Goal: Task Accomplishment & Management: Manage account settings

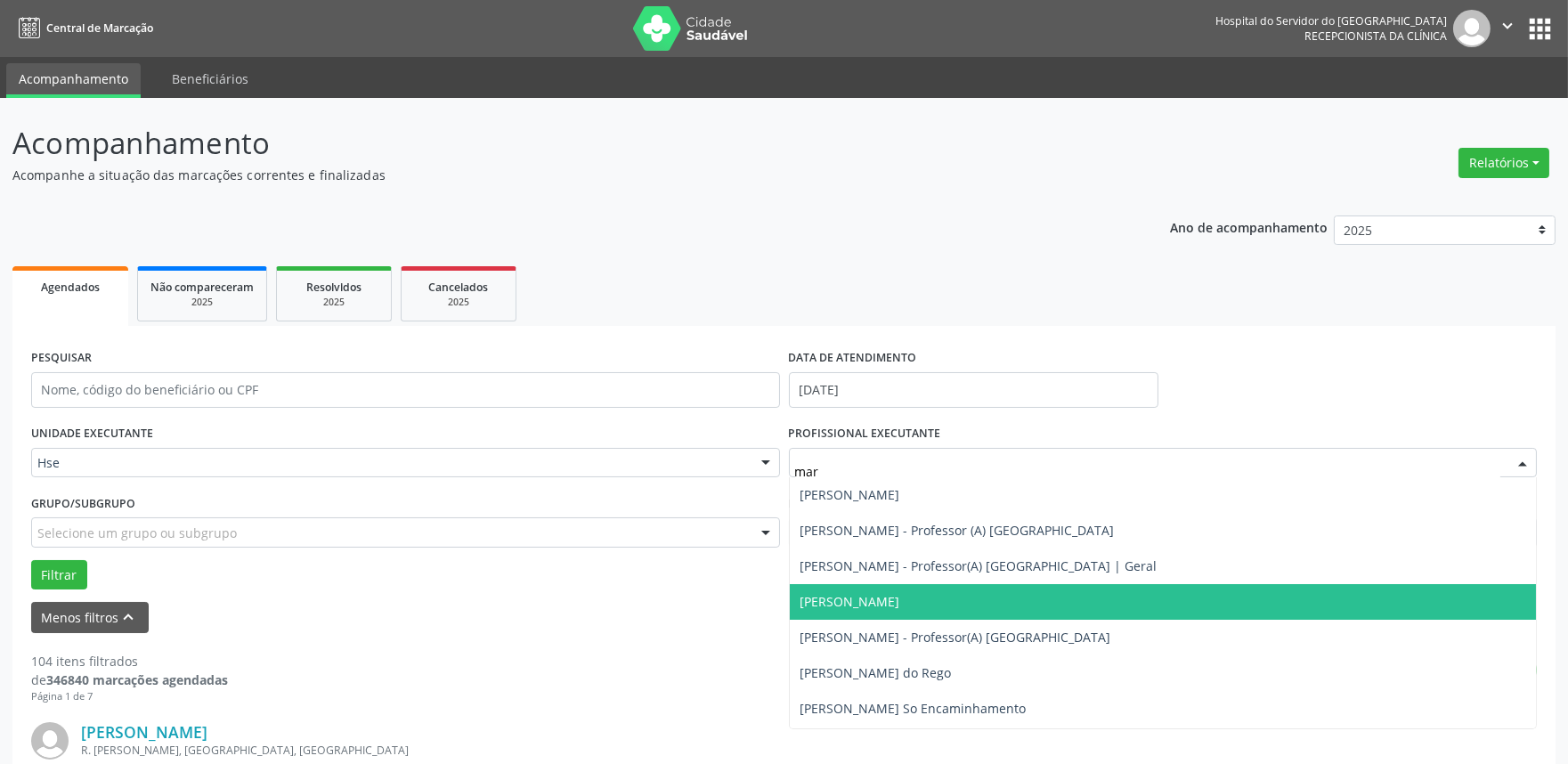
type input "marc"
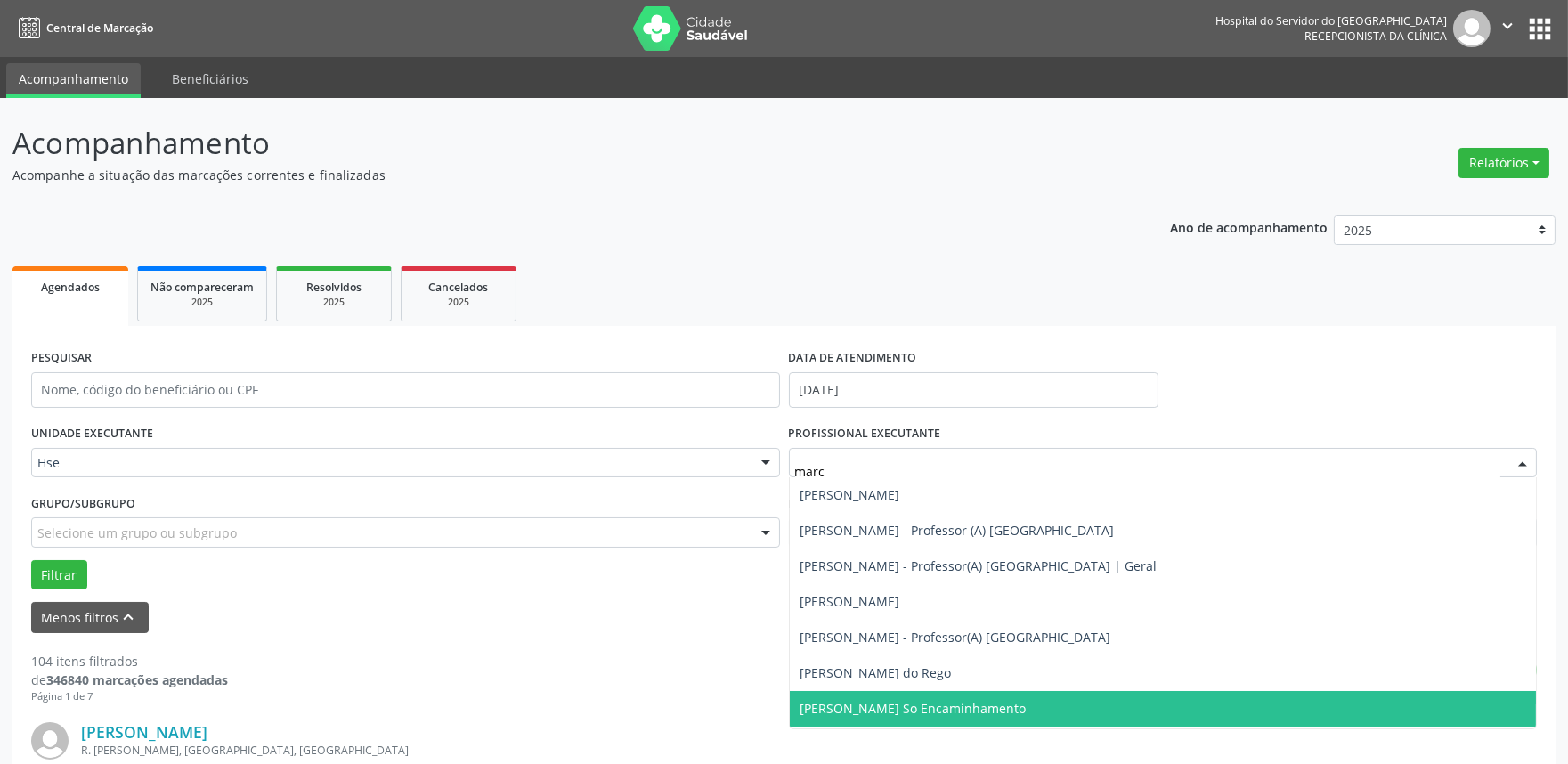
click at [926, 710] on span "[PERSON_NAME] So Encaminhamento" at bounding box center [913, 708] width 226 height 17
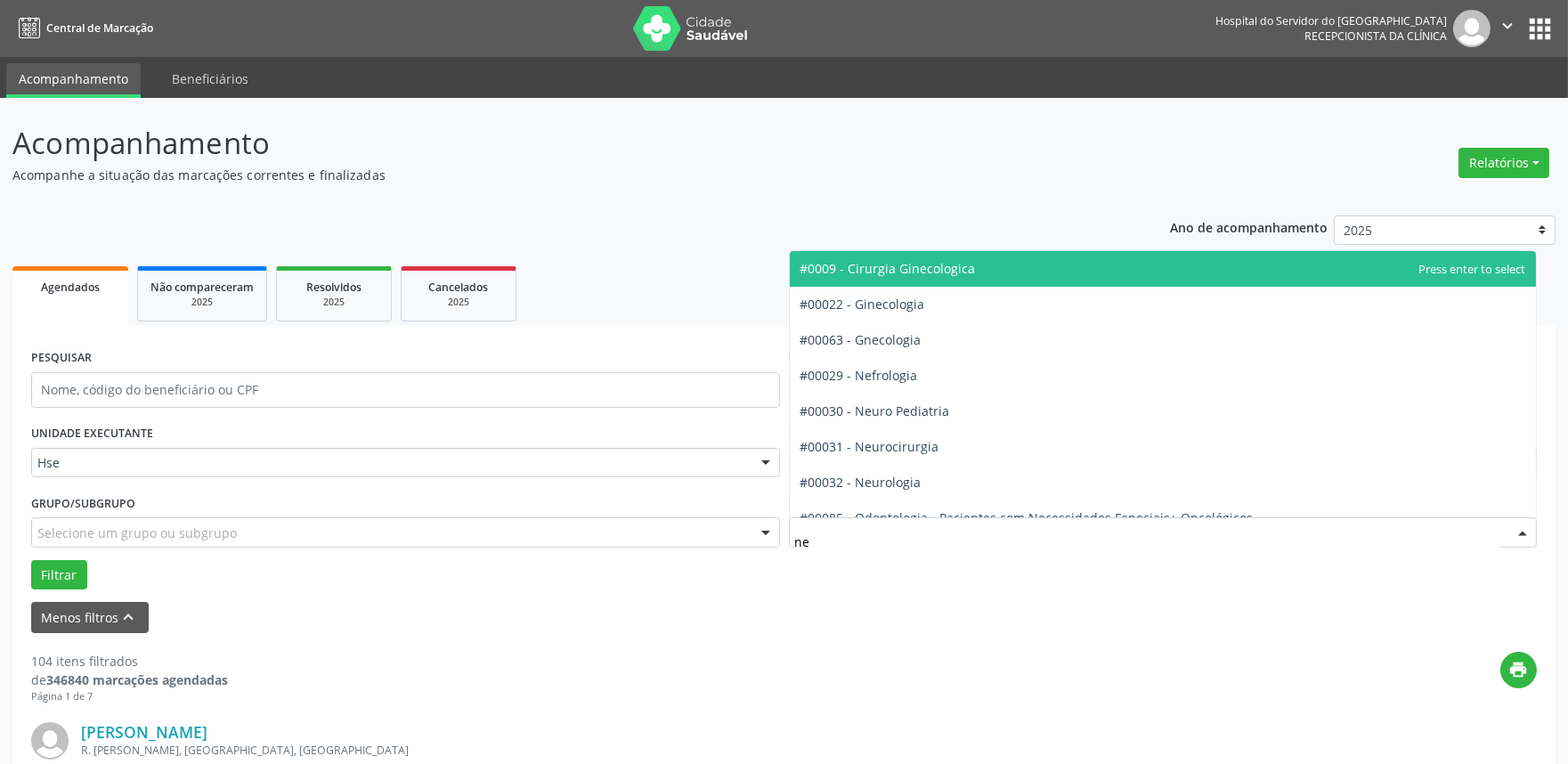
type input "neu"
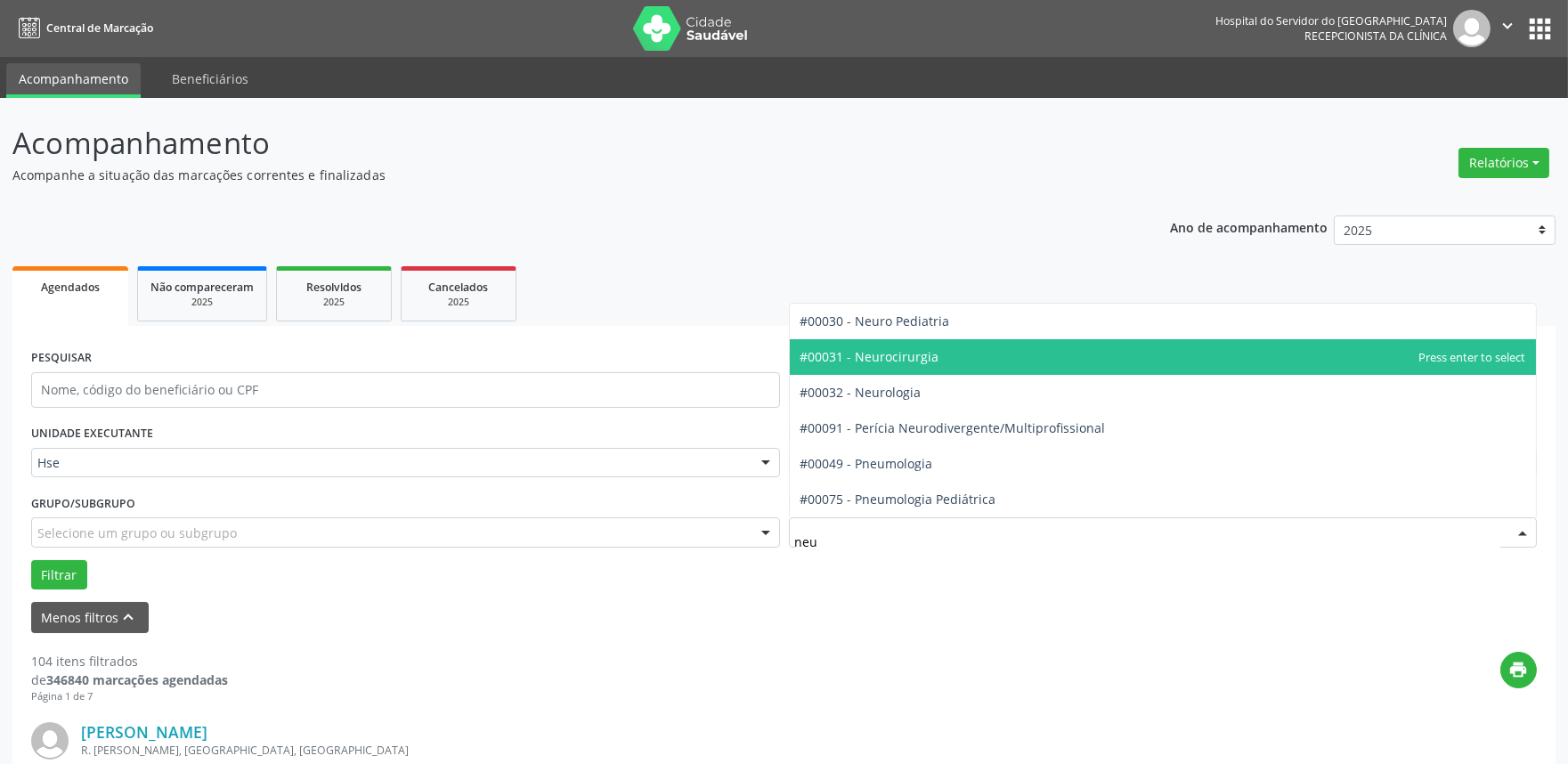
click at [916, 360] on span "#00031 - Neurocirurgia" at bounding box center [869, 357] width 139 height 17
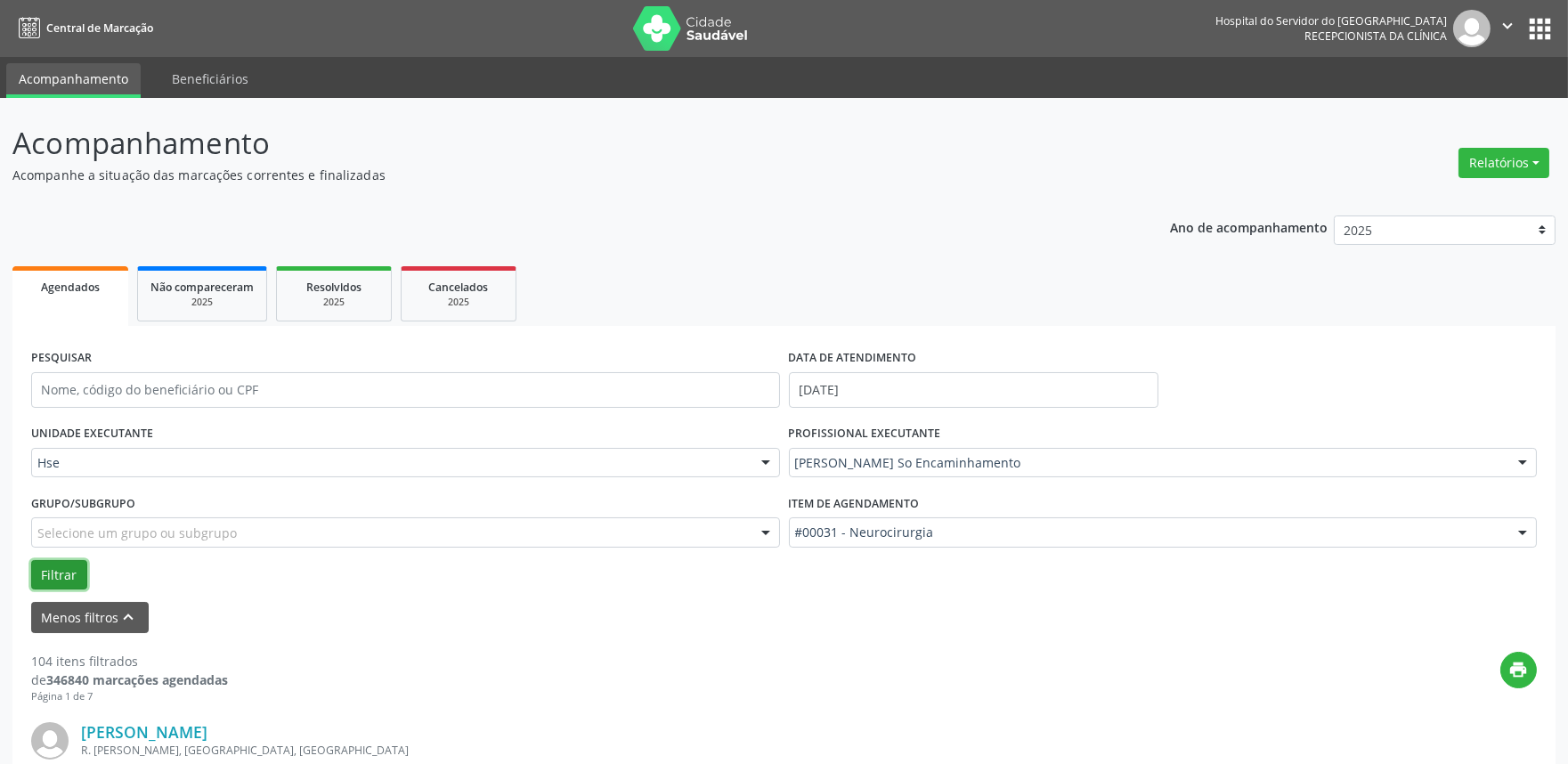
click at [65, 580] on button "Filtrar" at bounding box center [59, 575] width 56 height 30
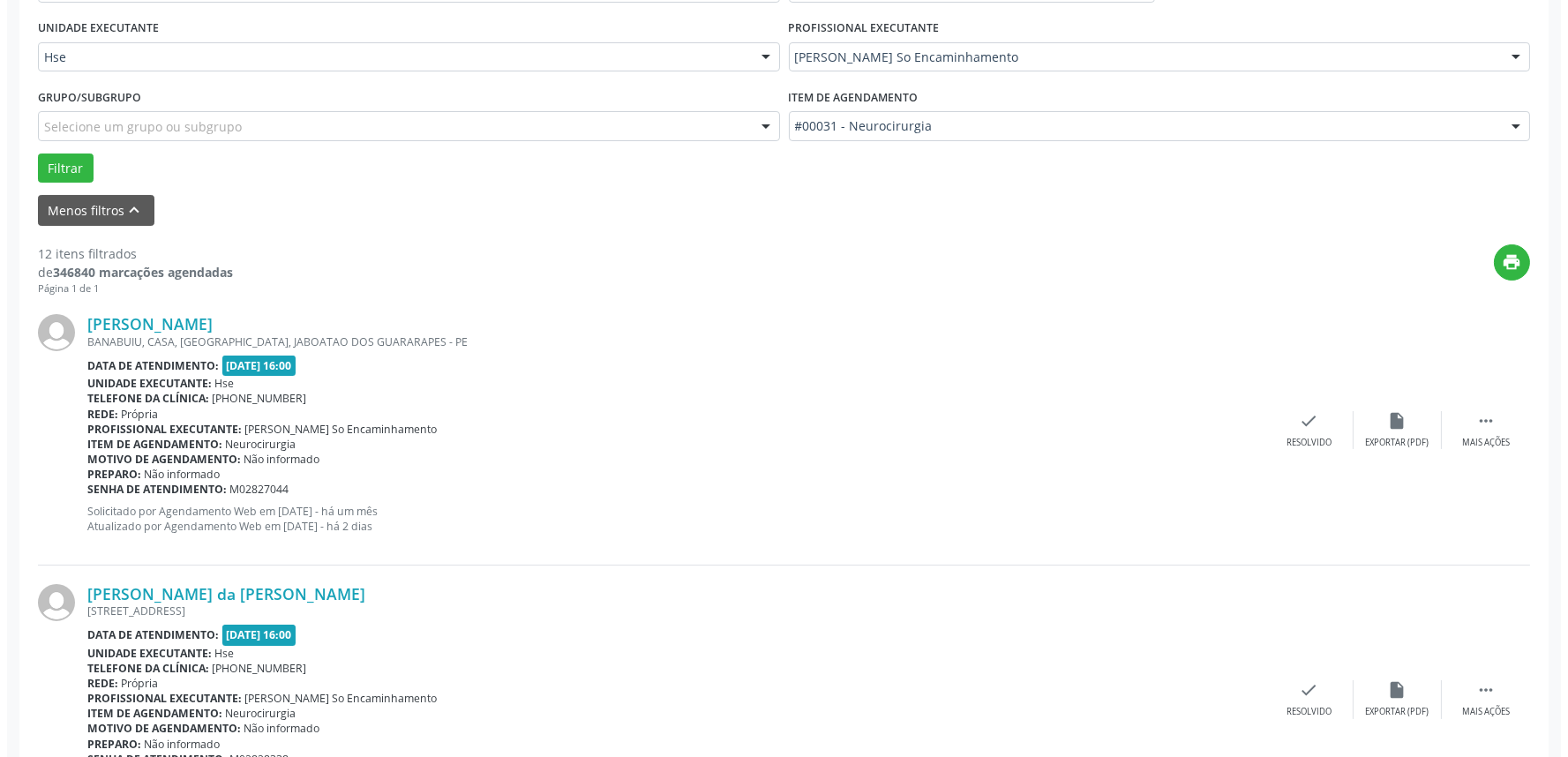
scroll to position [490, 0]
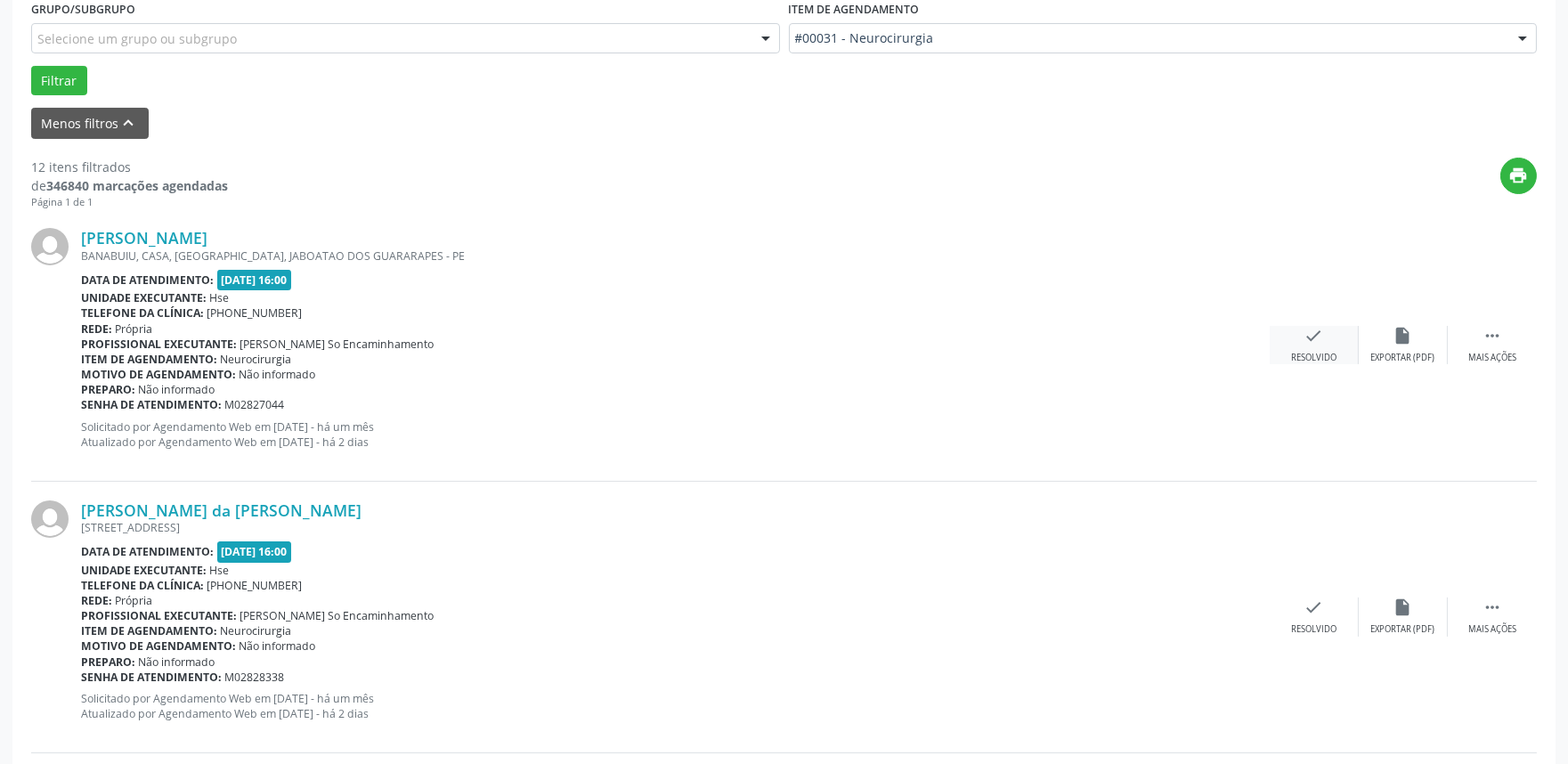
click at [1316, 339] on icon "check" at bounding box center [1315, 335] width 20 height 20
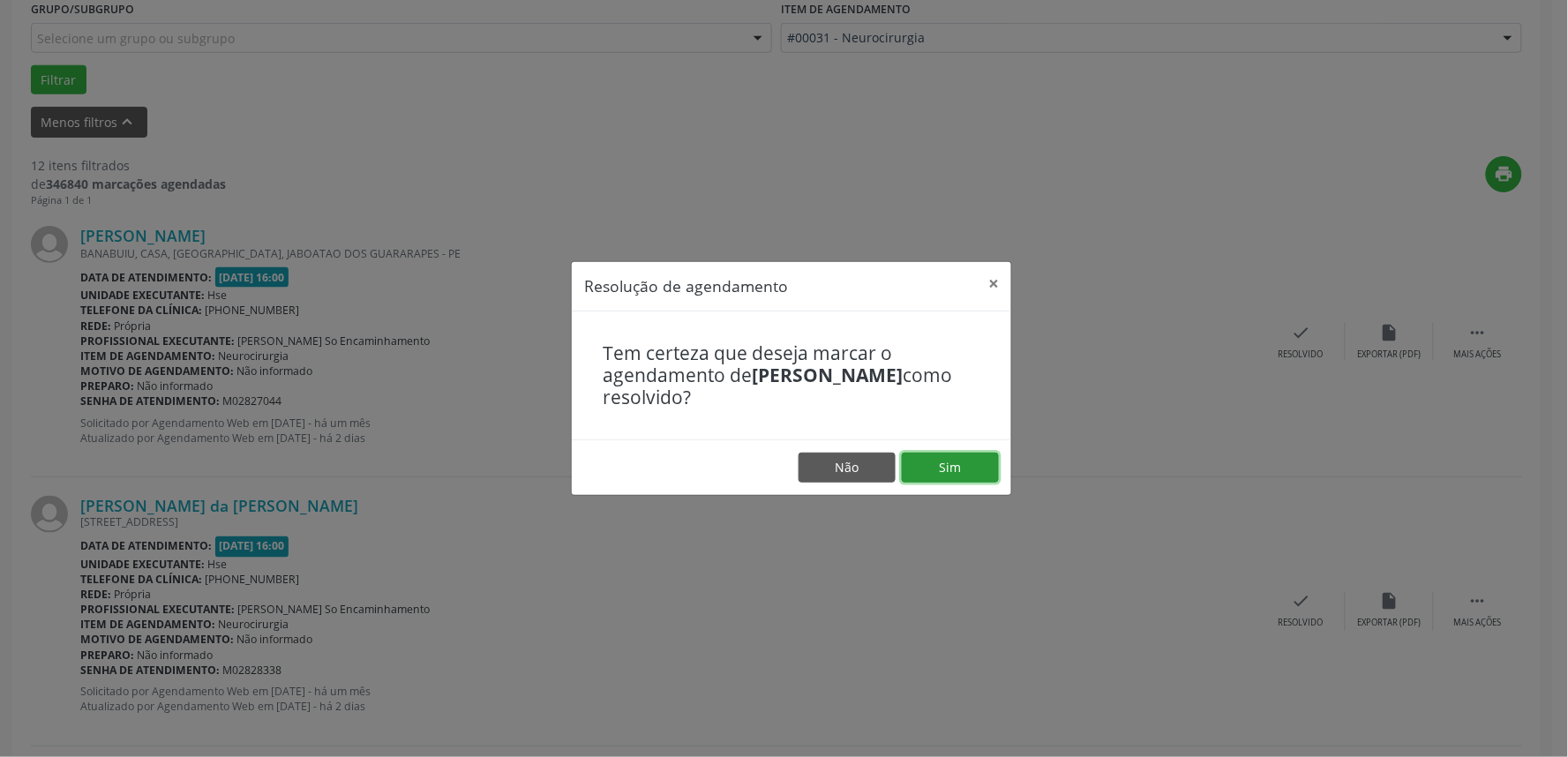
click at [947, 460] on button "Sim" at bounding box center [950, 467] width 97 height 30
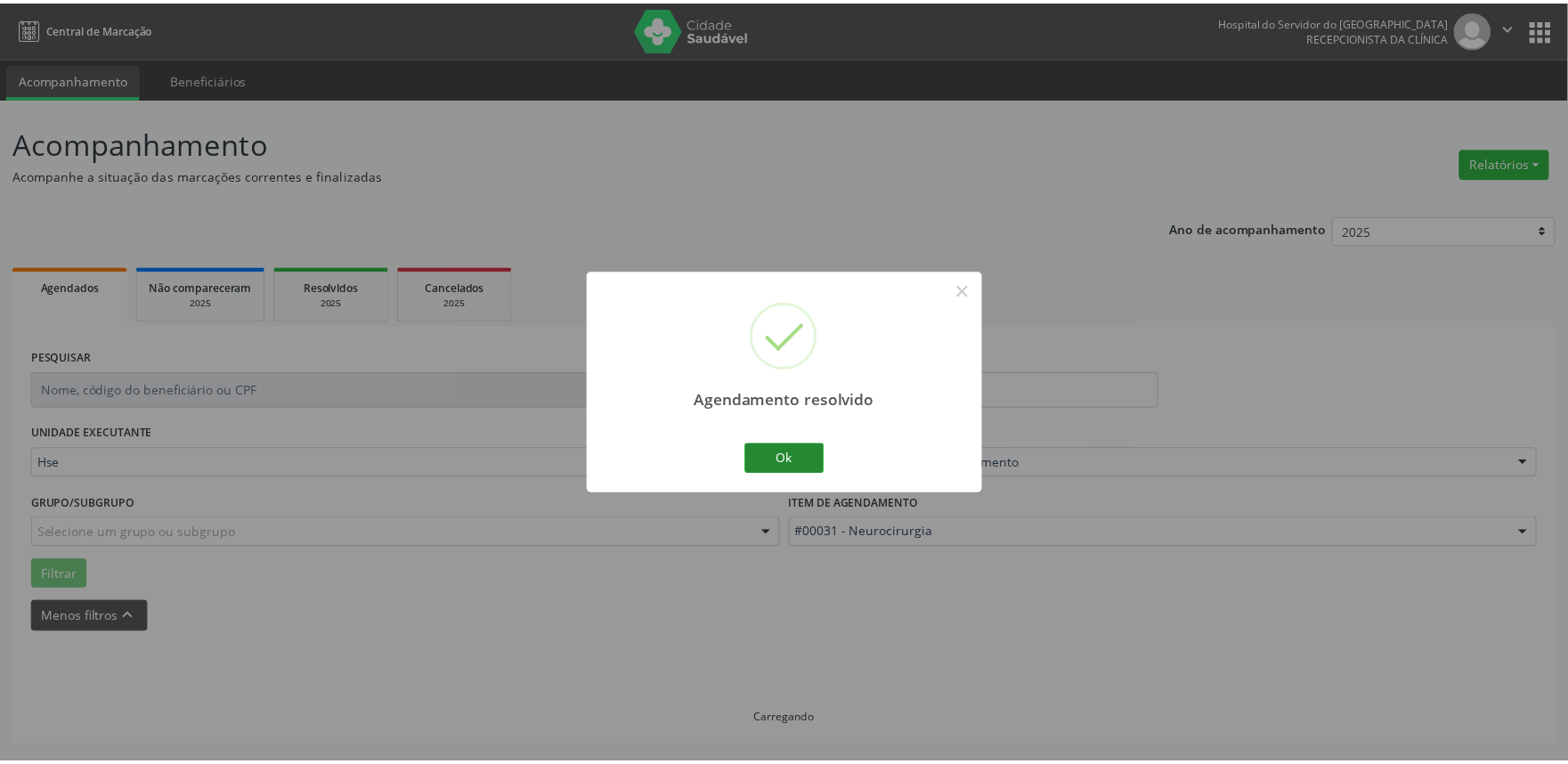
scroll to position [0, 0]
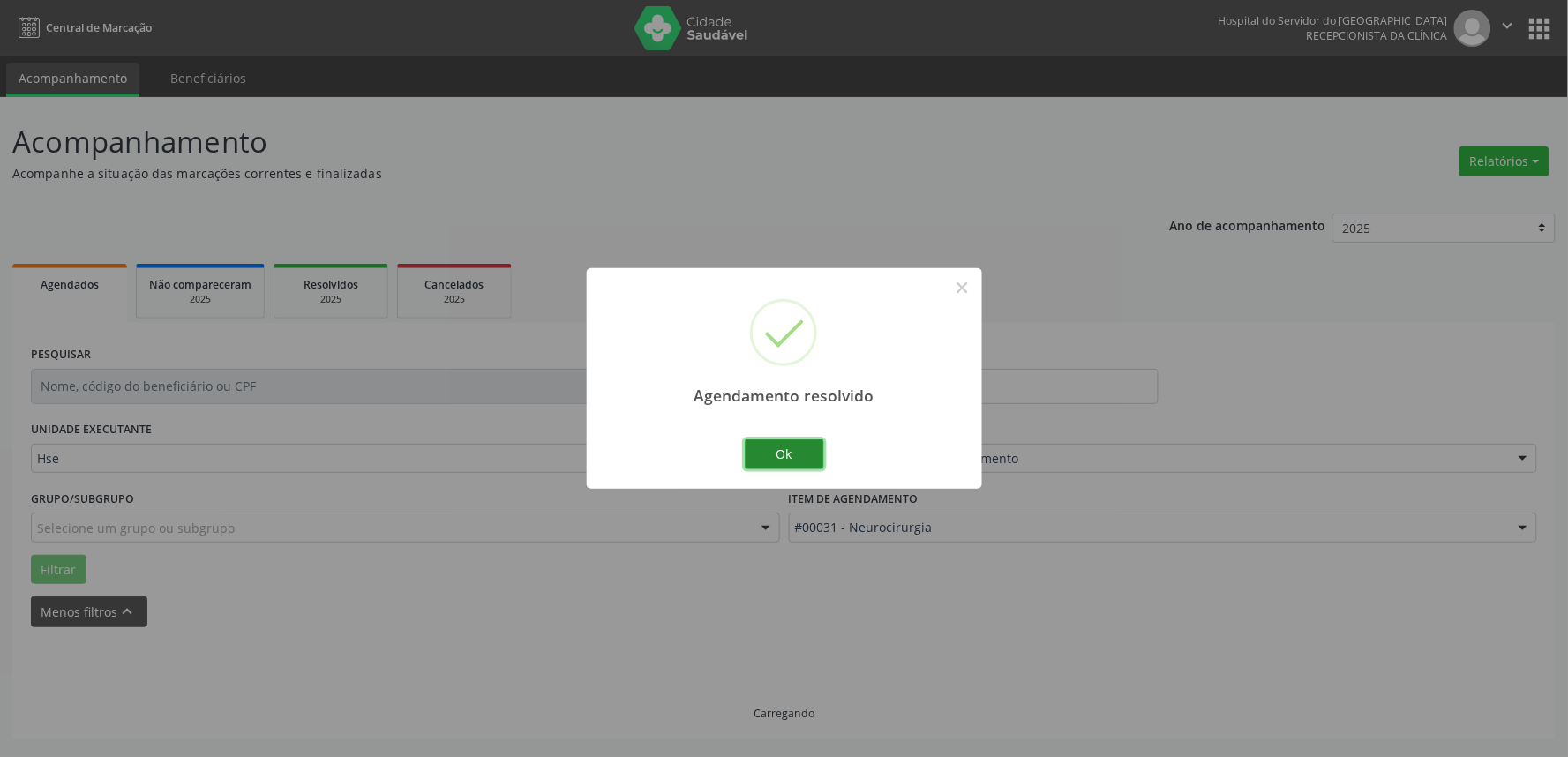
click at [764, 448] on button "Ok" at bounding box center [784, 454] width 79 height 30
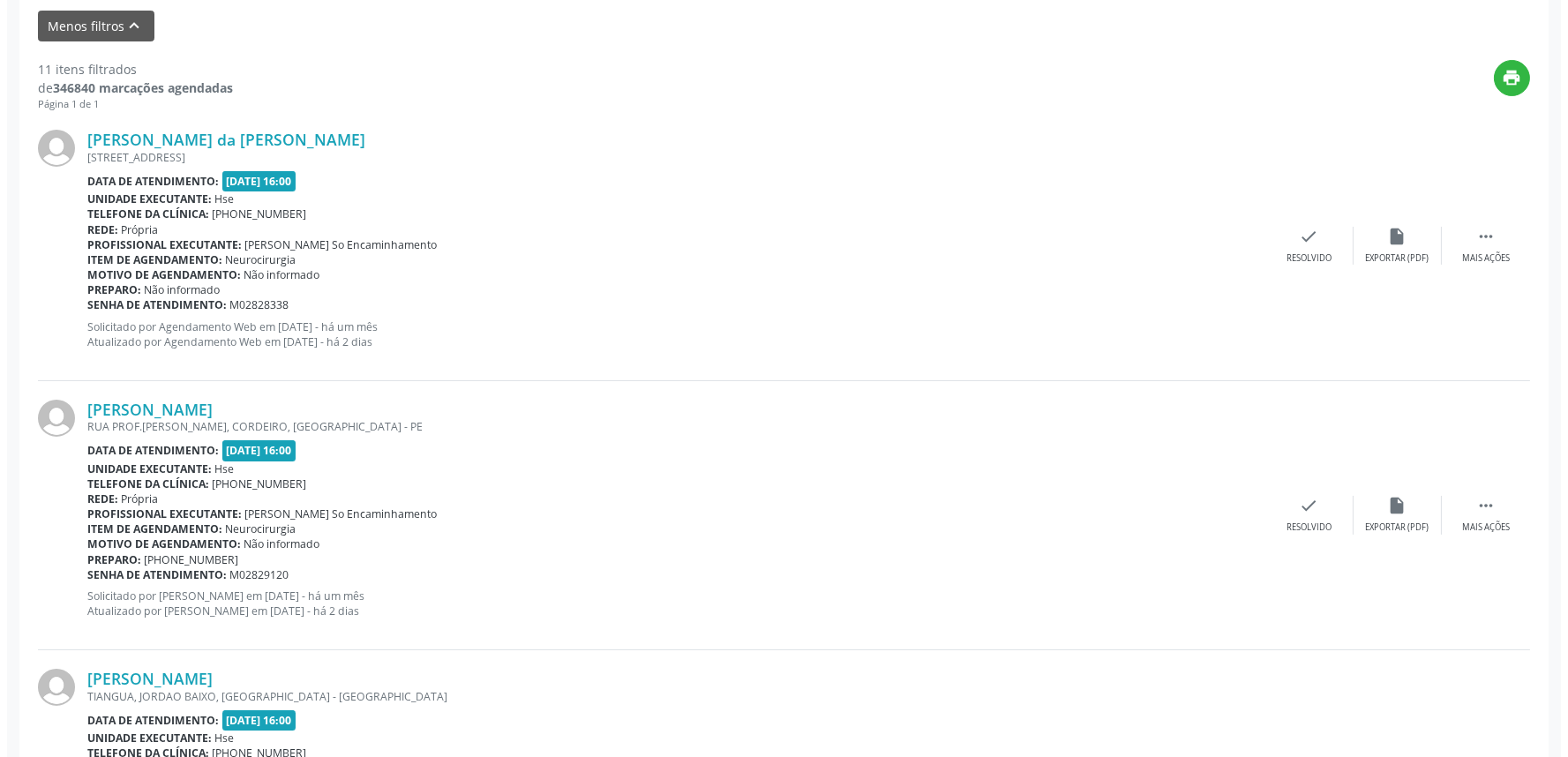
scroll to position [588, 0]
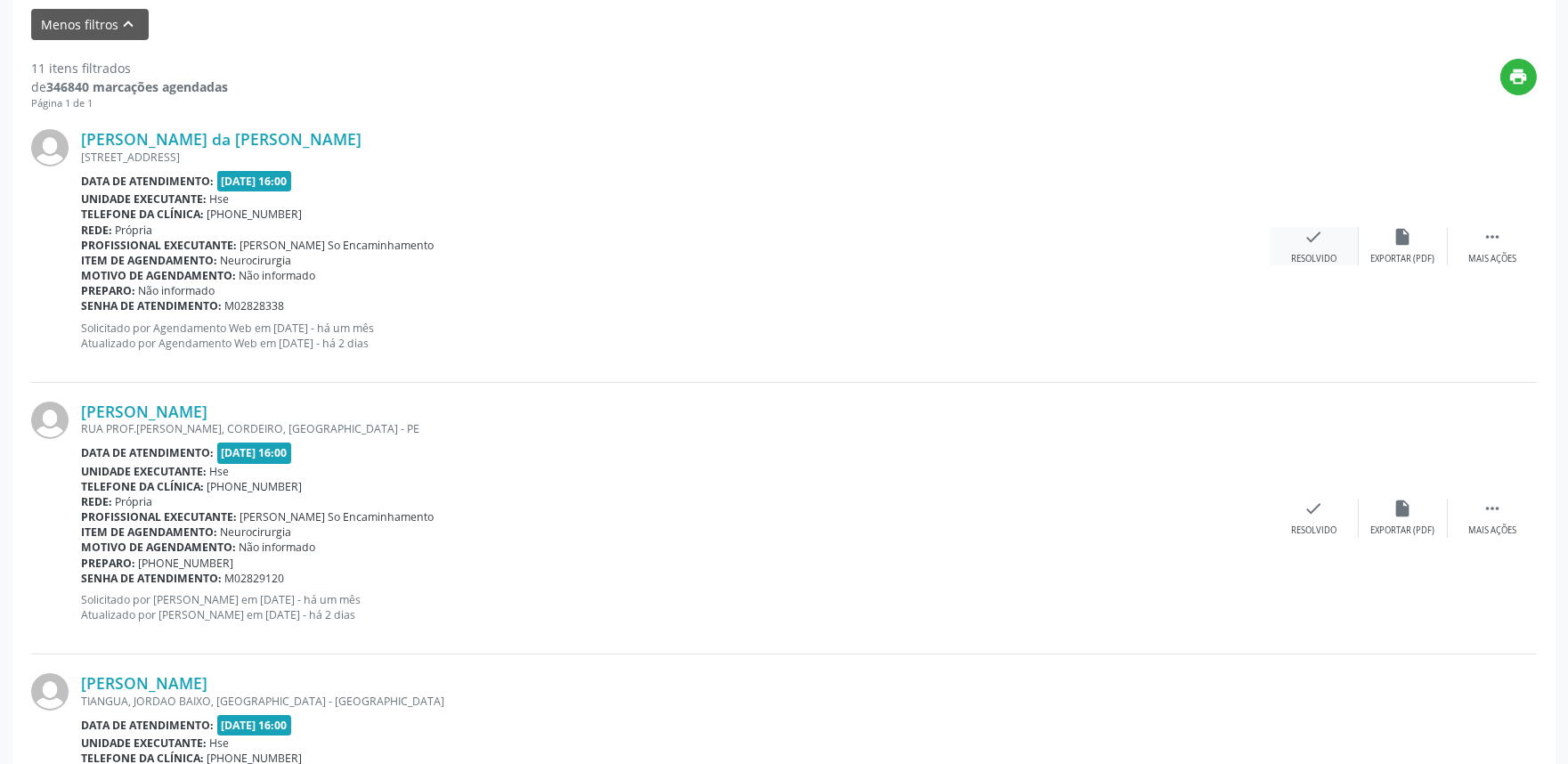
click at [1313, 238] on icon "check" at bounding box center [1315, 236] width 20 height 20
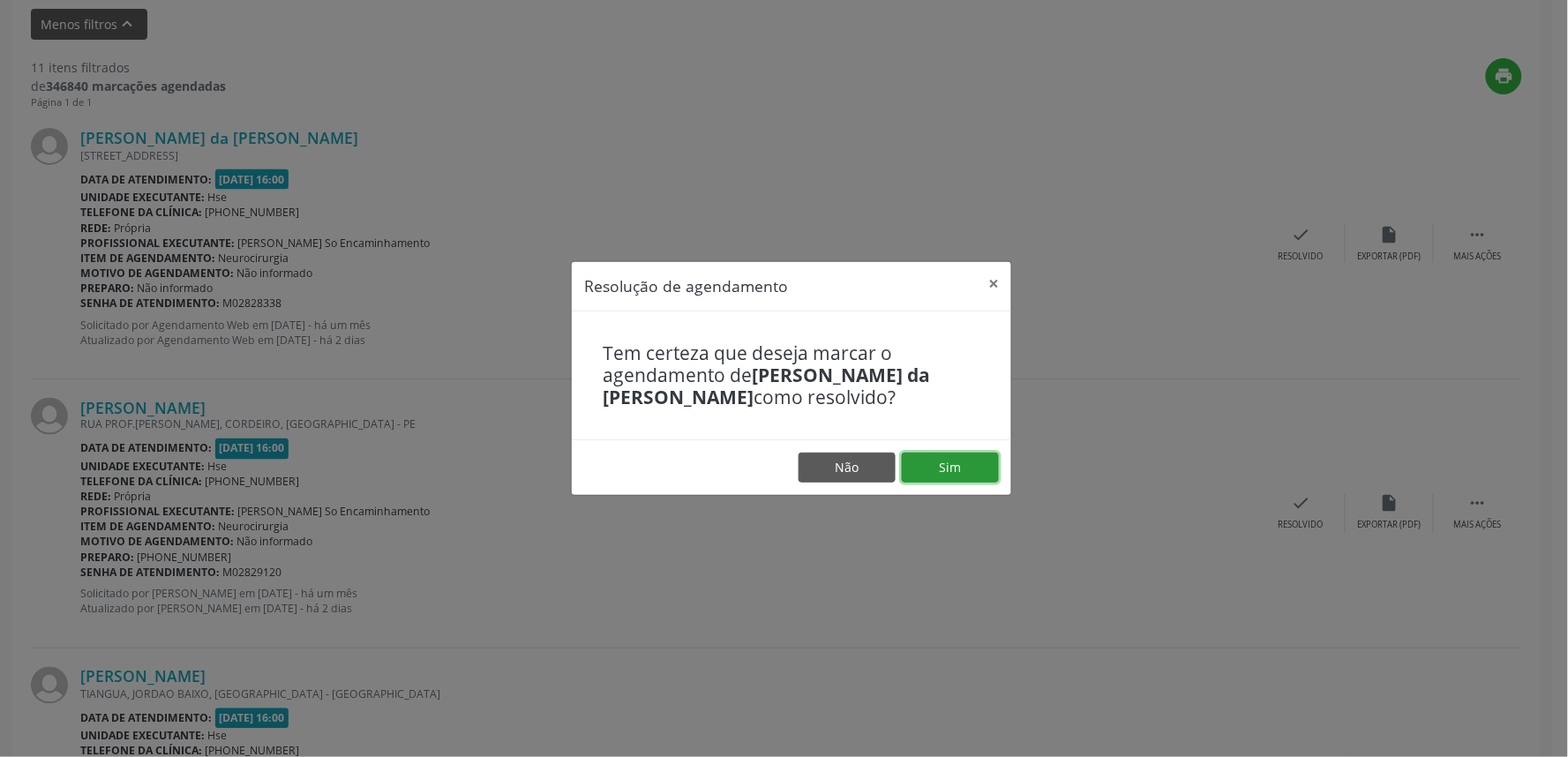
click at [971, 471] on button "Sim" at bounding box center [950, 467] width 97 height 30
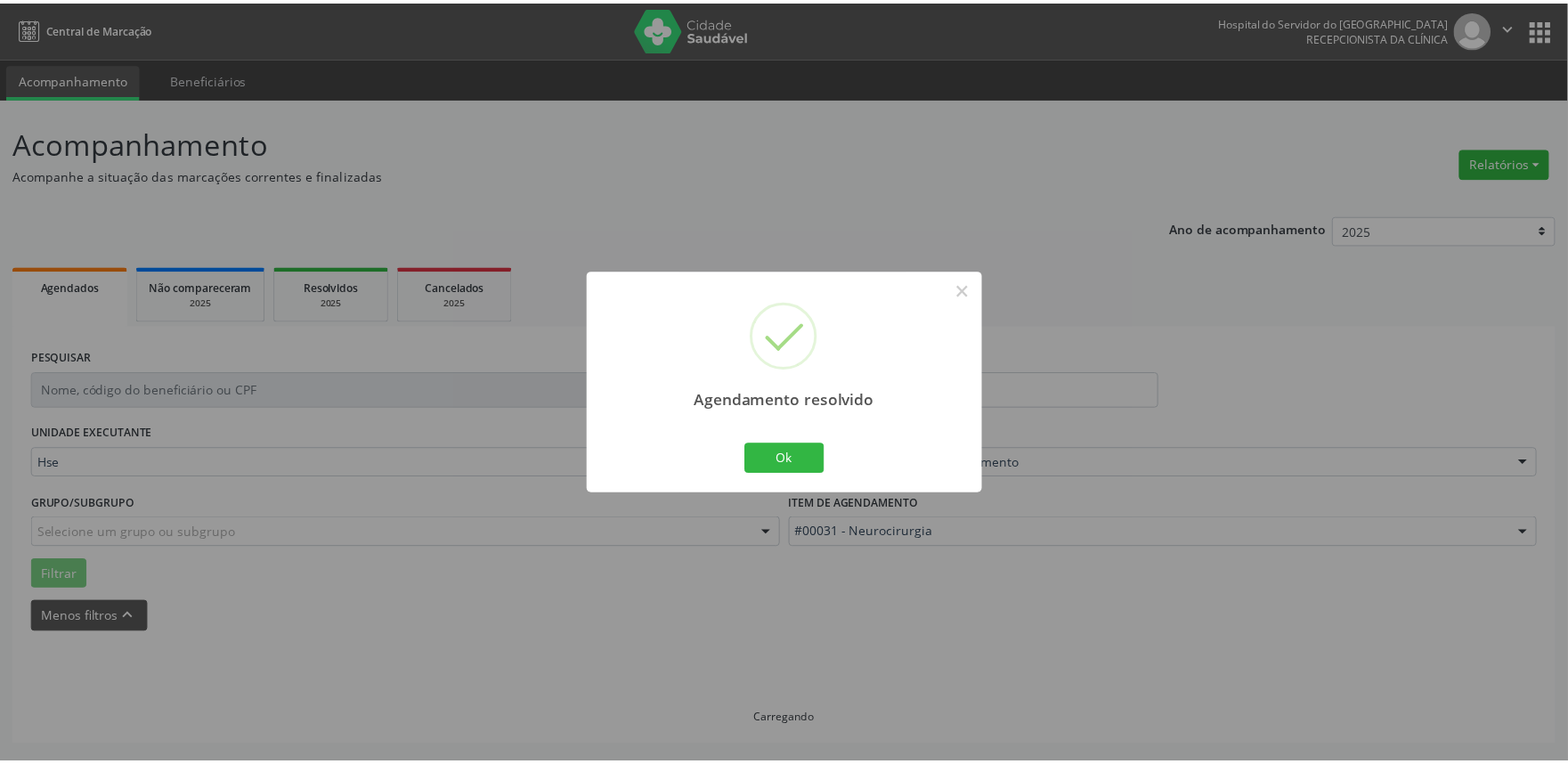
scroll to position [0, 0]
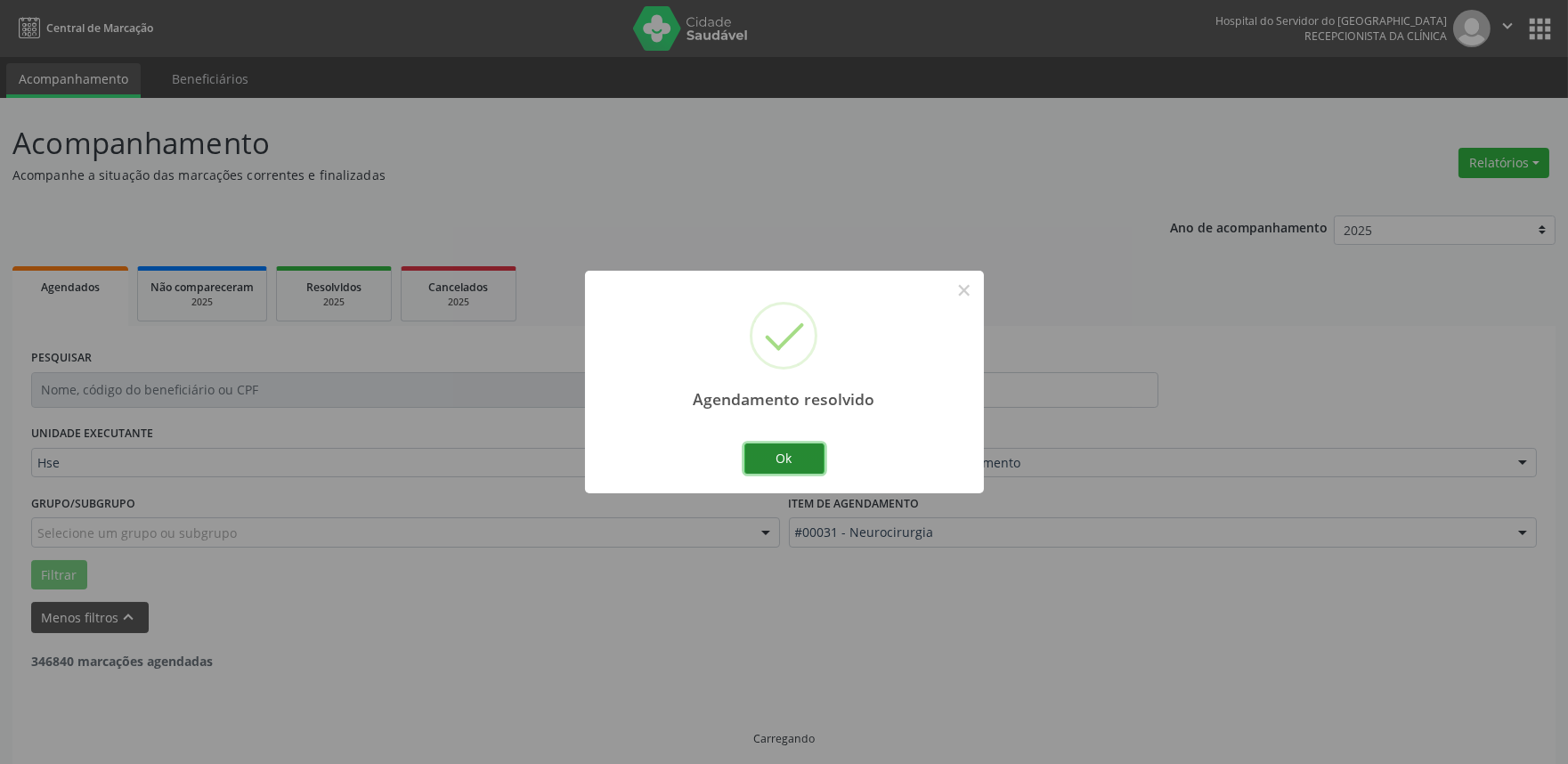
click at [779, 452] on button "Ok" at bounding box center [784, 458] width 80 height 30
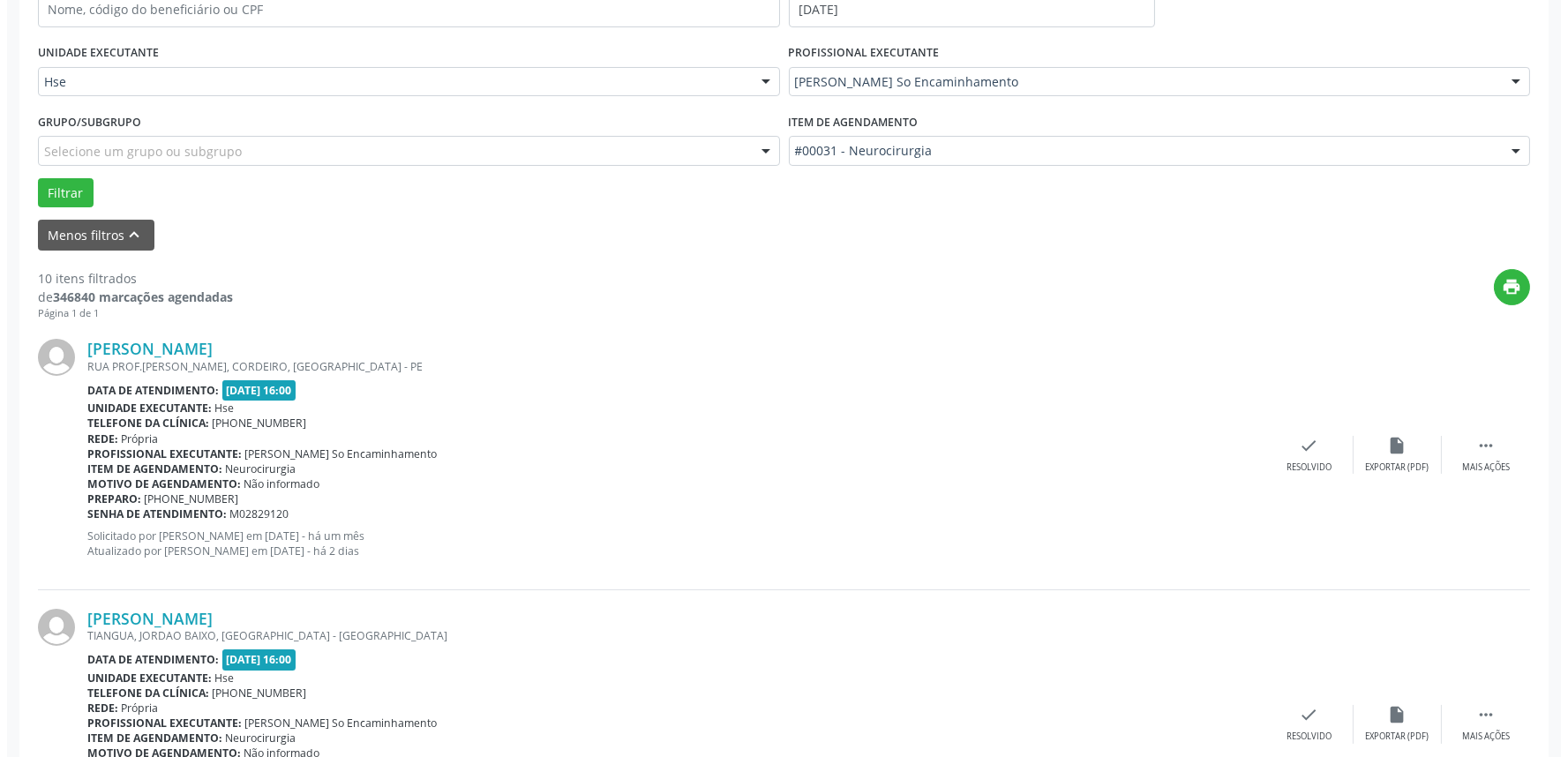
scroll to position [490, 0]
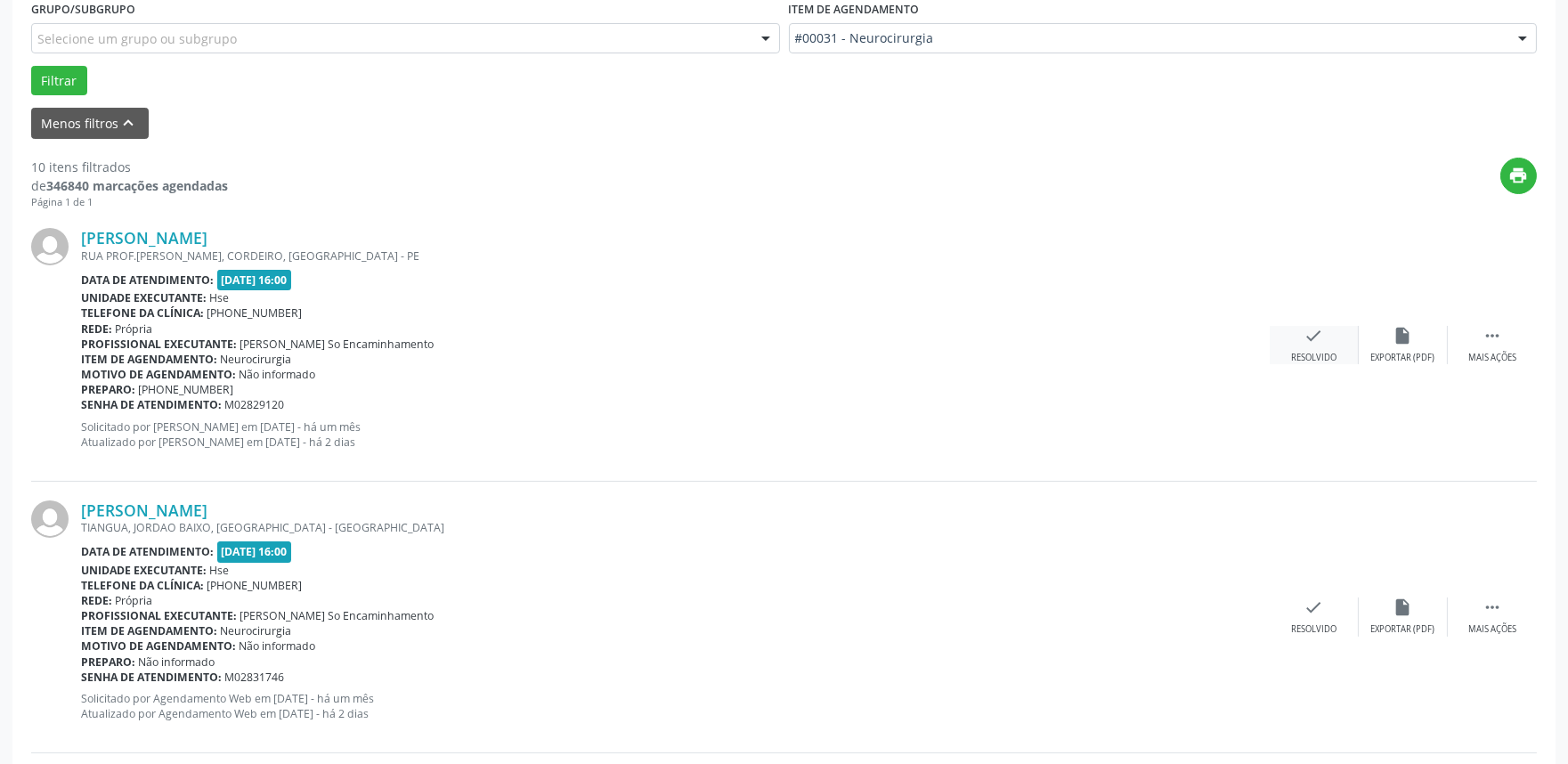
click at [1311, 361] on div "Resolvido" at bounding box center [1314, 358] width 46 height 12
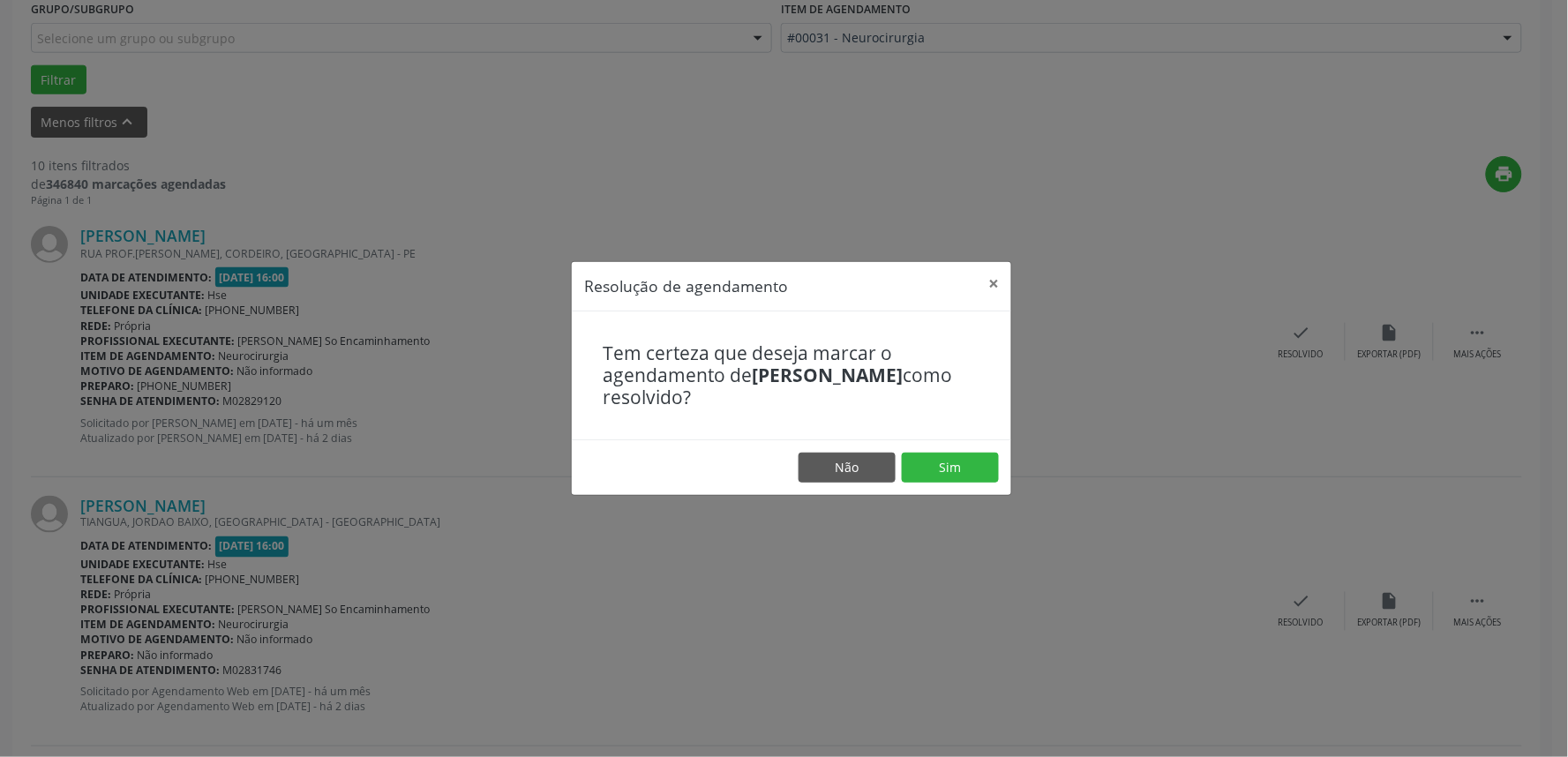
drag, startPoint x: 972, startPoint y: 482, endPoint x: 969, endPoint y: 474, distance: 8.5
click at [972, 481] on footer "Não Sim" at bounding box center [791, 466] width 439 height 55
click at [969, 474] on button "Sim" at bounding box center [950, 467] width 97 height 30
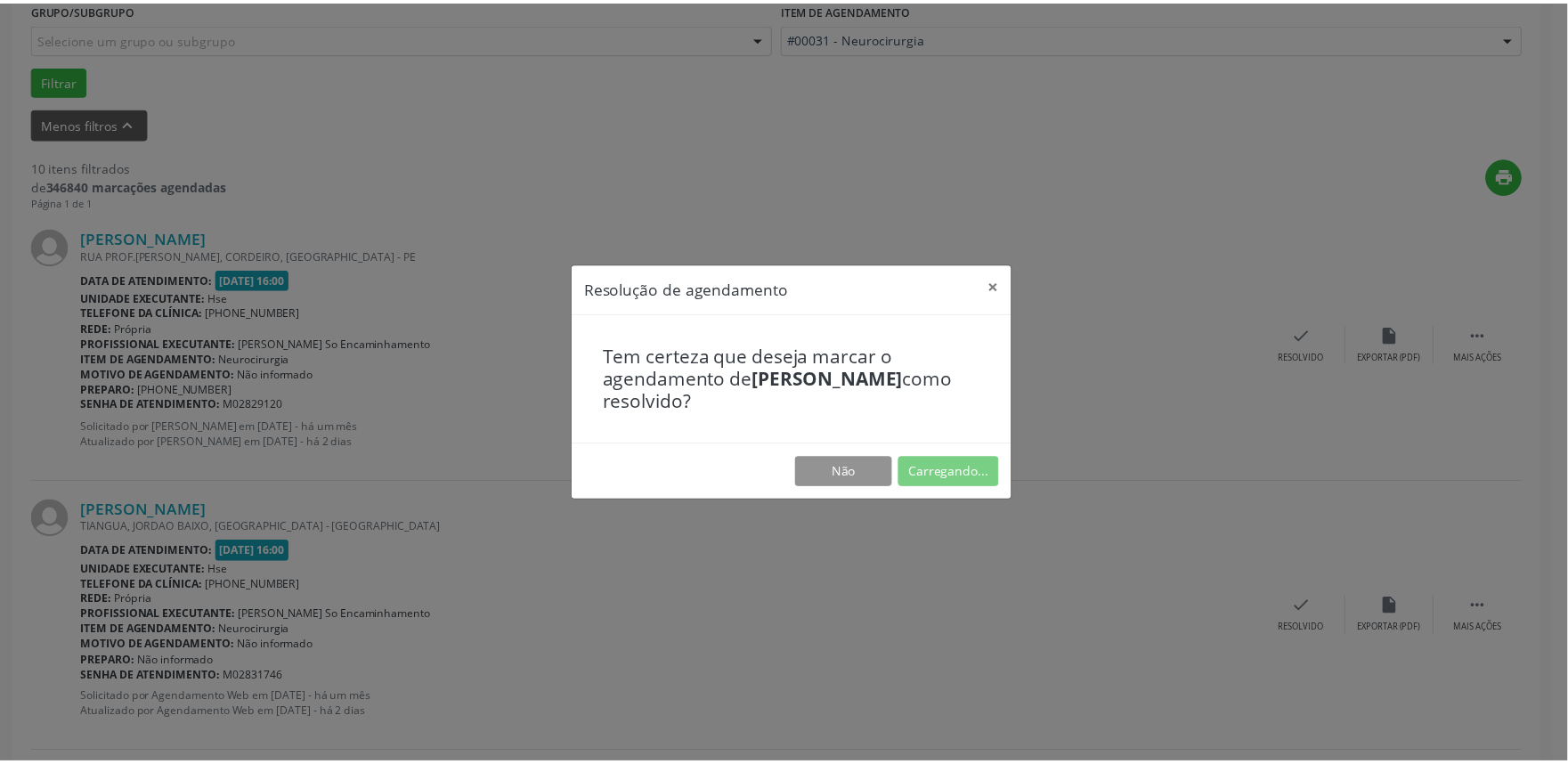
scroll to position [0, 0]
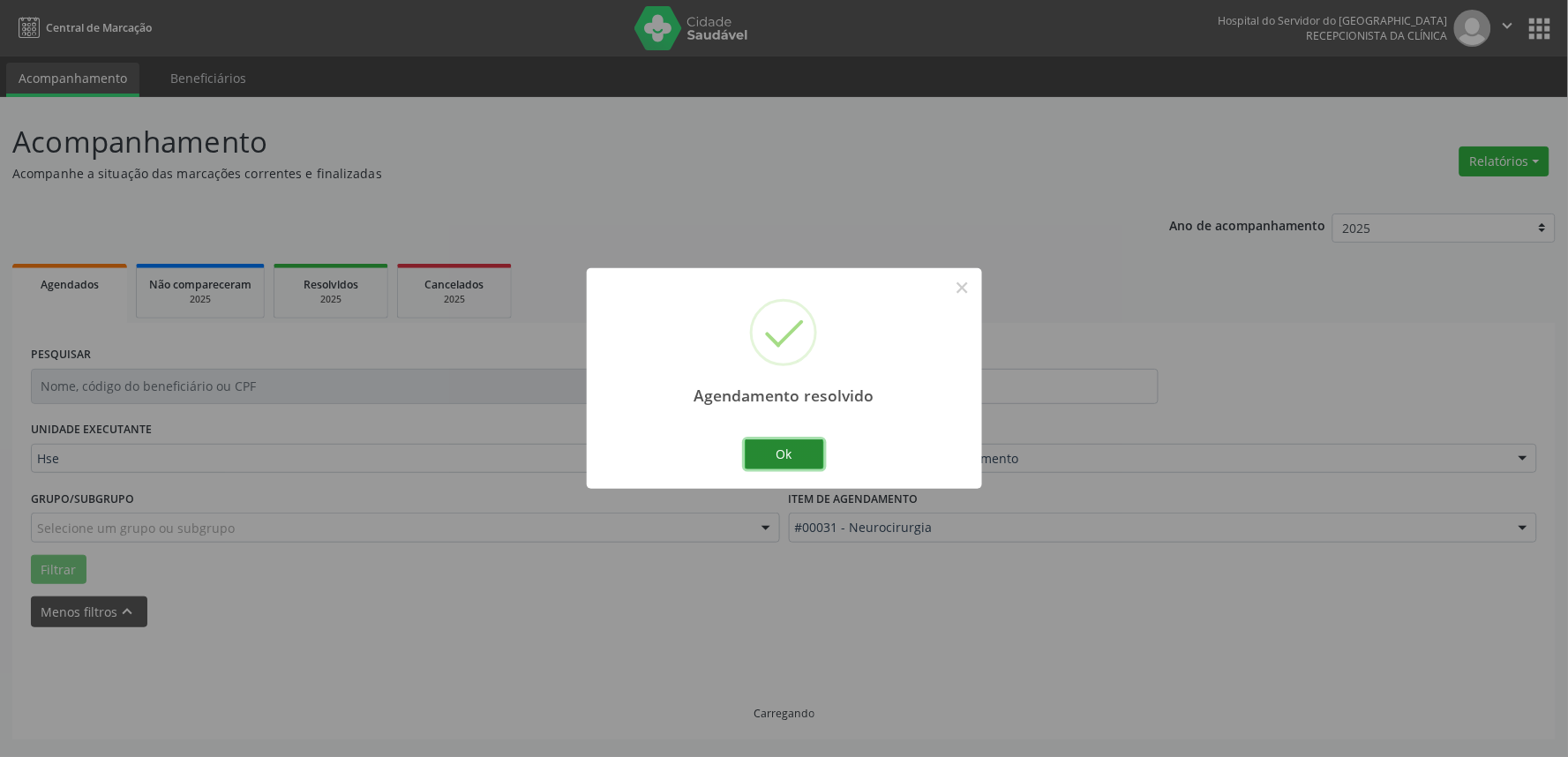
click at [791, 454] on button "Ok" at bounding box center [784, 454] width 79 height 30
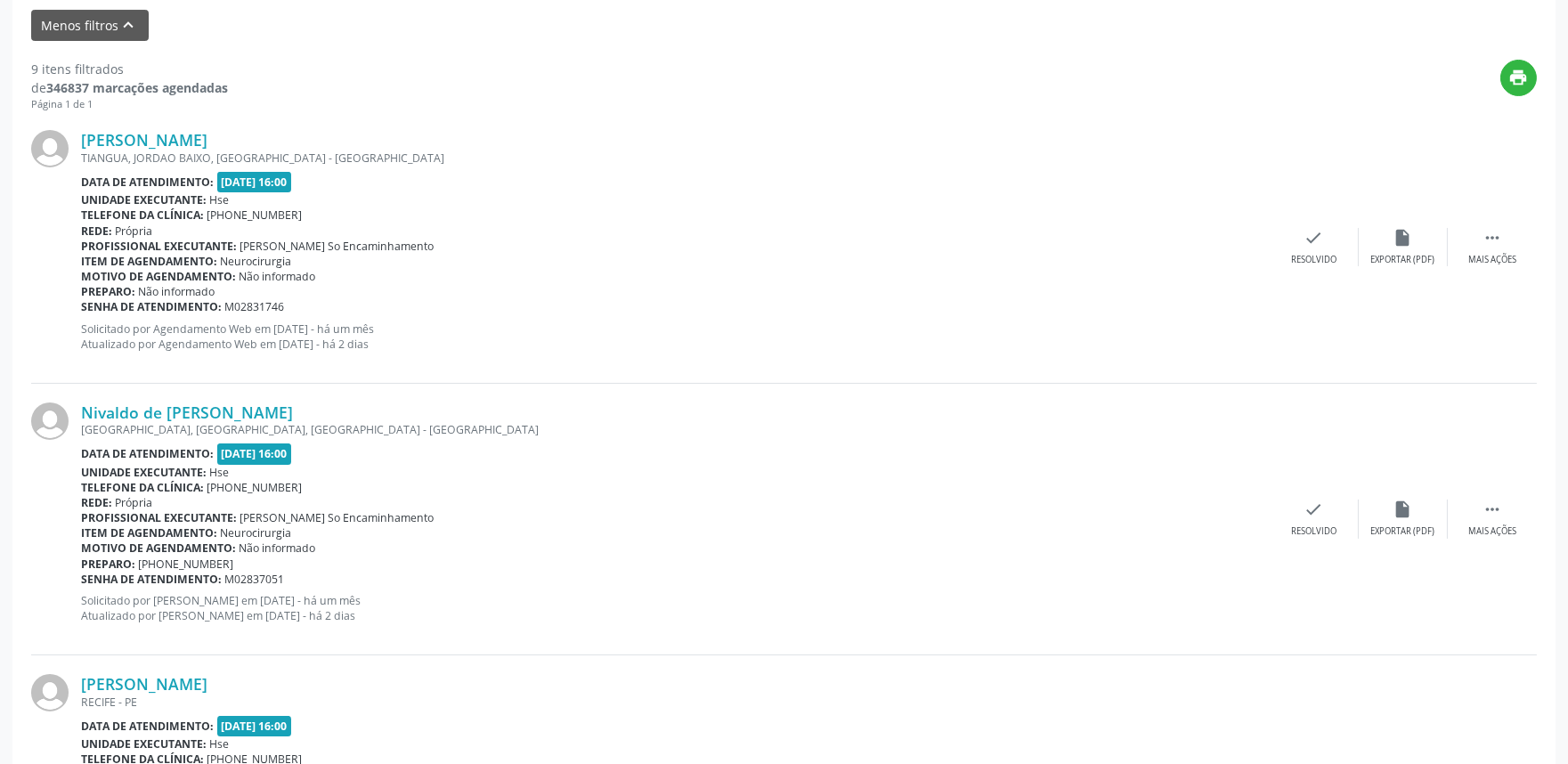
scroll to position [593, 0]
click at [1488, 247] on div " Mais ações" at bounding box center [1493, 246] width 89 height 38
click at [1388, 253] on div "Não compareceu" at bounding box center [1403, 258] width 76 height 12
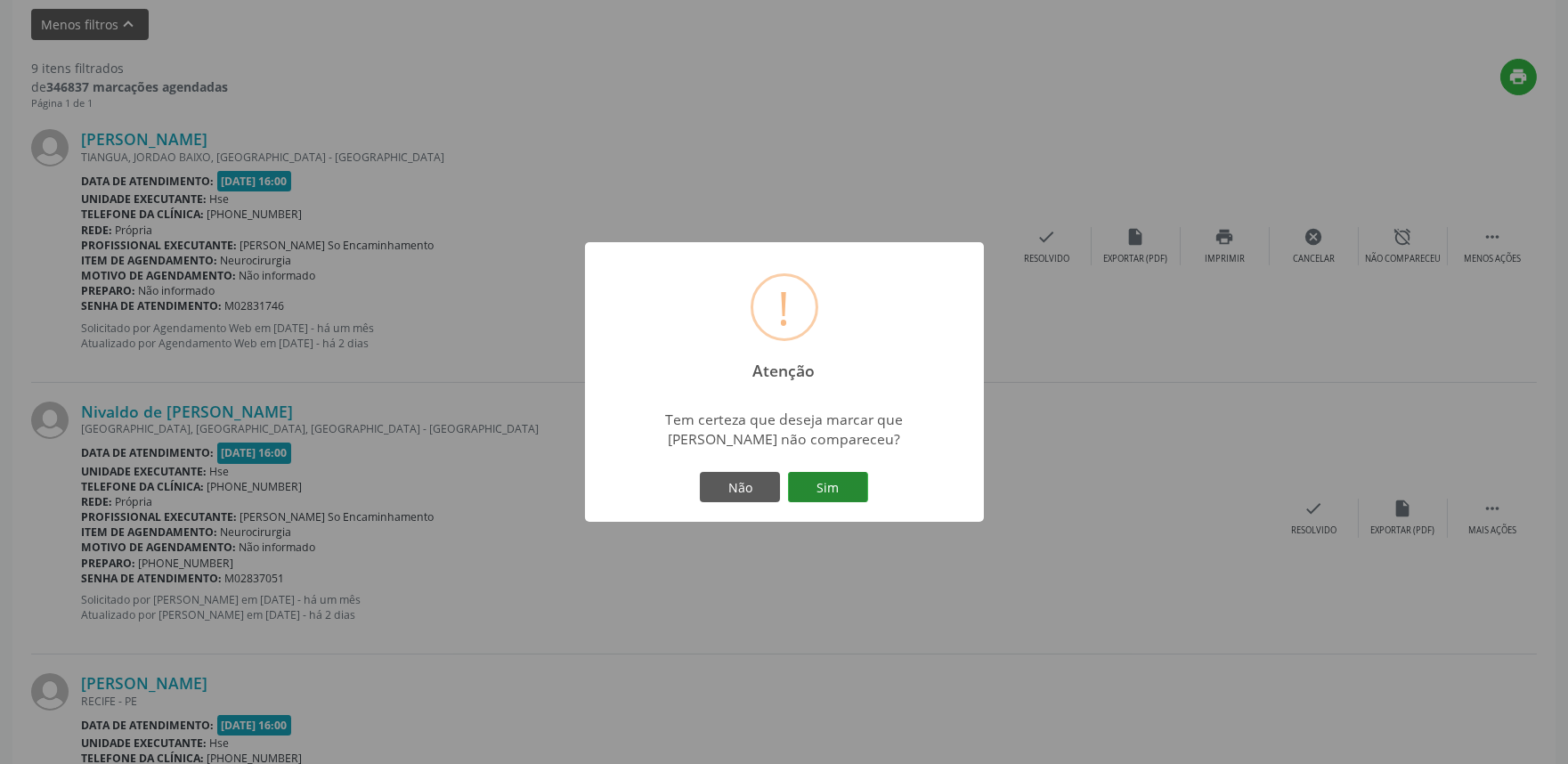
click at [814, 486] on button "Sim" at bounding box center [828, 487] width 80 height 30
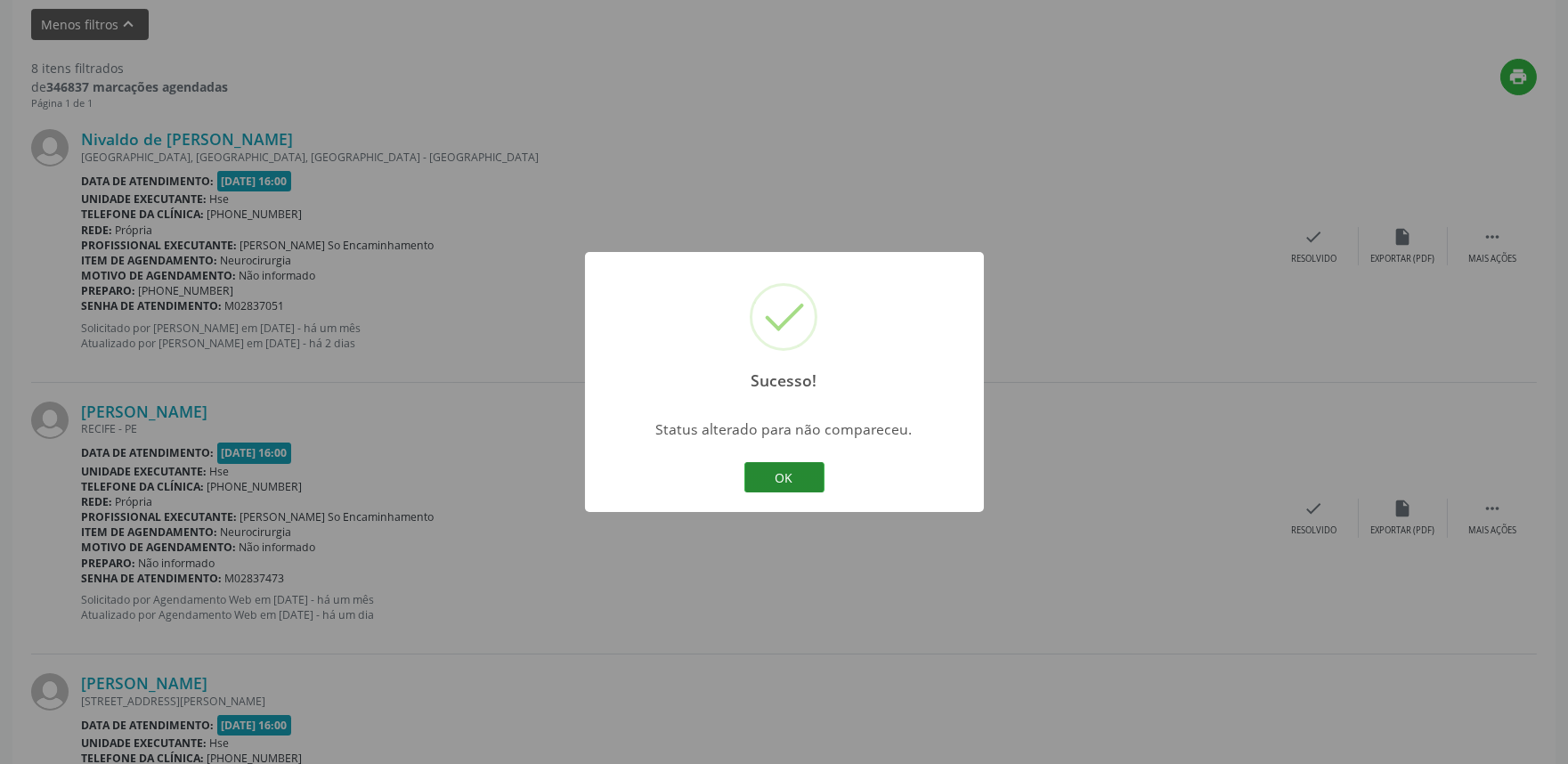
click at [809, 475] on button "OK" at bounding box center [784, 477] width 80 height 30
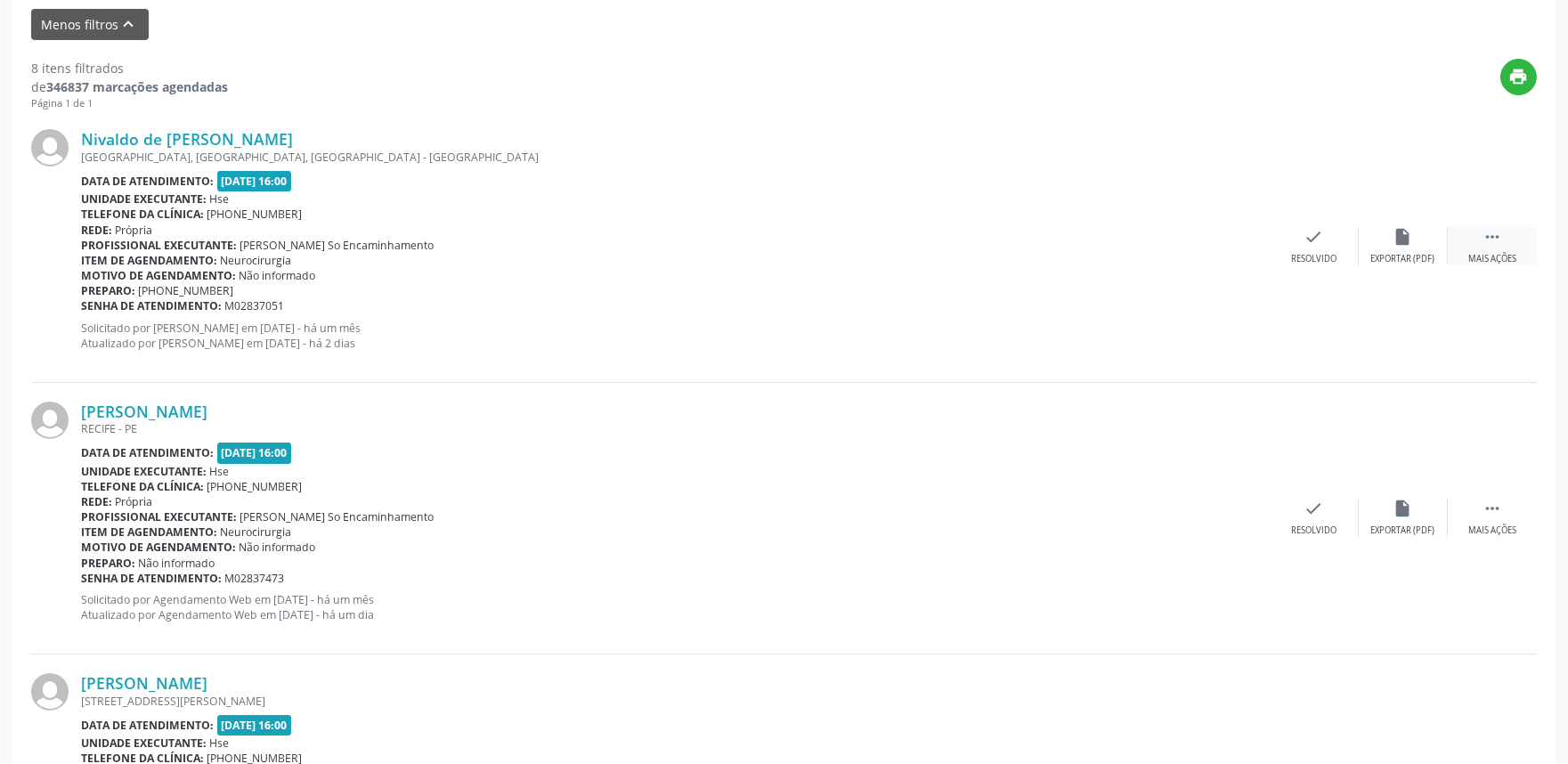
click at [1484, 252] on div "Mais ações" at bounding box center [1492, 258] width 48 height 12
click at [1383, 260] on div "Não compareceu" at bounding box center [1403, 258] width 76 height 12
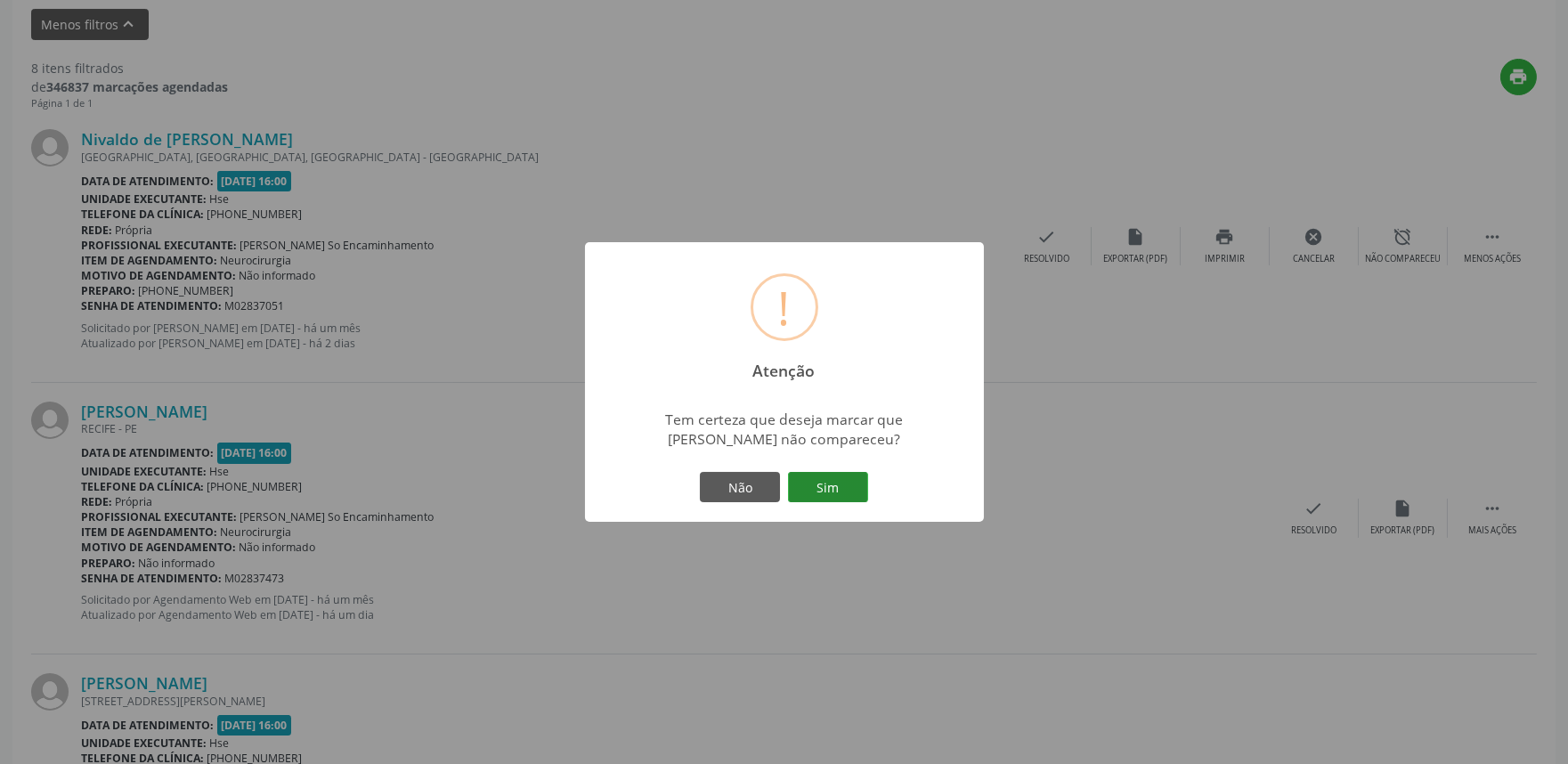
click at [850, 487] on button "Sim" at bounding box center [828, 487] width 80 height 30
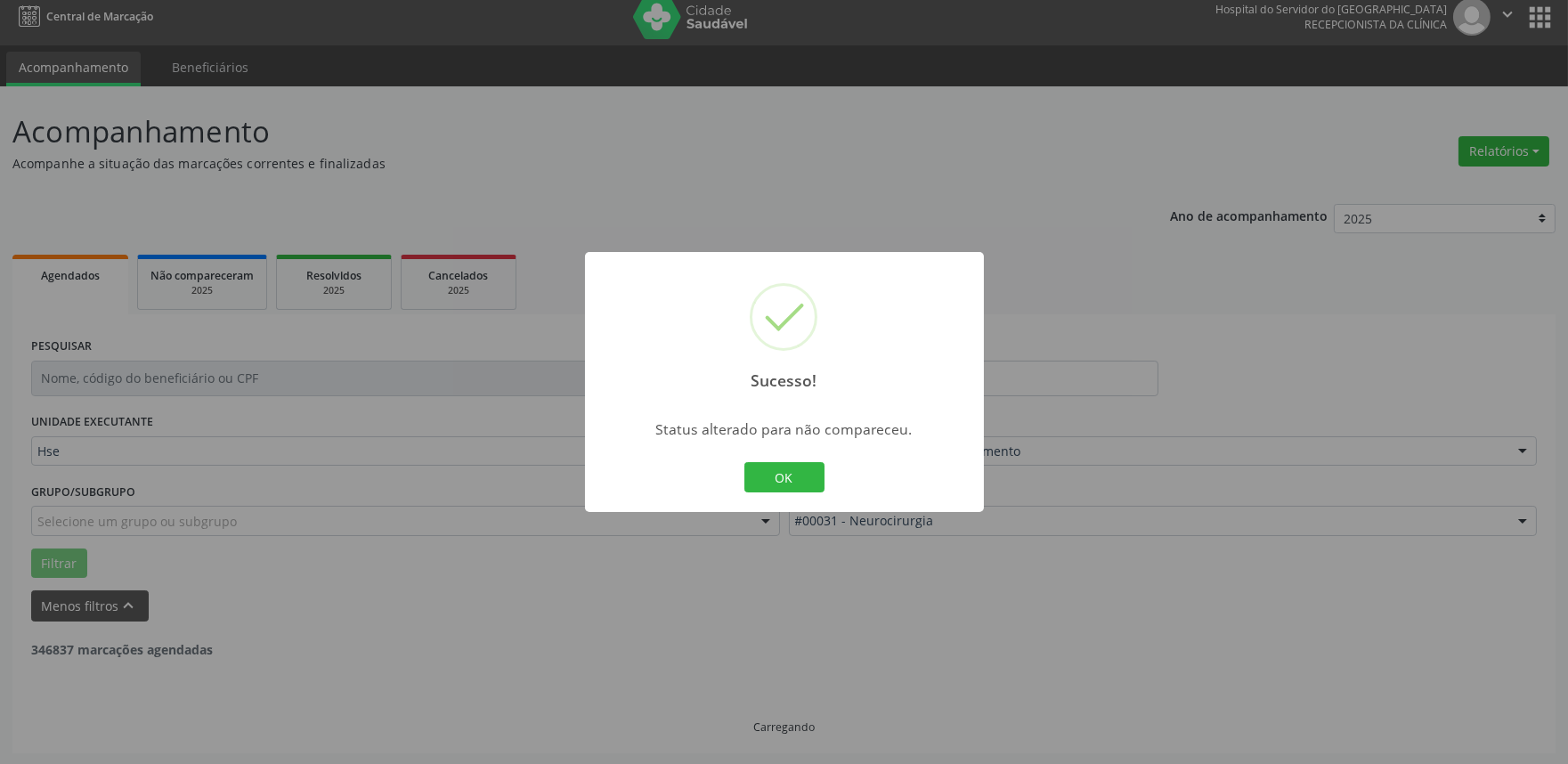
scroll to position [0, 0]
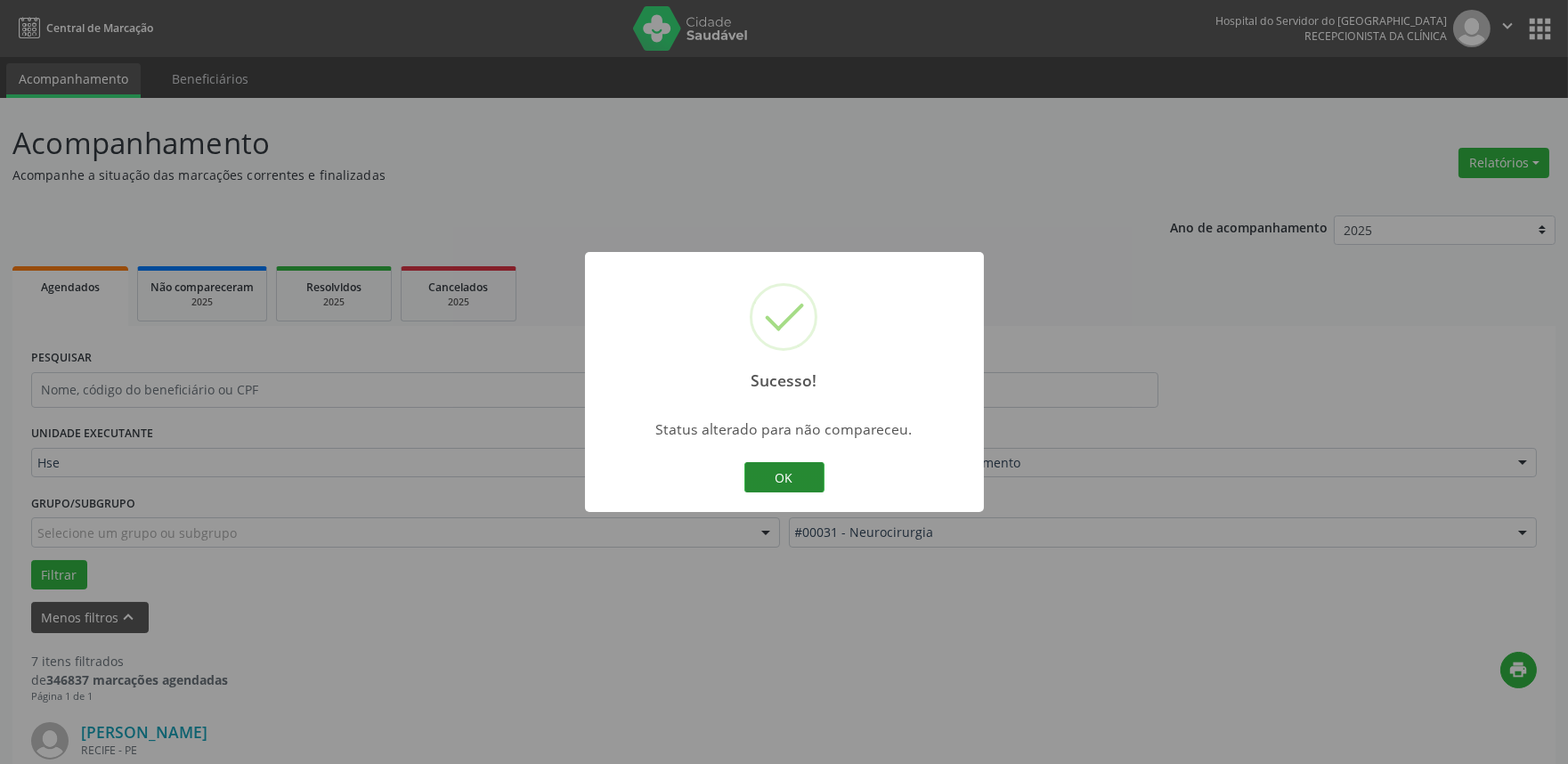
click at [790, 479] on button "OK" at bounding box center [784, 477] width 80 height 30
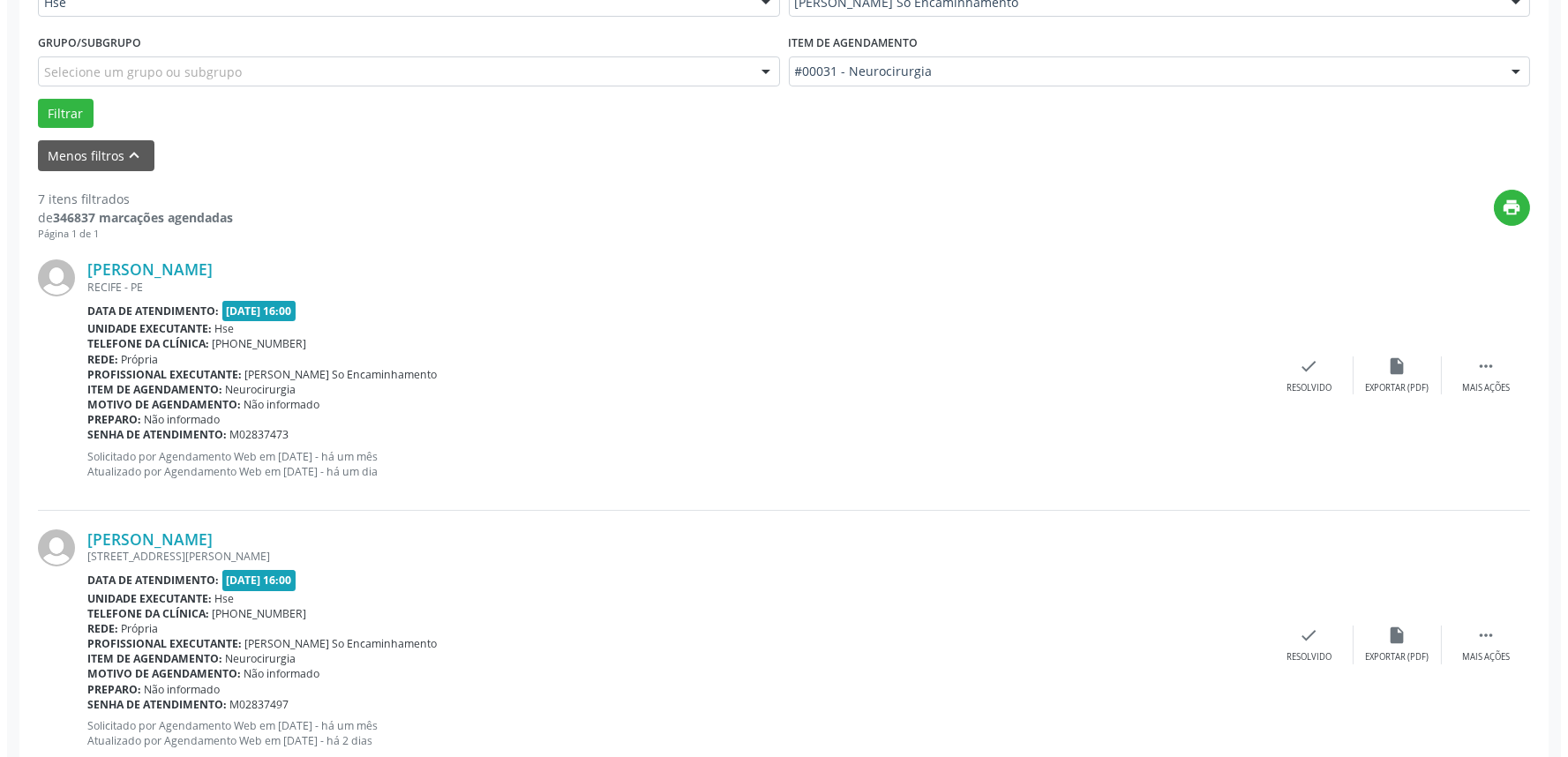
scroll to position [490, 0]
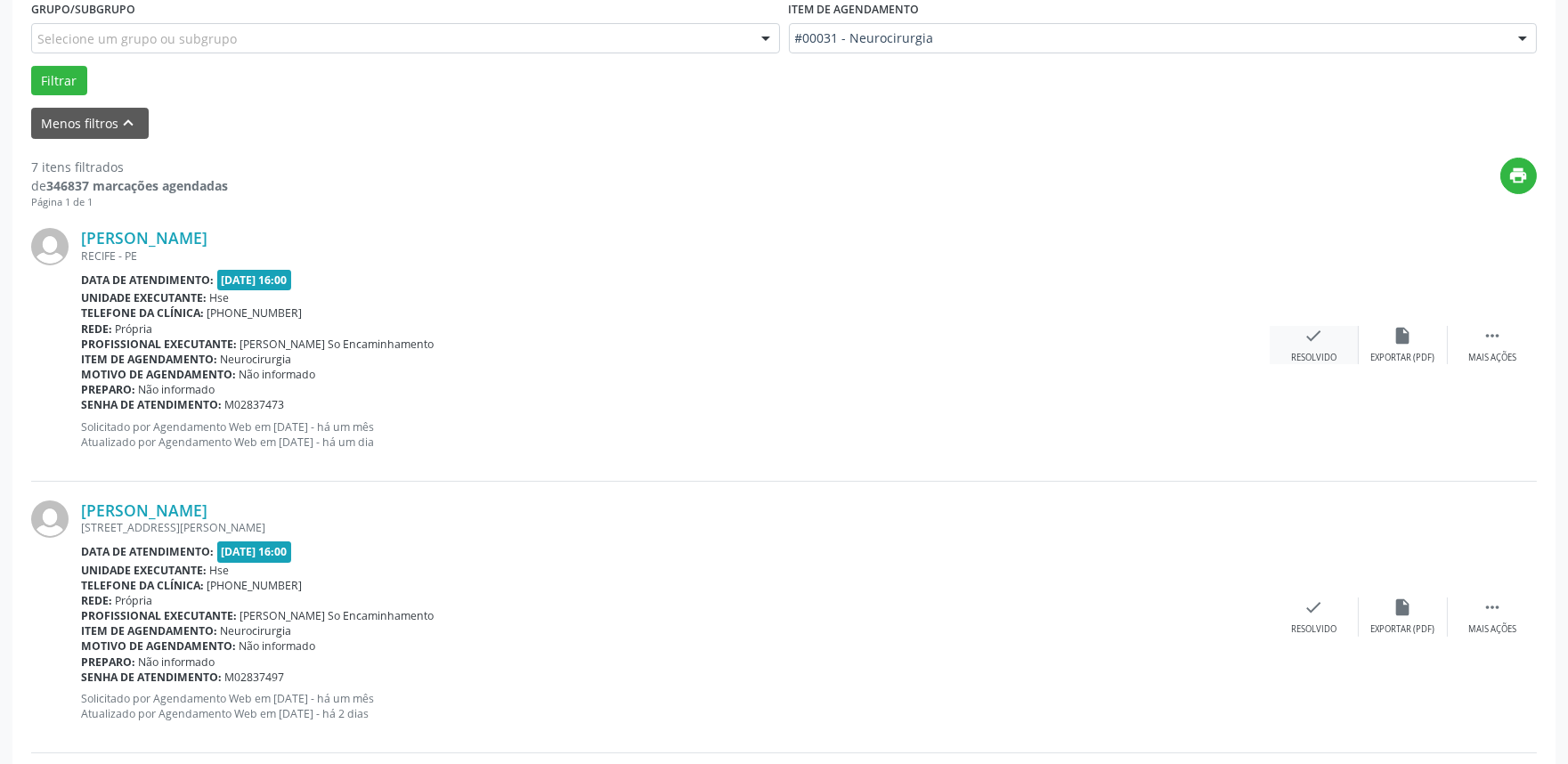
click at [1312, 345] on div "check Resolvido" at bounding box center [1315, 345] width 89 height 38
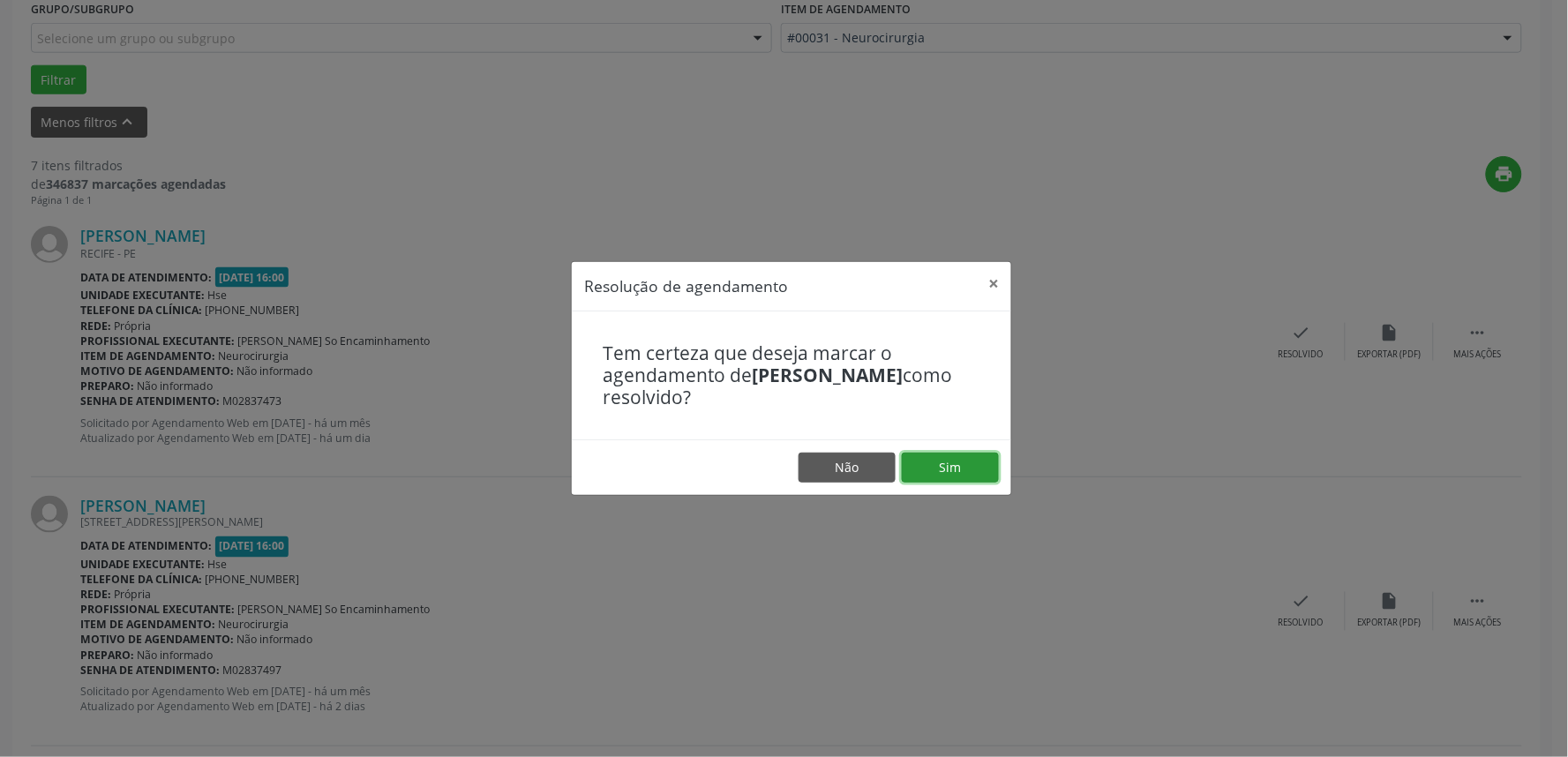
click at [947, 464] on button "Sim" at bounding box center [950, 467] width 97 height 30
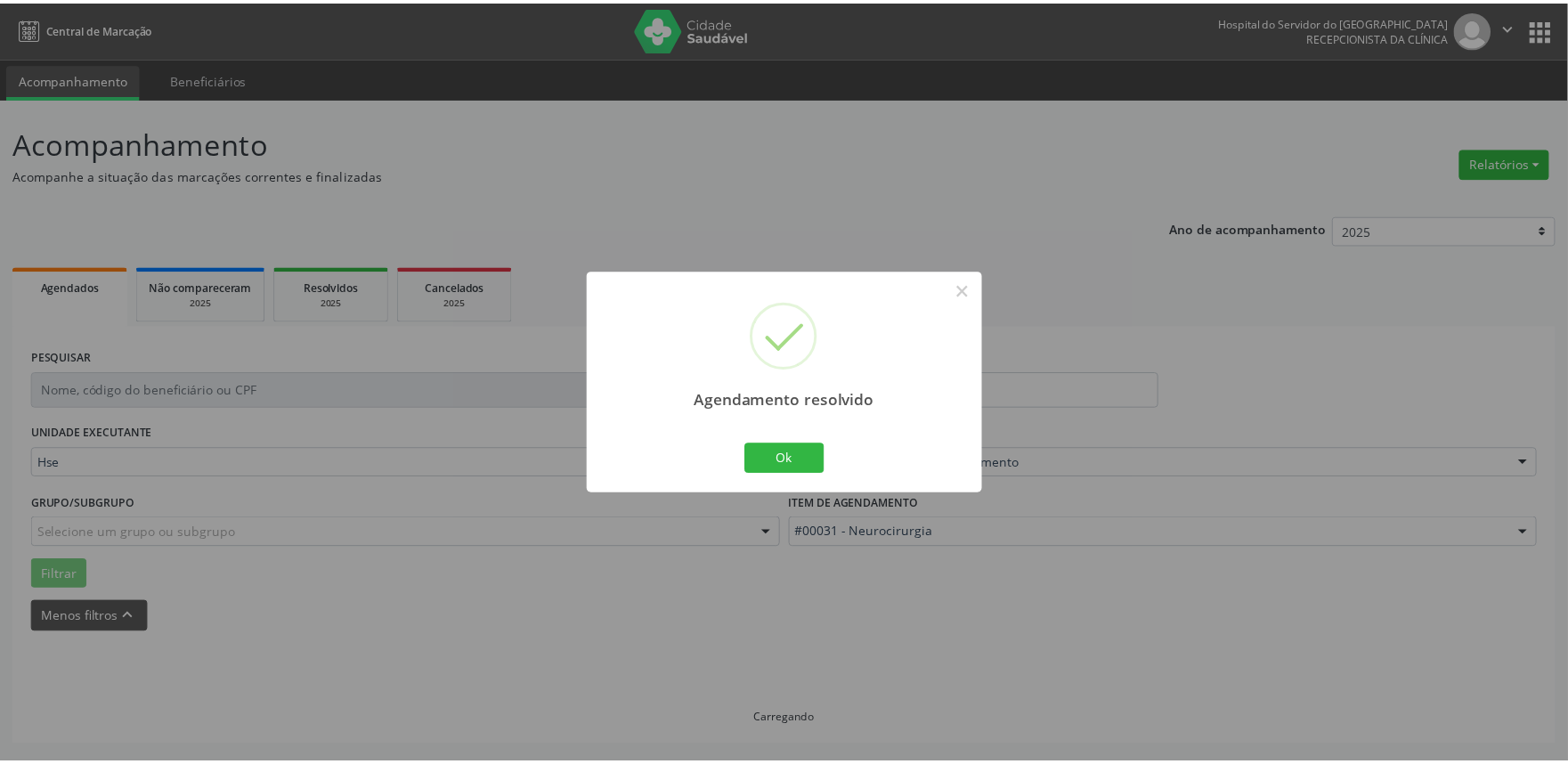
scroll to position [0, 0]
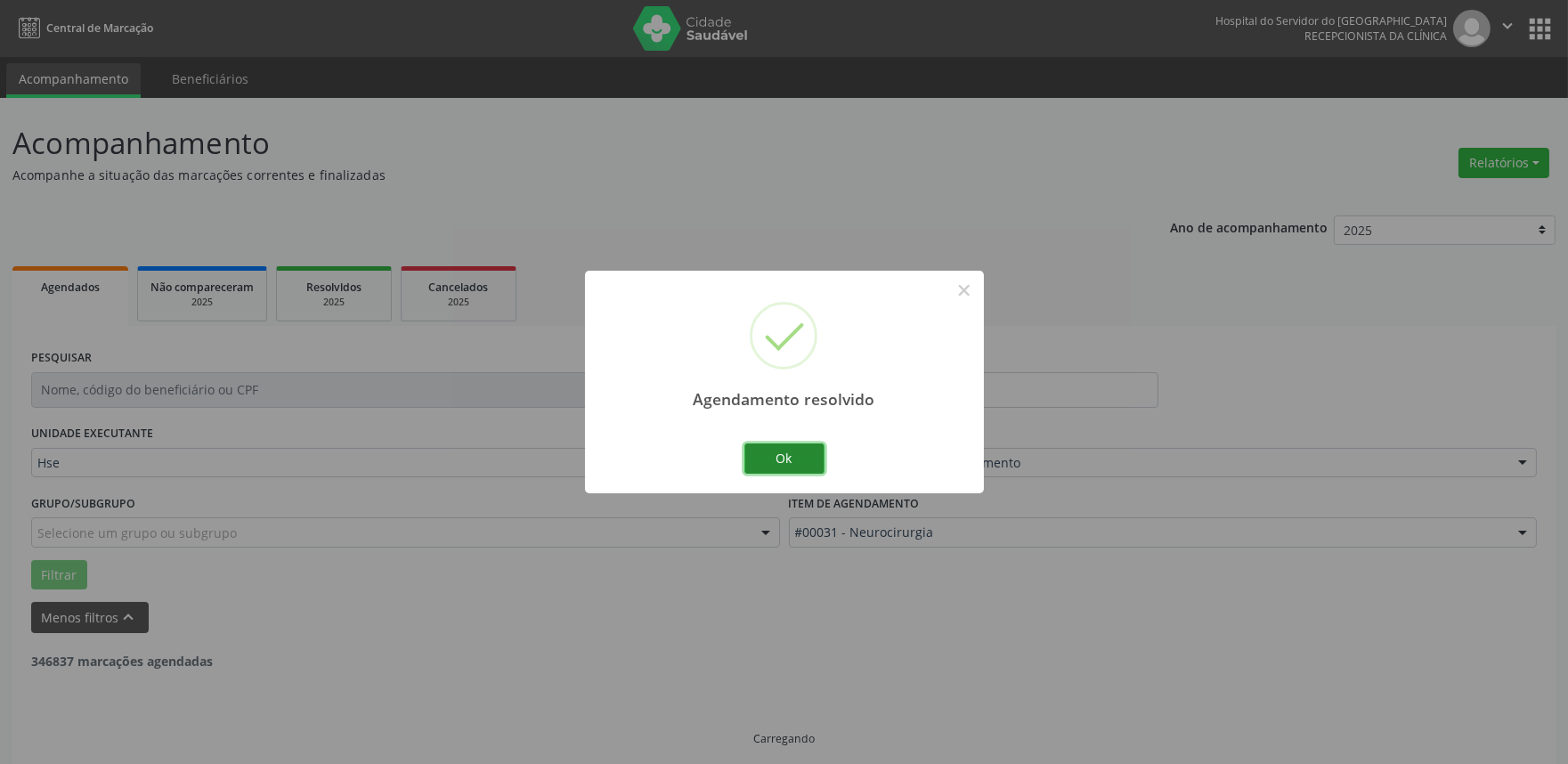
click at [795, 469] on button "Ok" at bounding box center [784, 458] width 80 height 30
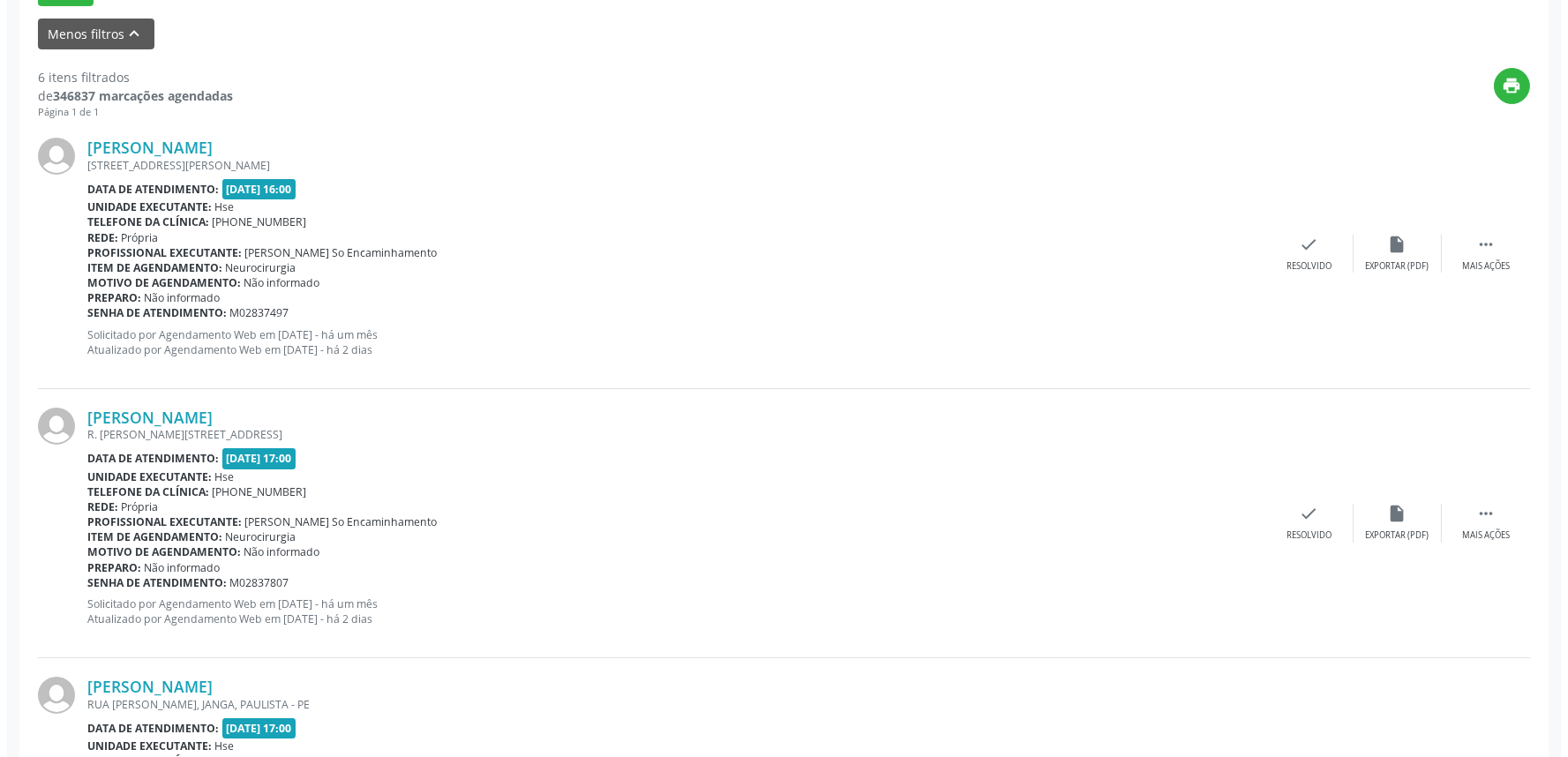
scroll to position [600, 0]
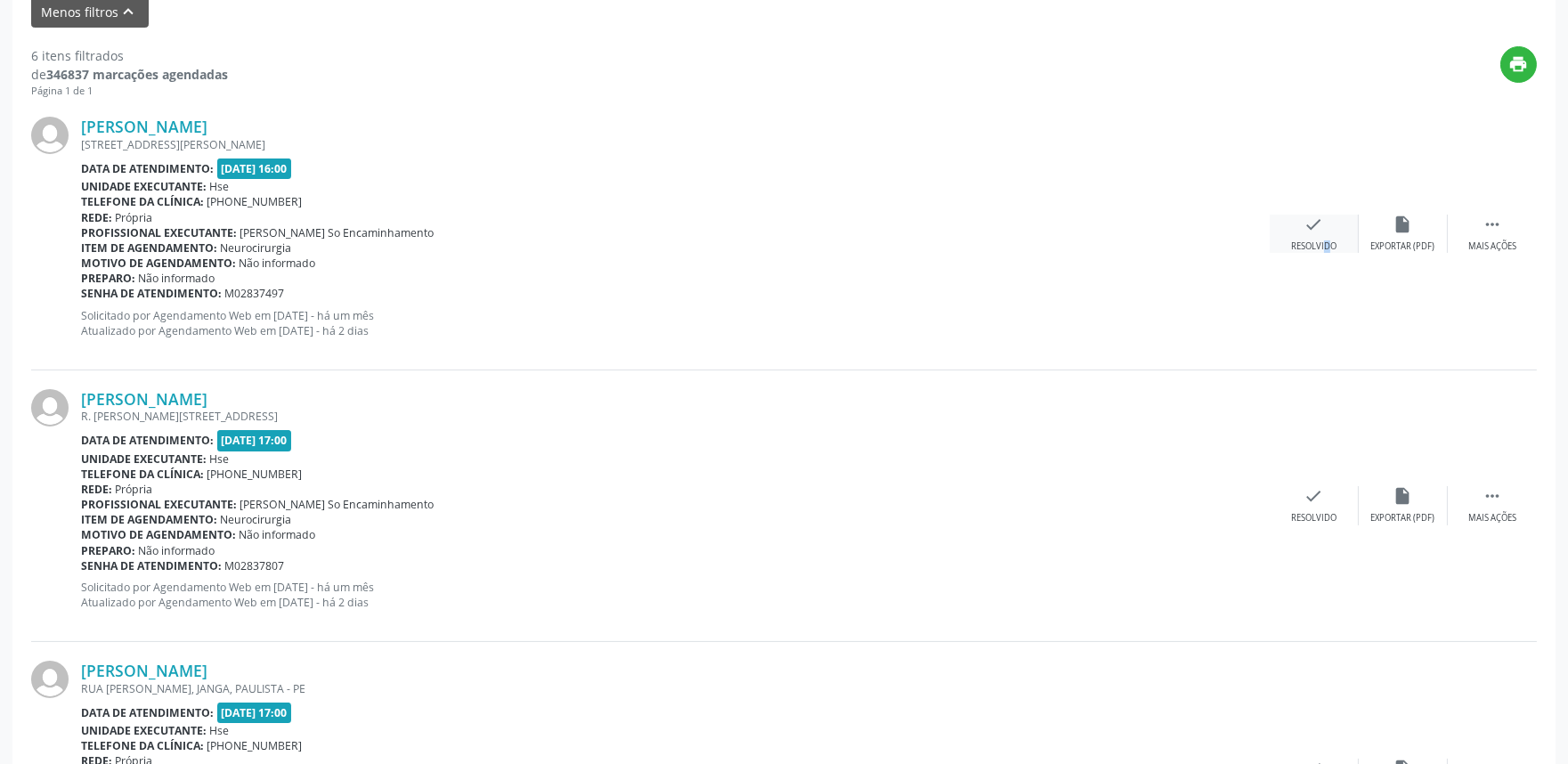
click at [1315, 240] on div "Resolvido" at bounding box center [1314, 246] width 46 height 12
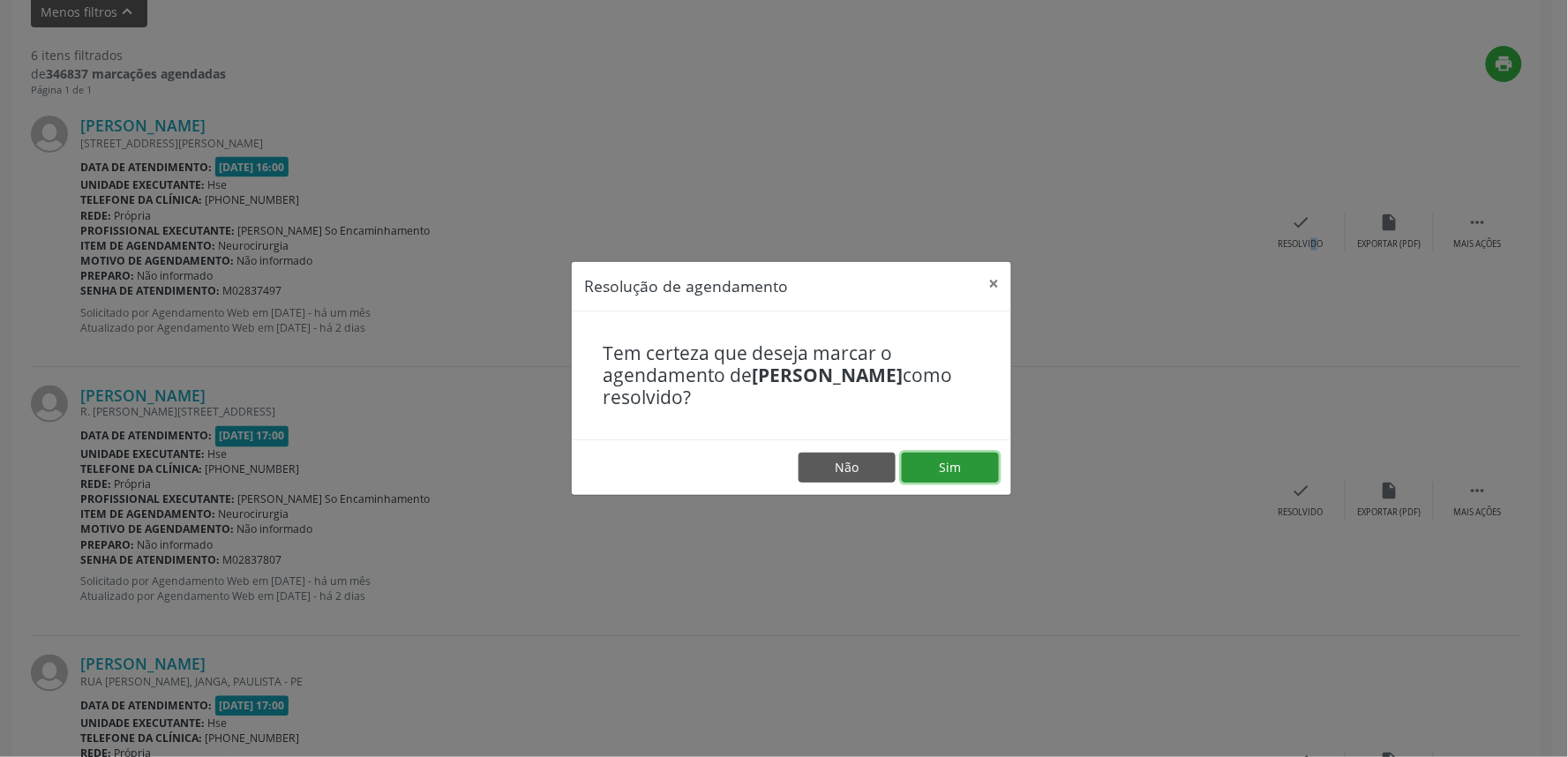
click at [964, 469] on button "Sim" at bounding box center [950, 467] width 97 height 30
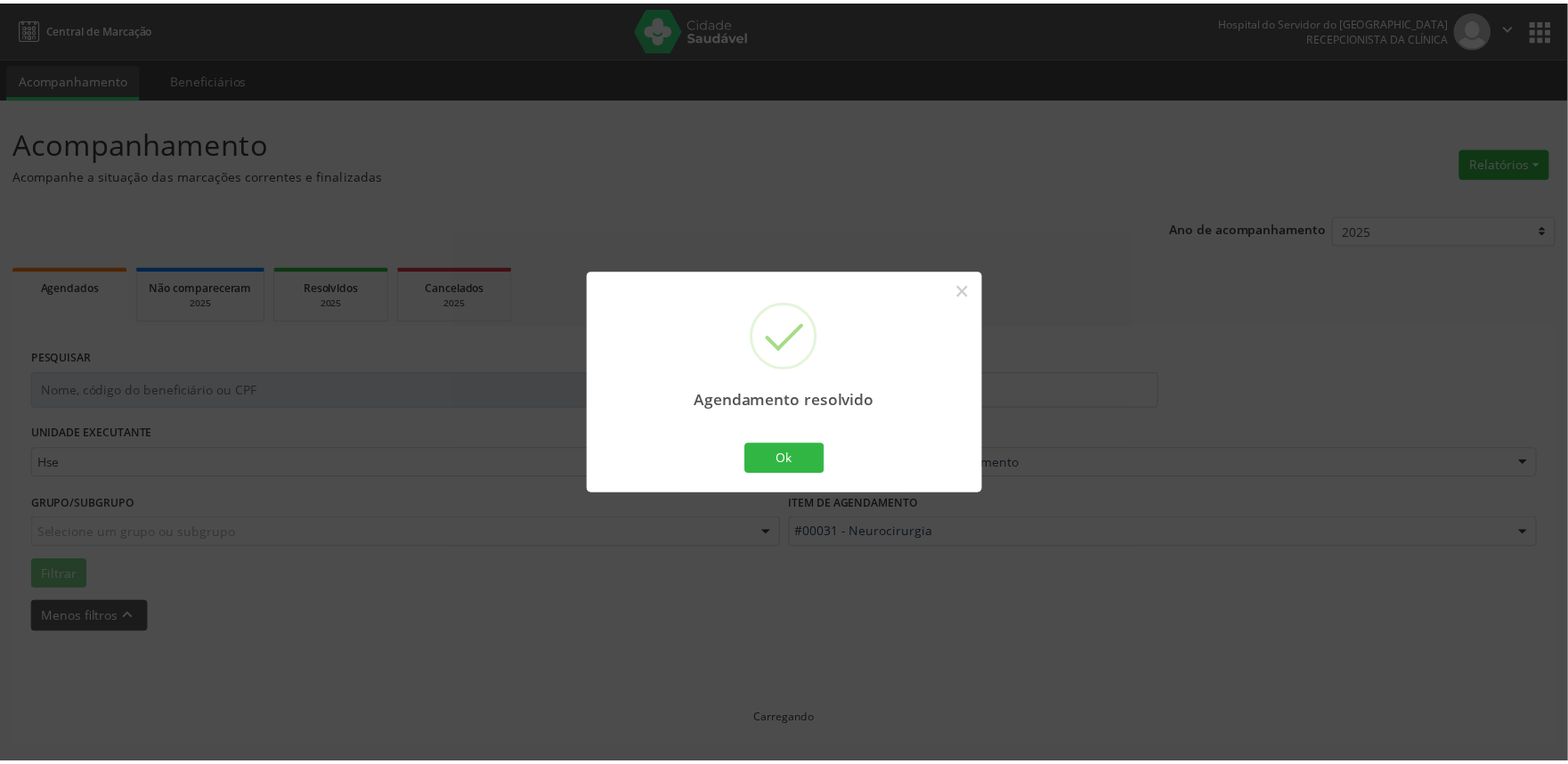
scroll to position [0, 0]
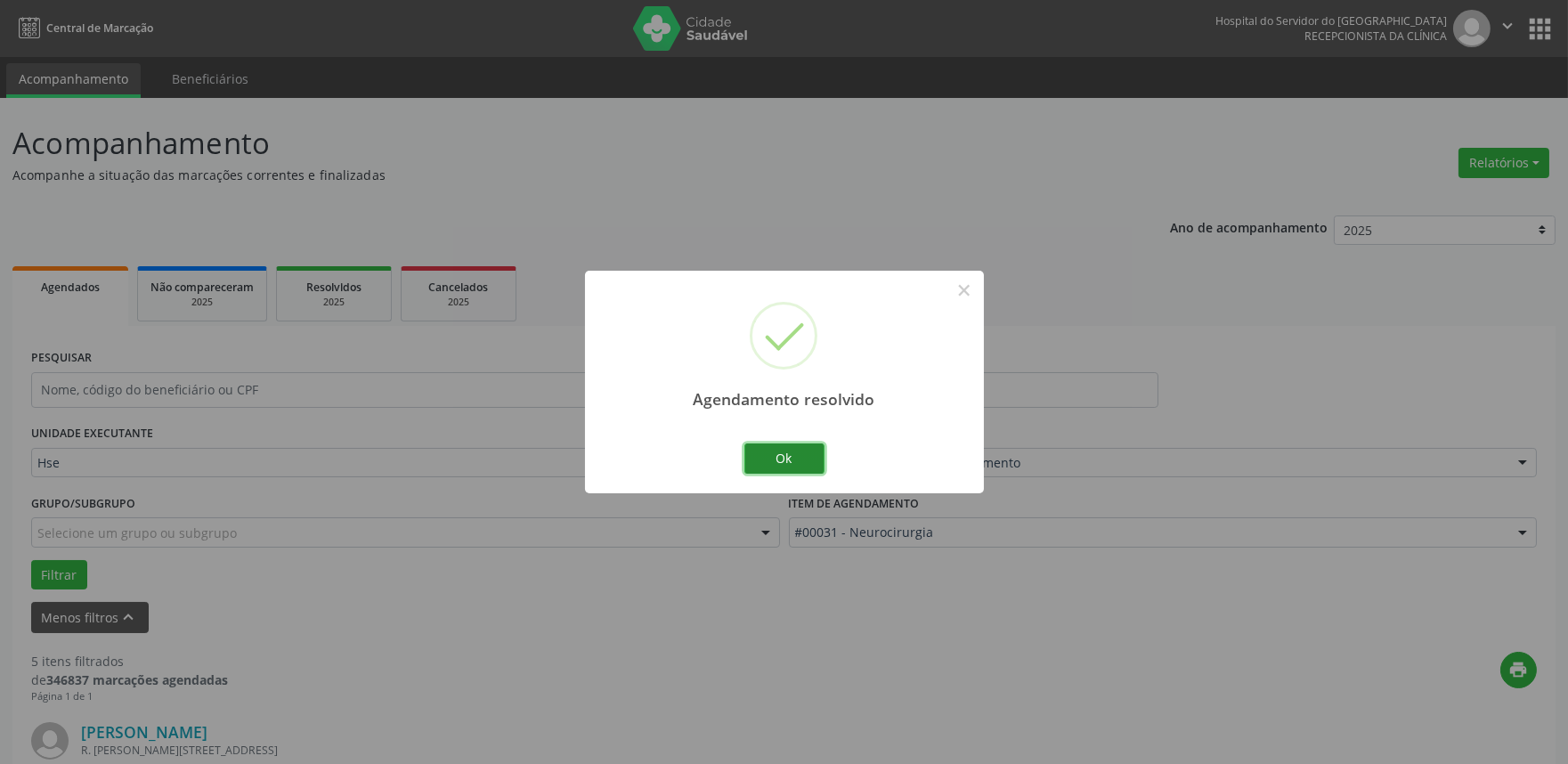
click at [782, 464] on button "Ok" at bounding box center [784, 458] width 80 height 30
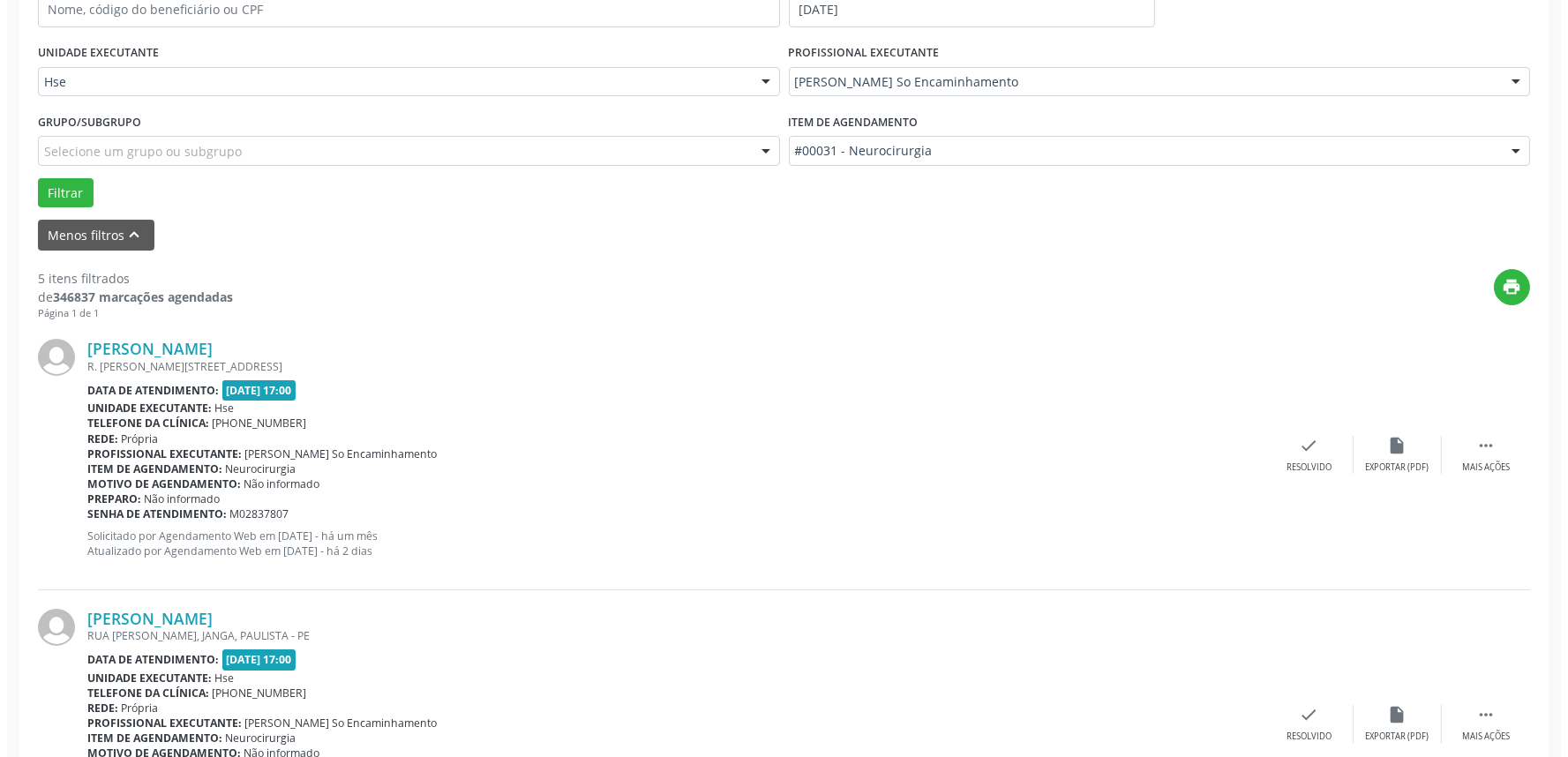
scroll to position [490, 0]
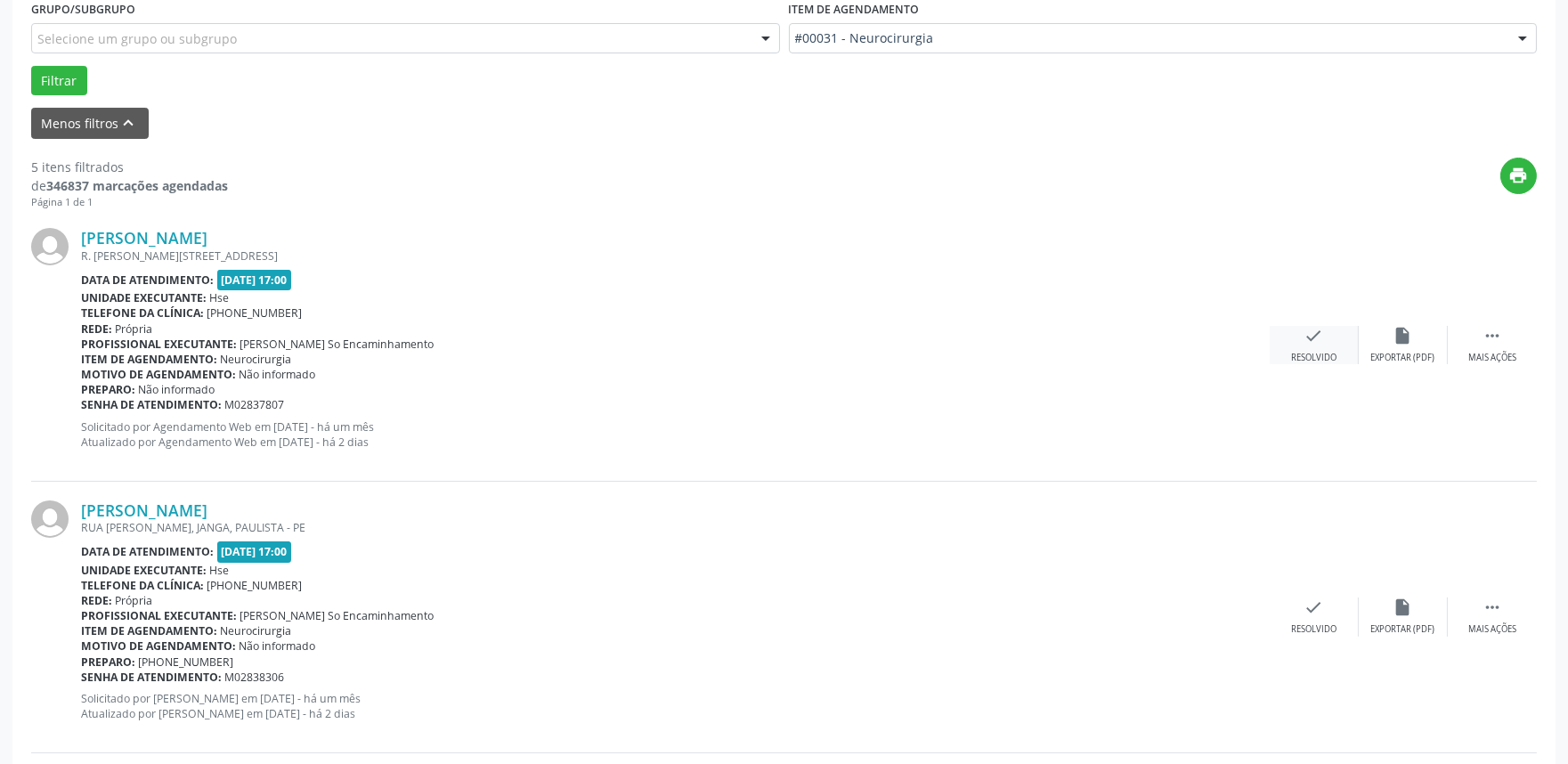
click at [1316, 353] on div "Resolvido" at bounding box center [1314, 358] width 46 height 12
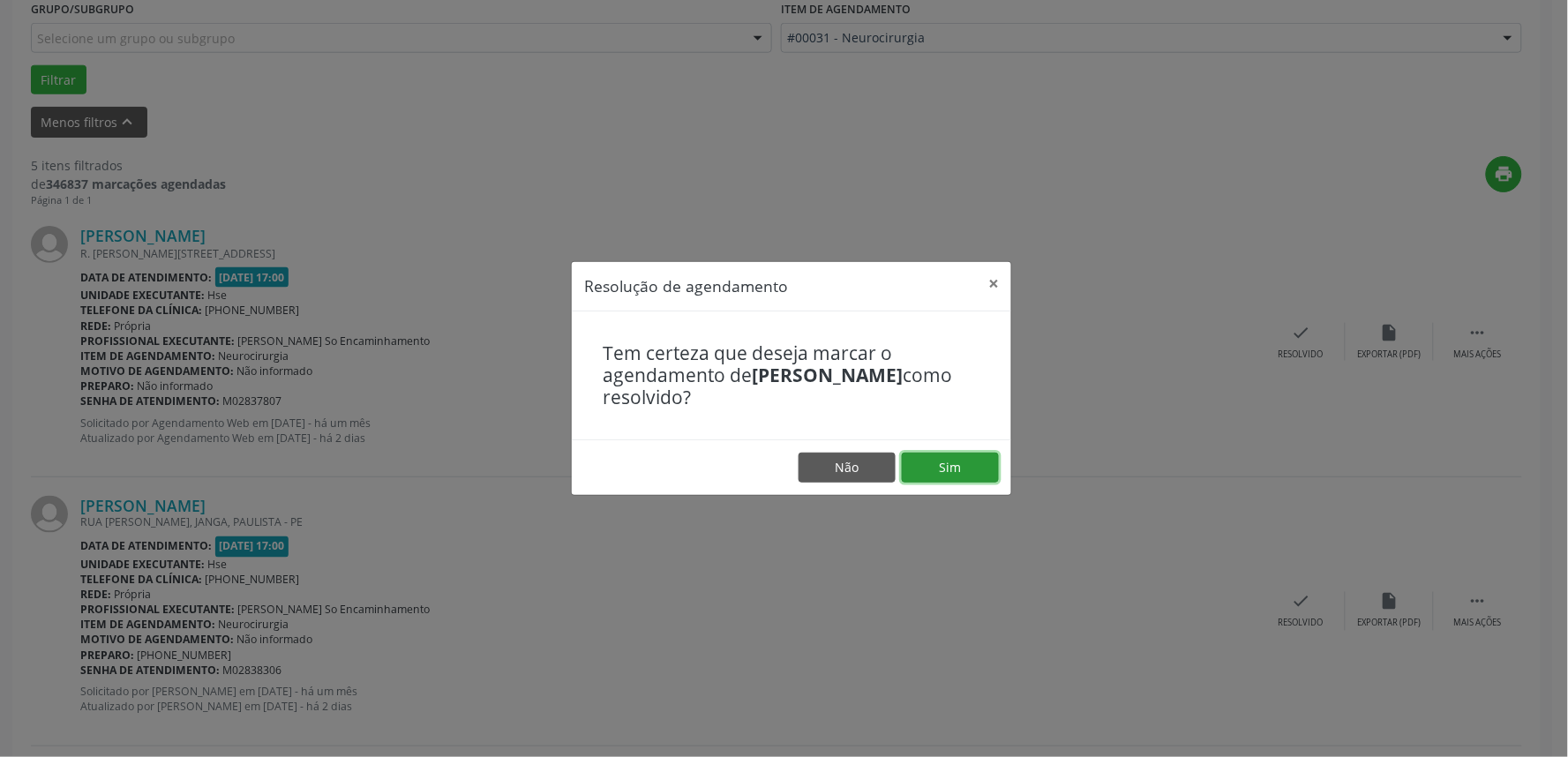
click at [983, 460] on button "Sim" at bounding box center [950, 467] width 97 height 30
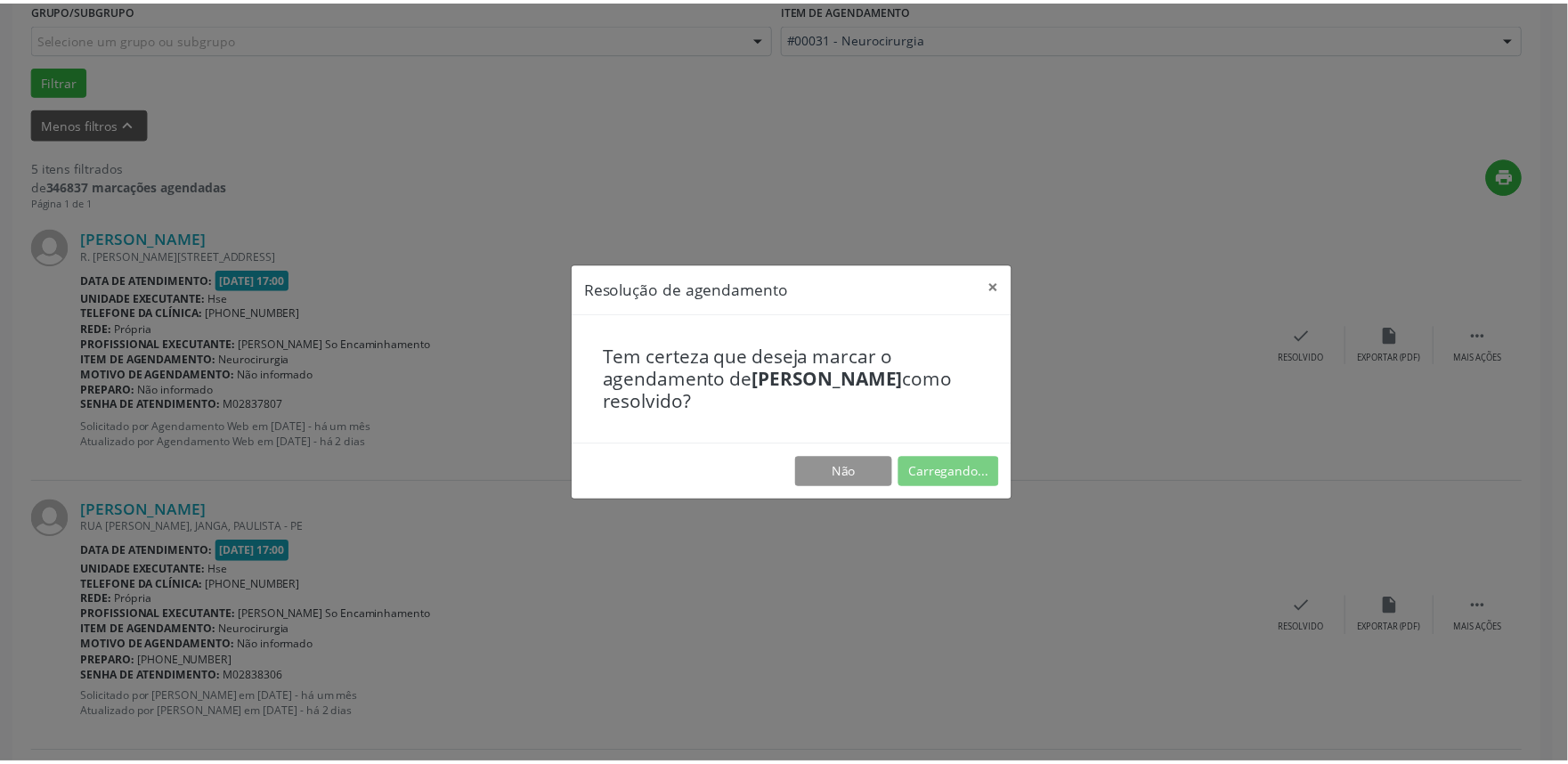
scroll to position [0, 0]
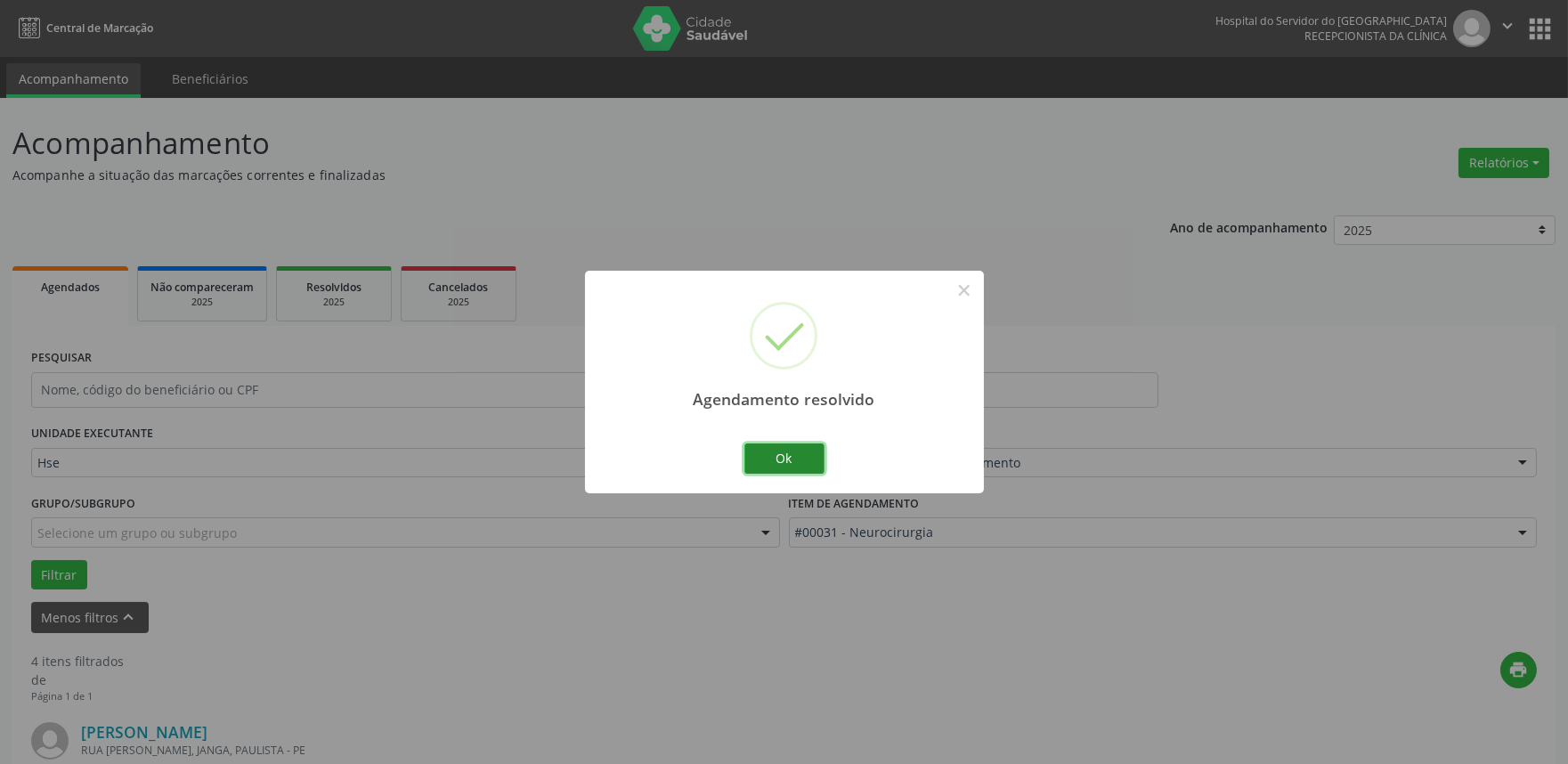
click at [796, 463] on button "Ok" at bounding box center [784, 458] width 80 height 30
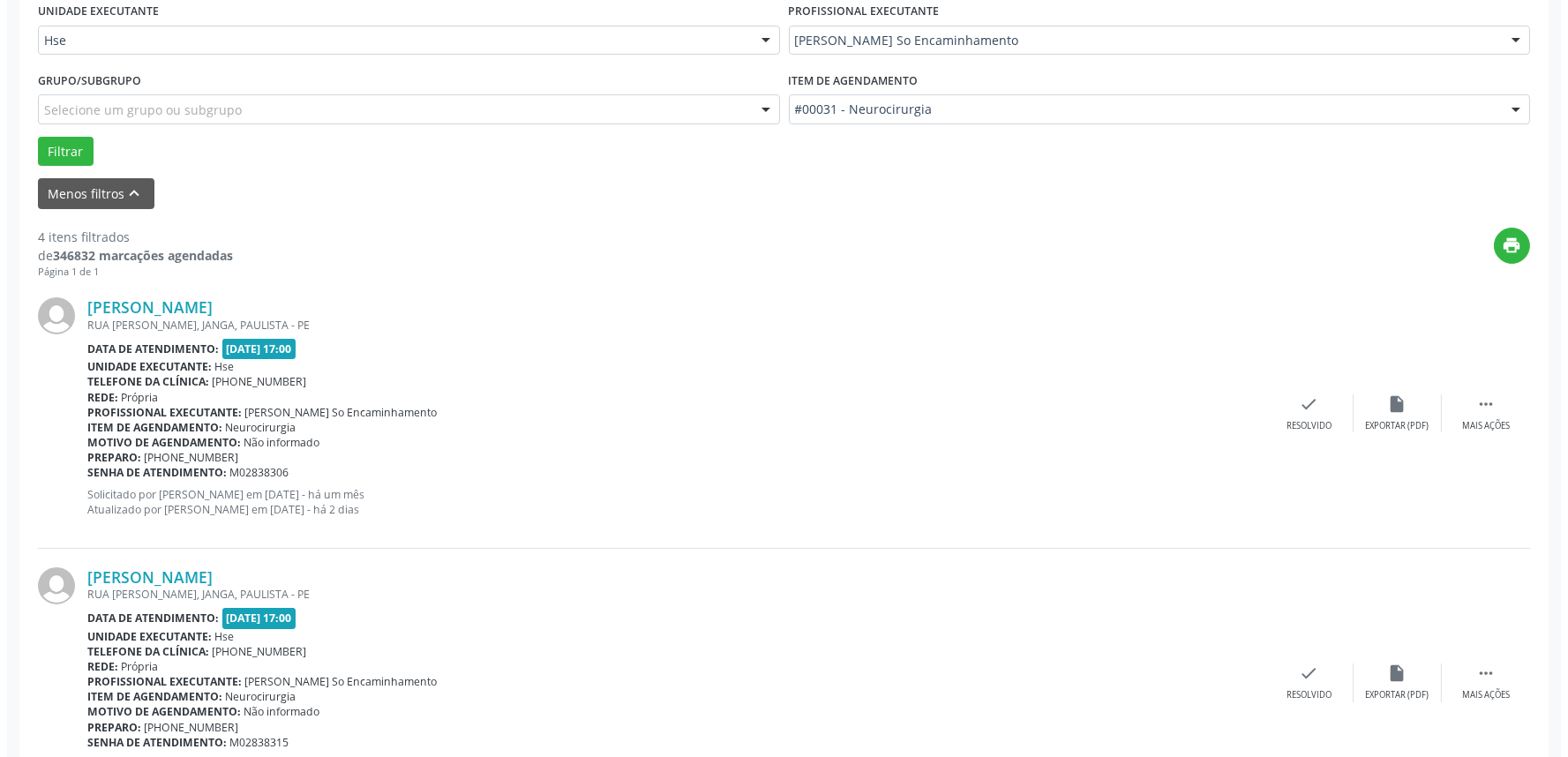
scroll to position [588, 0]
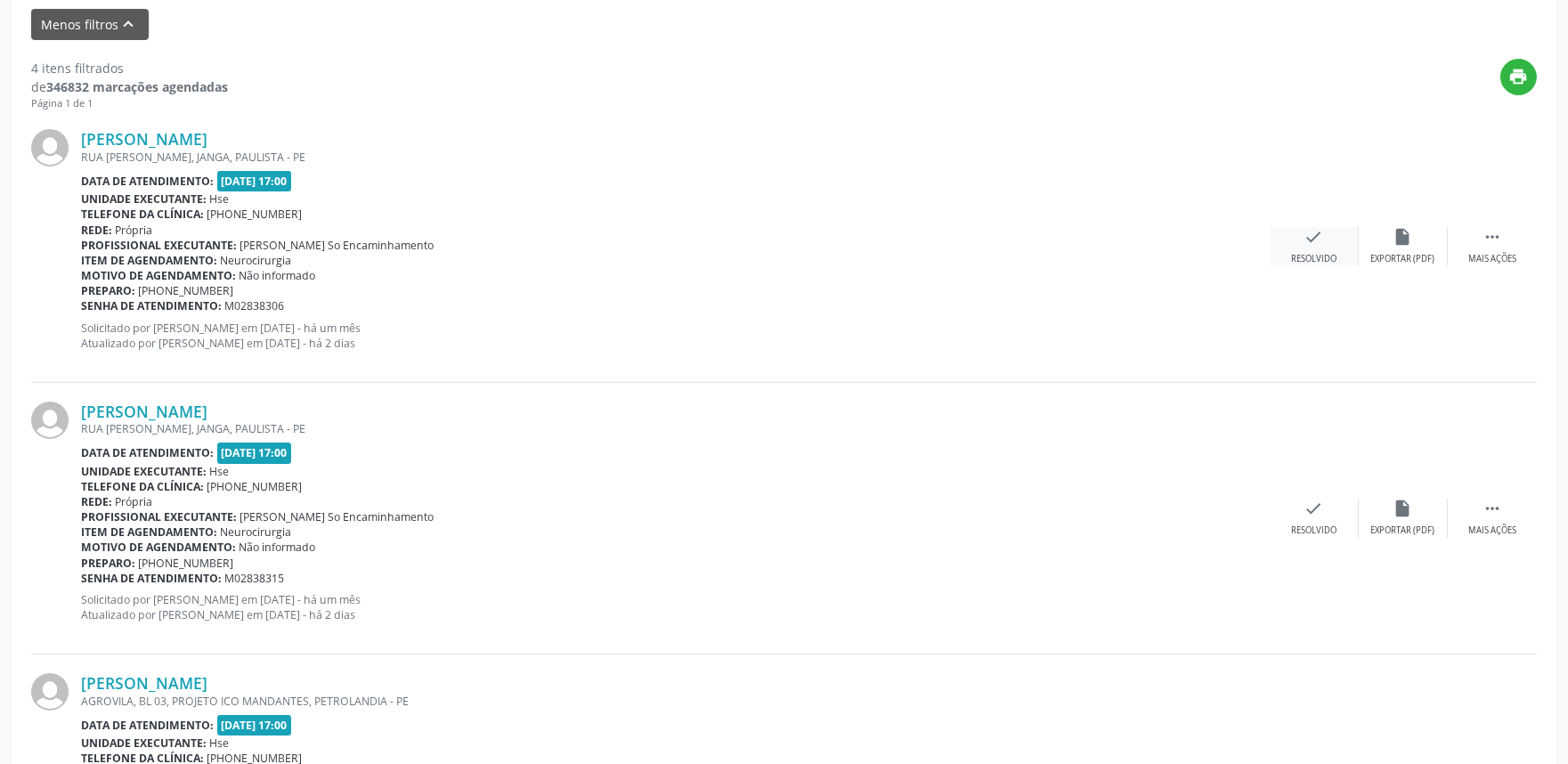
click at [1315, 250] on div "check Resolvido" at bounding box center [1315, 246] width 89 height 38
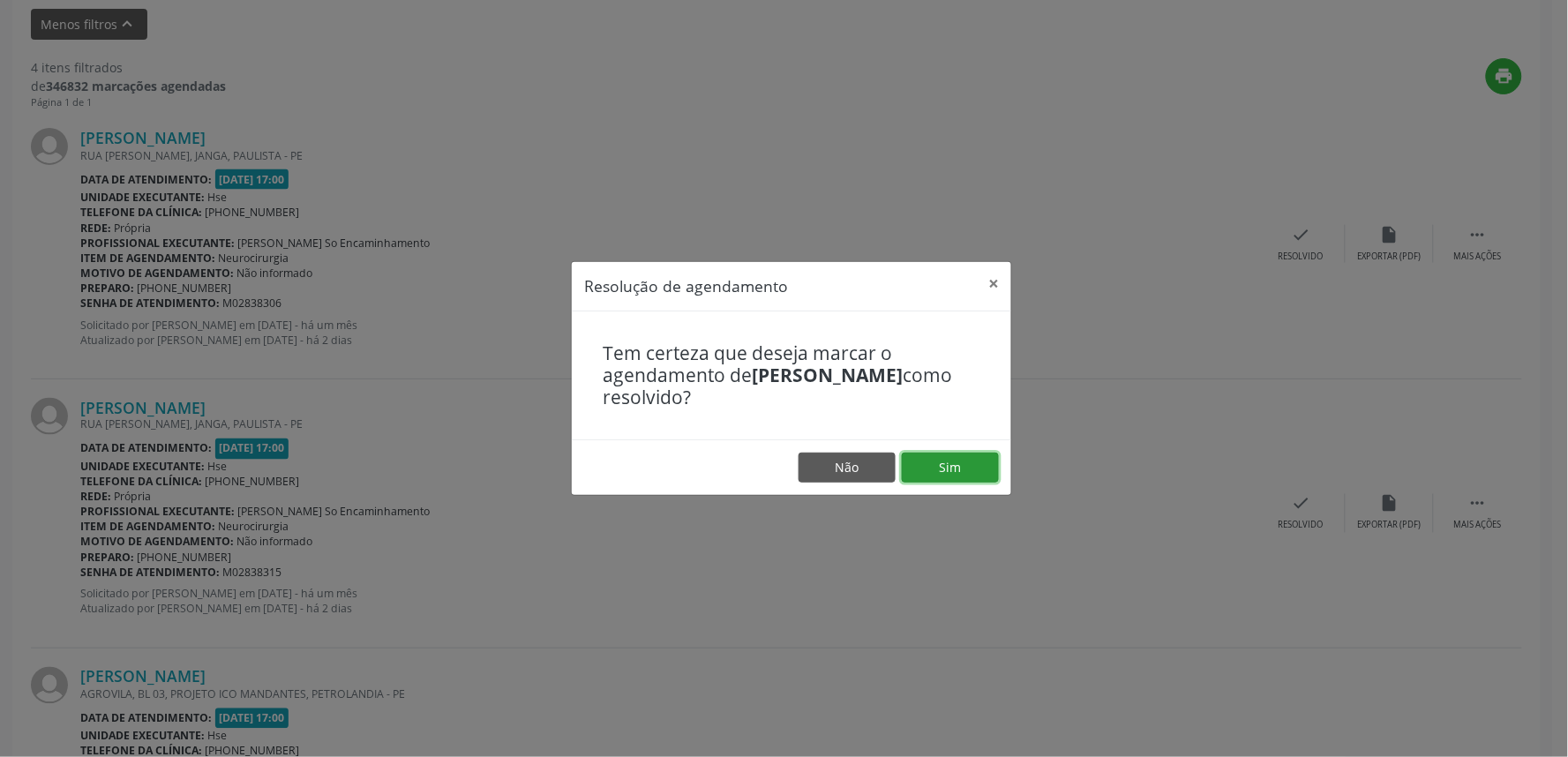
click at [947, 471] on button "Sim" at bounding box center [950, 467] width 97 height 30
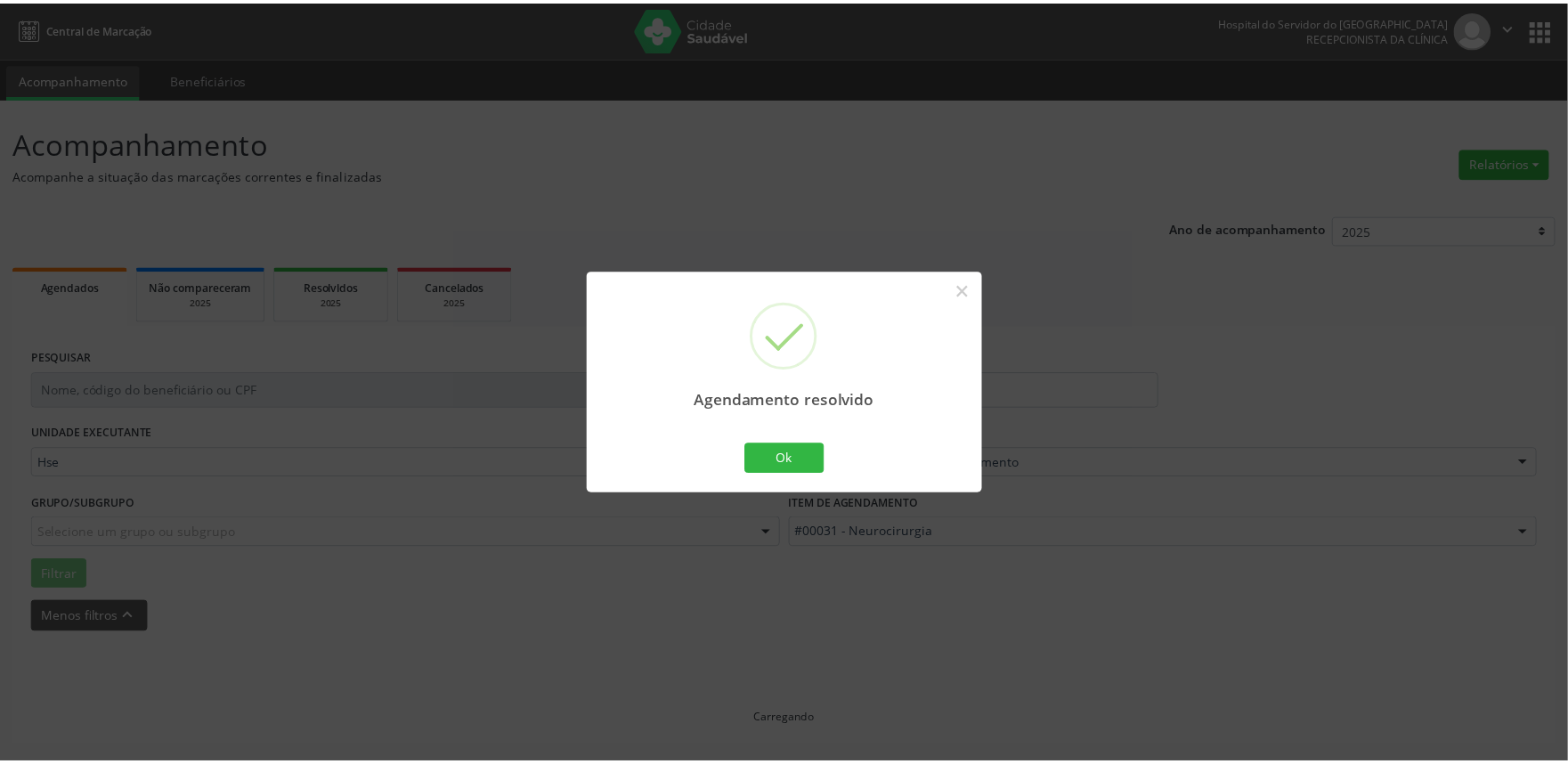
scroll to position [0, 0]
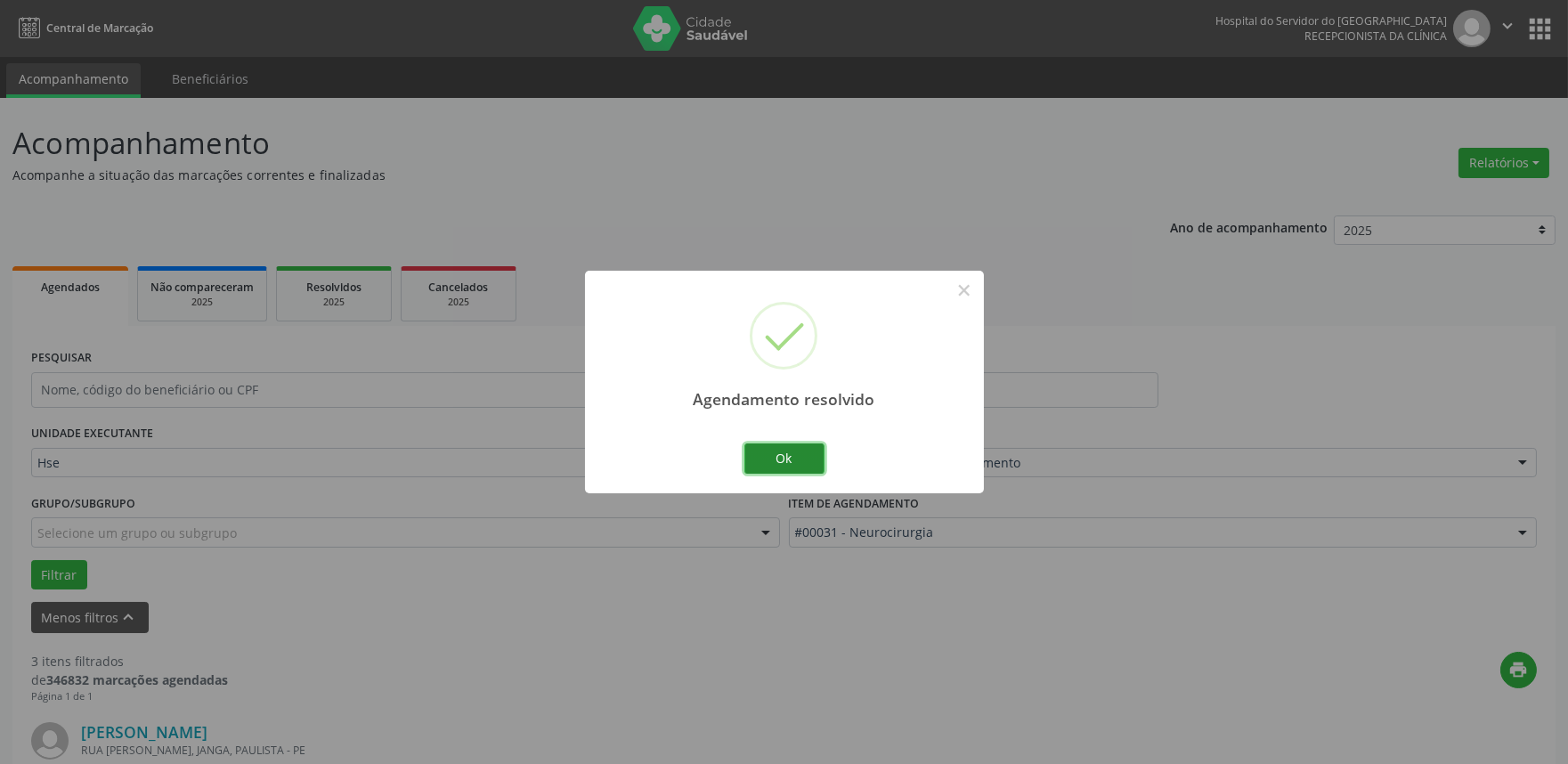
click at [757, 459] on button "Ok" at bounding box center [784, 458] width 80 height 30
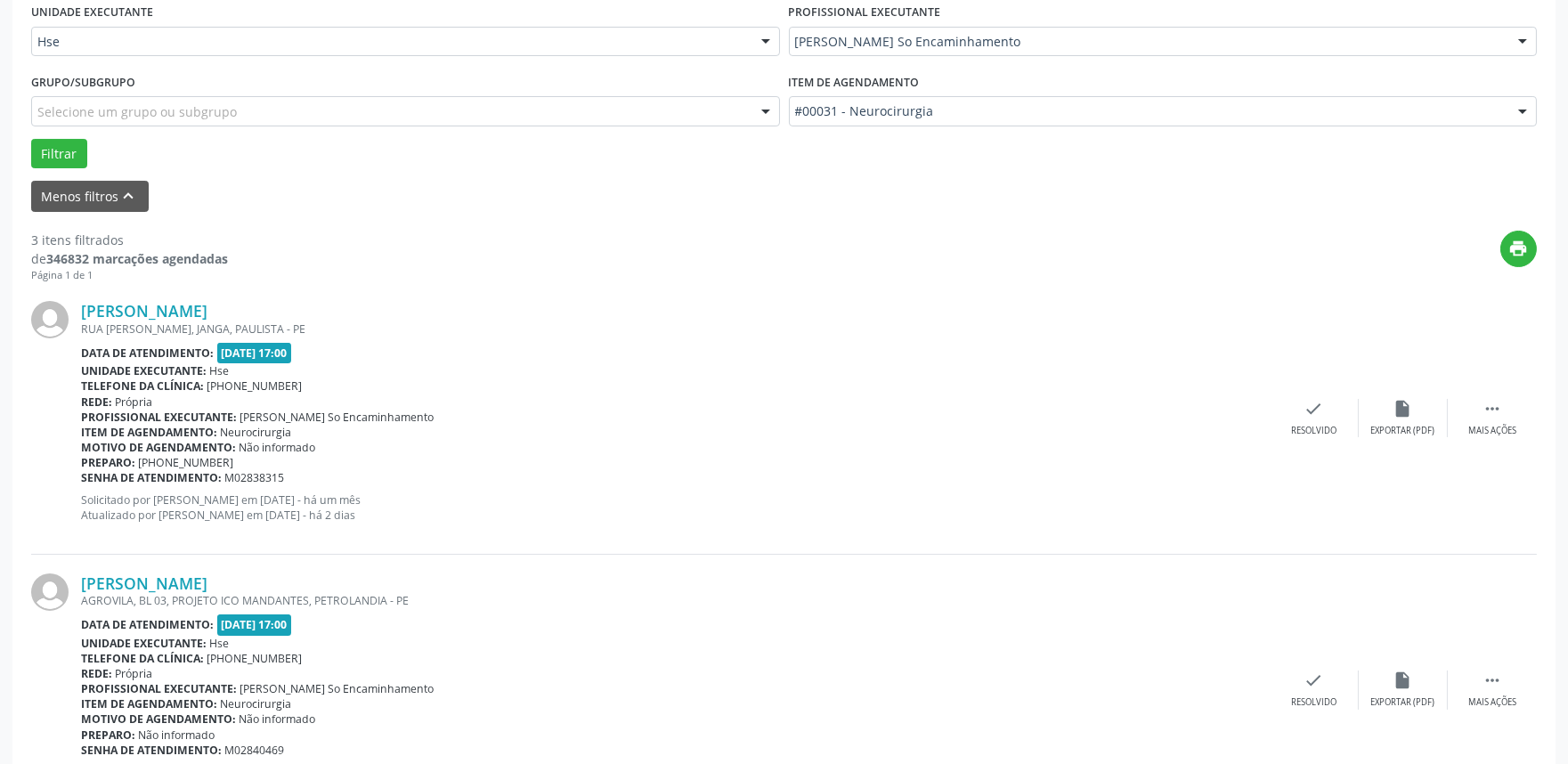
scroll to position [593, 0]
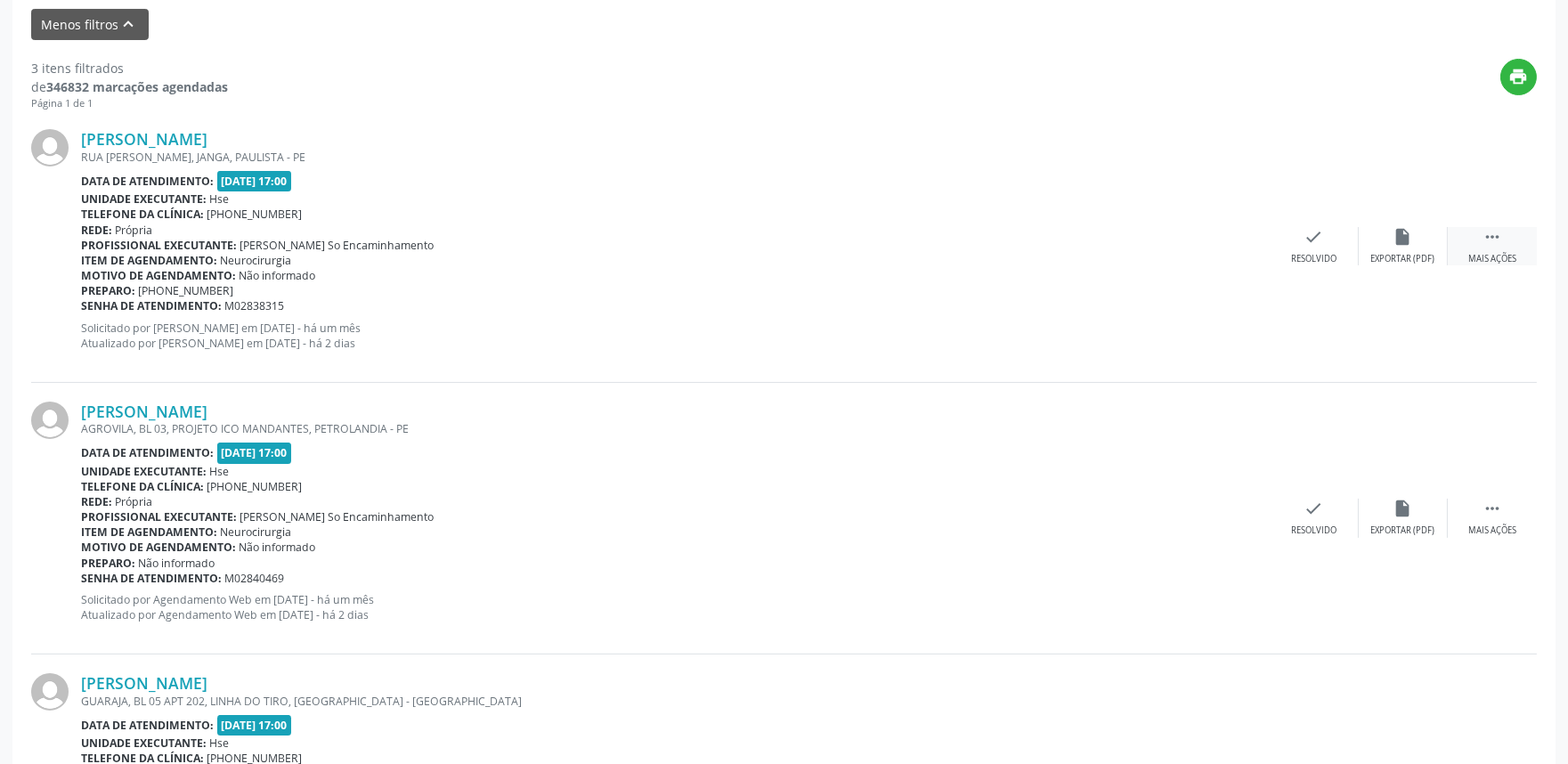
click at [1474, 237] on div " Mais ações" at bounding box center [1493, 246] width 89 height 38
click at [1378, 242] on div "alarm_off Não compareceu" at bounding box center [1404, 246] width 89 height 38
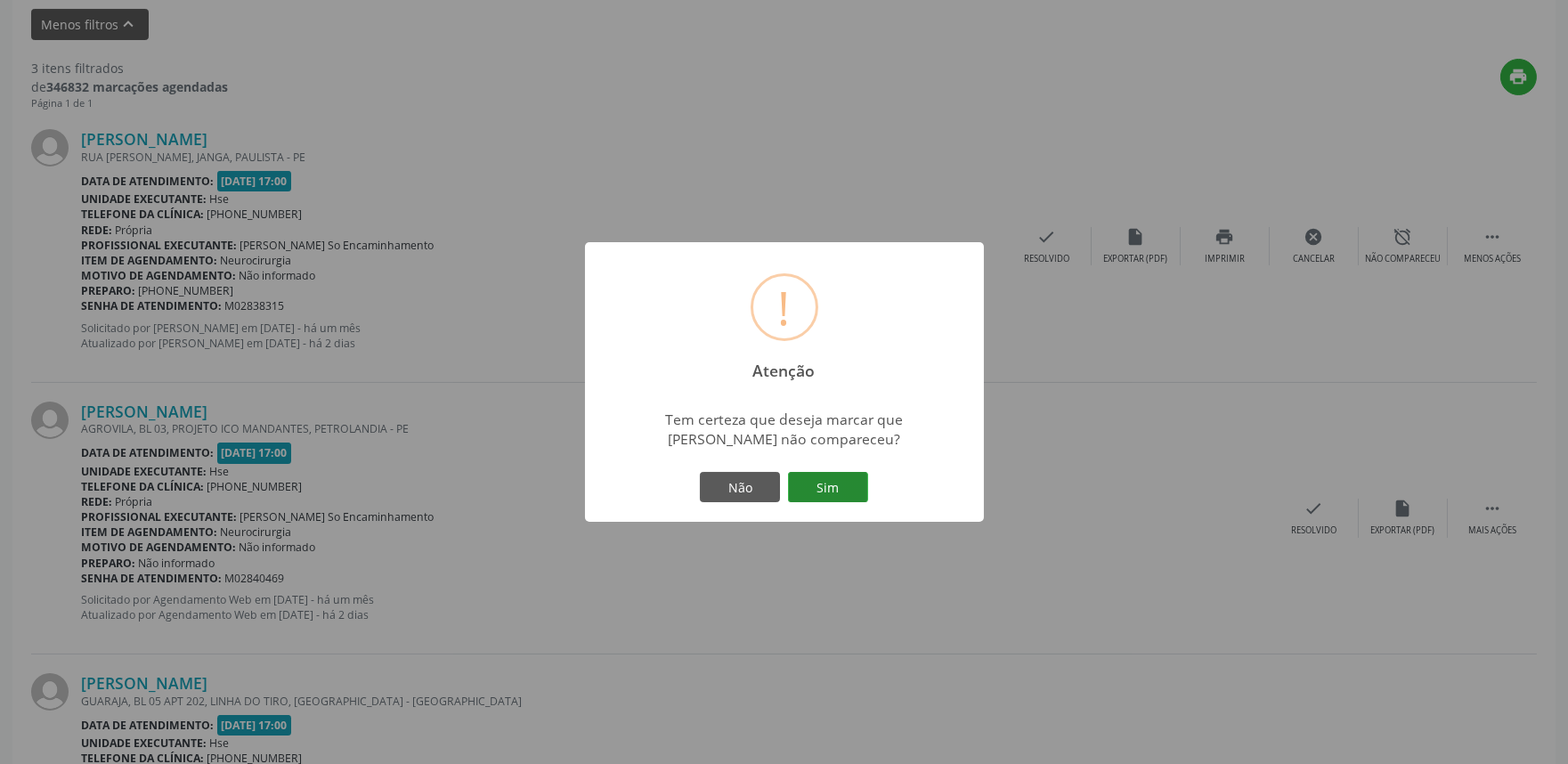
click at [829, 486] on button "Sim" at bounding box center [828, 487] width 80 height 30
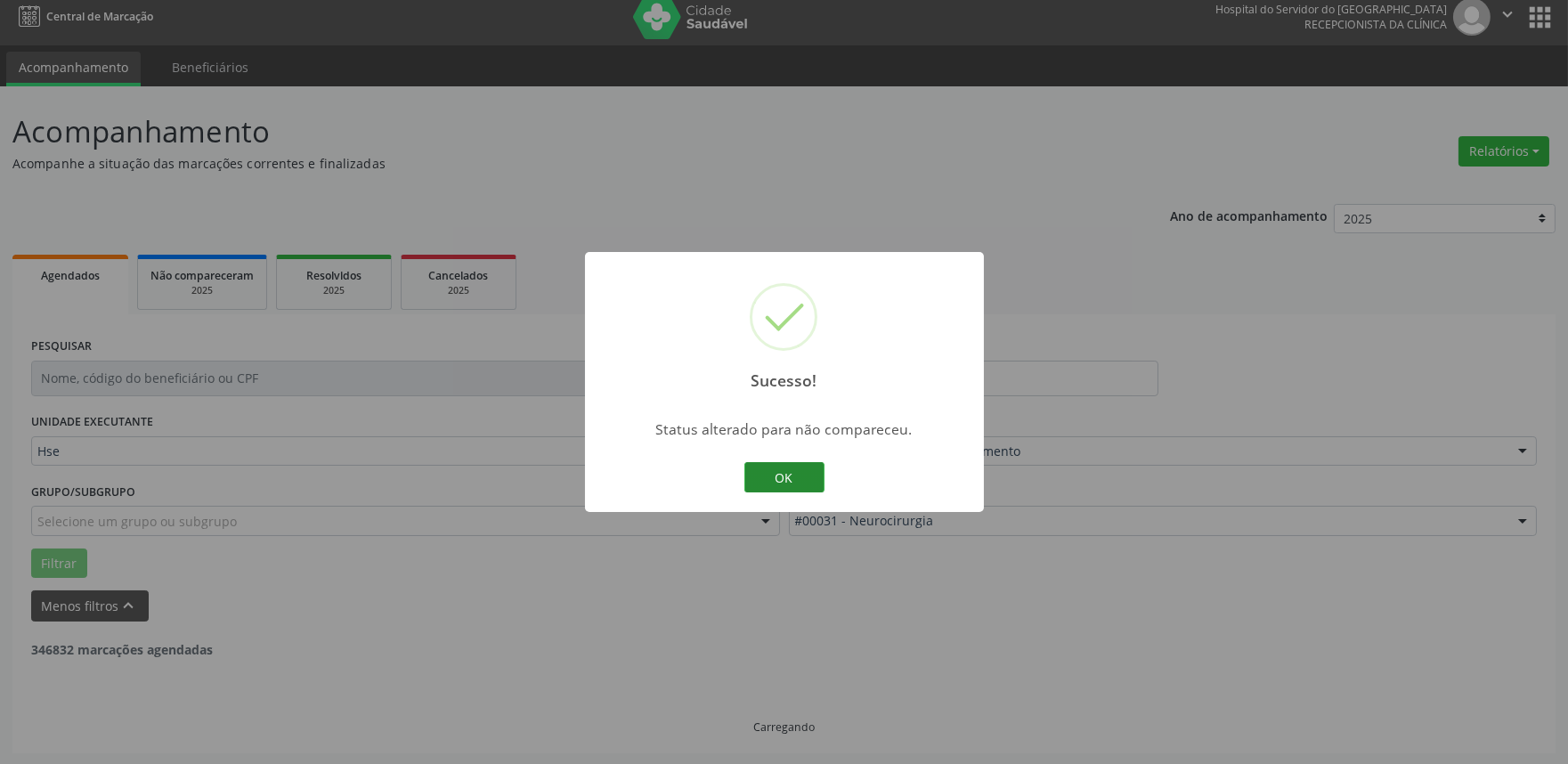
scroll to position [512, 0]
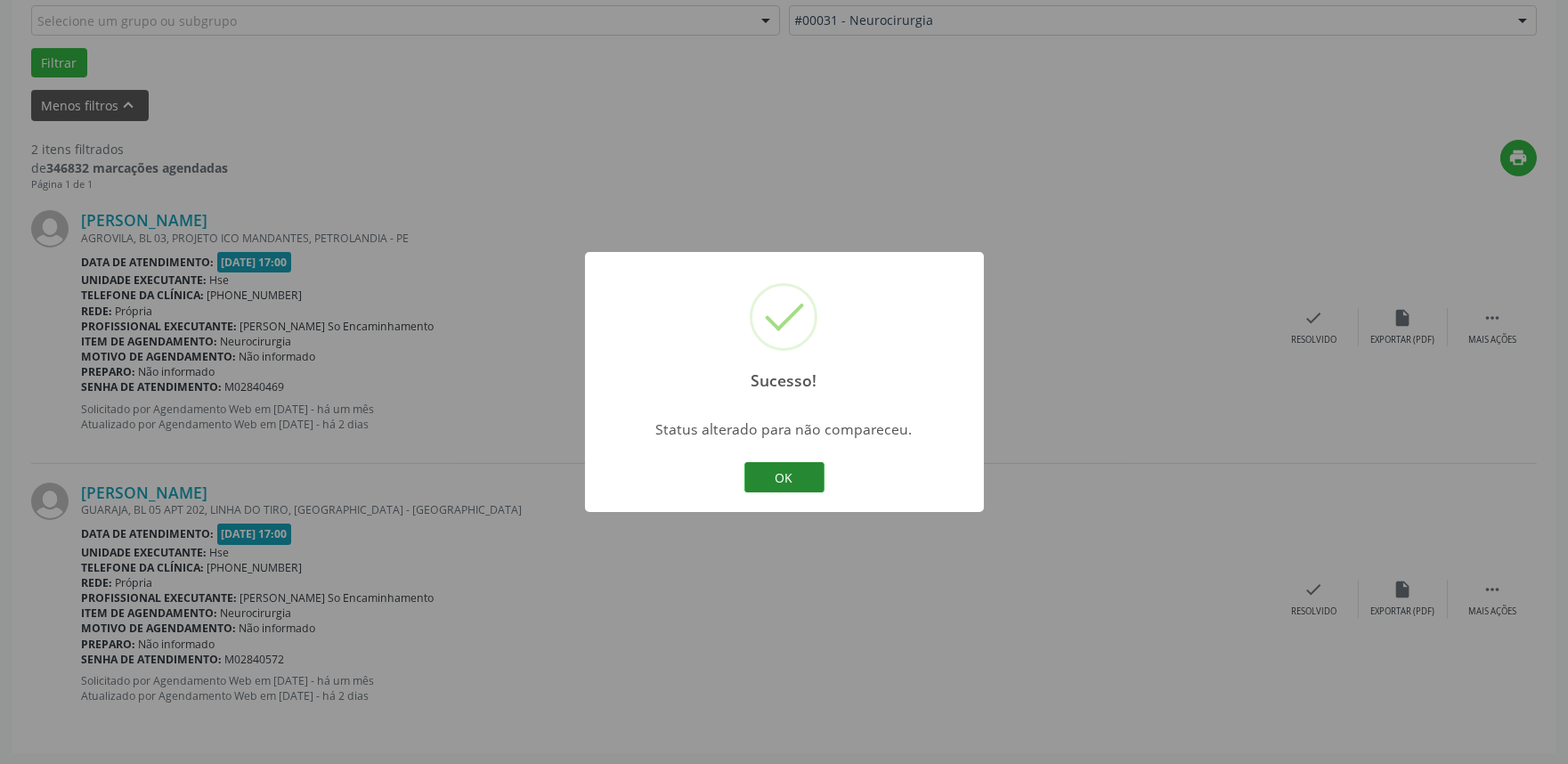
click at [804, 479] on button "OK" at bounding box center [784, 477] width 80 height 30
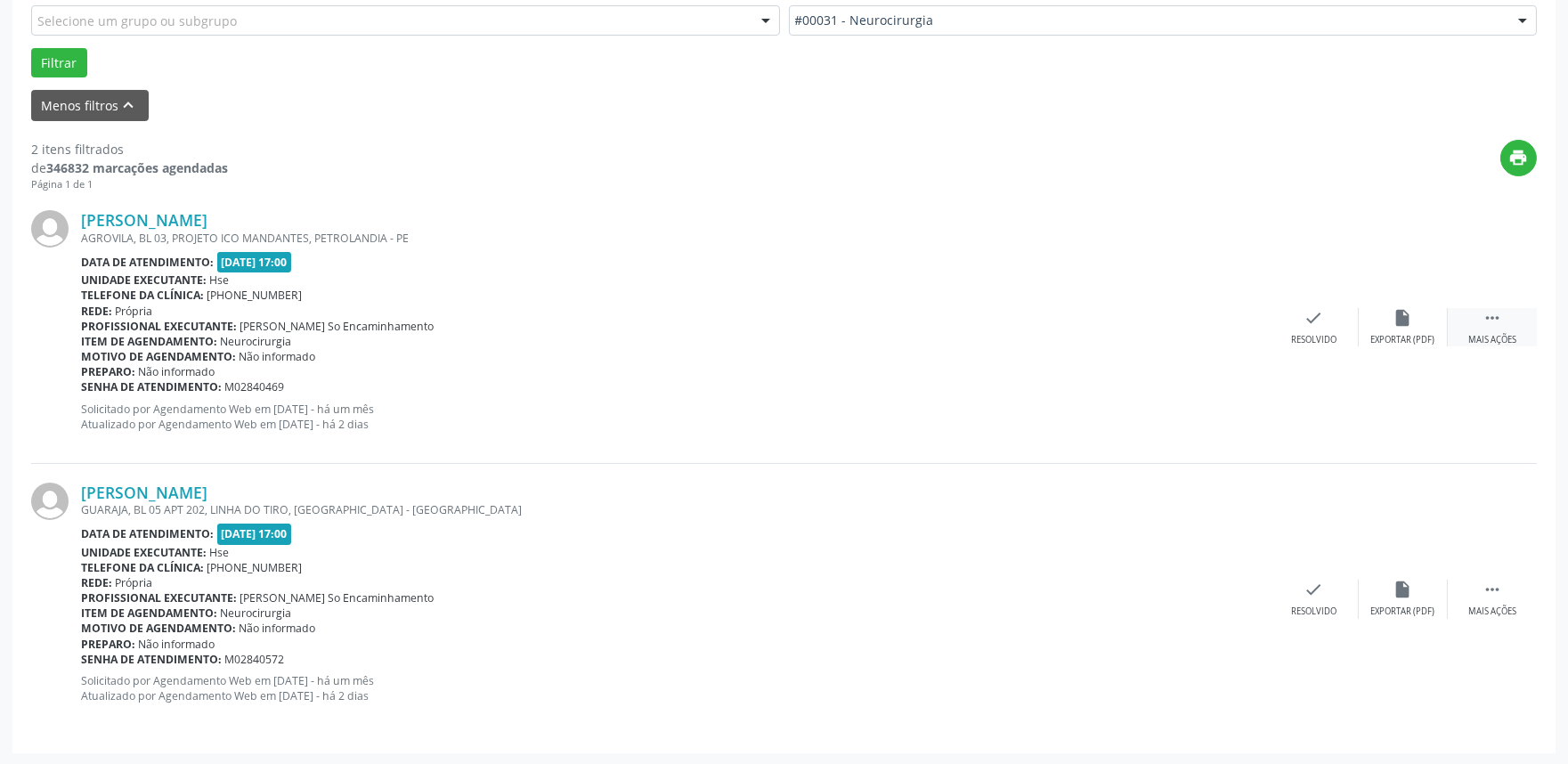
click at [1498, 329] on div " Mais ações" at bounding box center [1493, 327] width 89 height 38
click at [1387, 339] on div "Não compareceu" at bounding box center [1403, 340] width 76 height 12
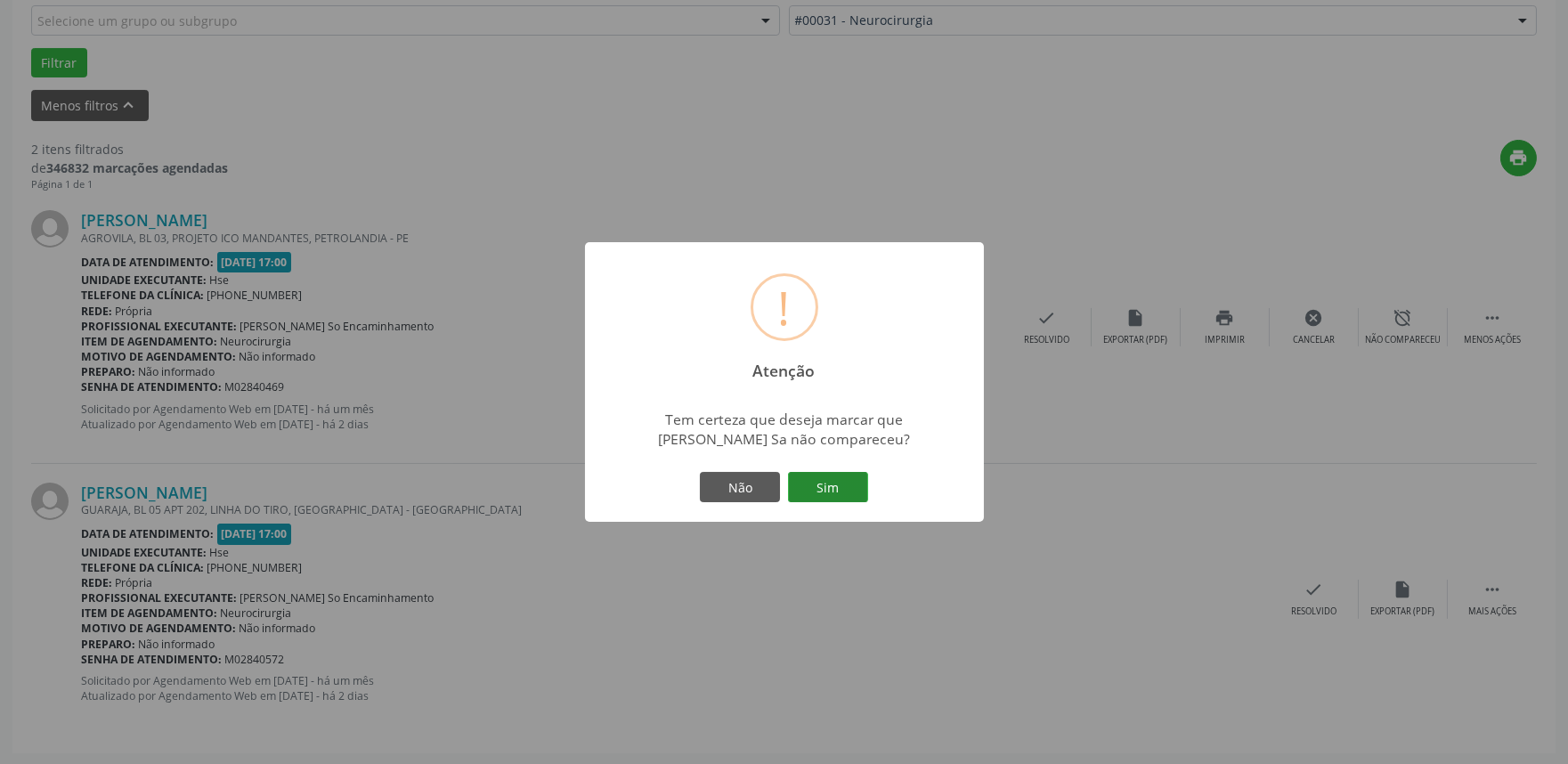
click at [831, 487] on button "Sim" at bounding box center [828, 487] width 80 height 30
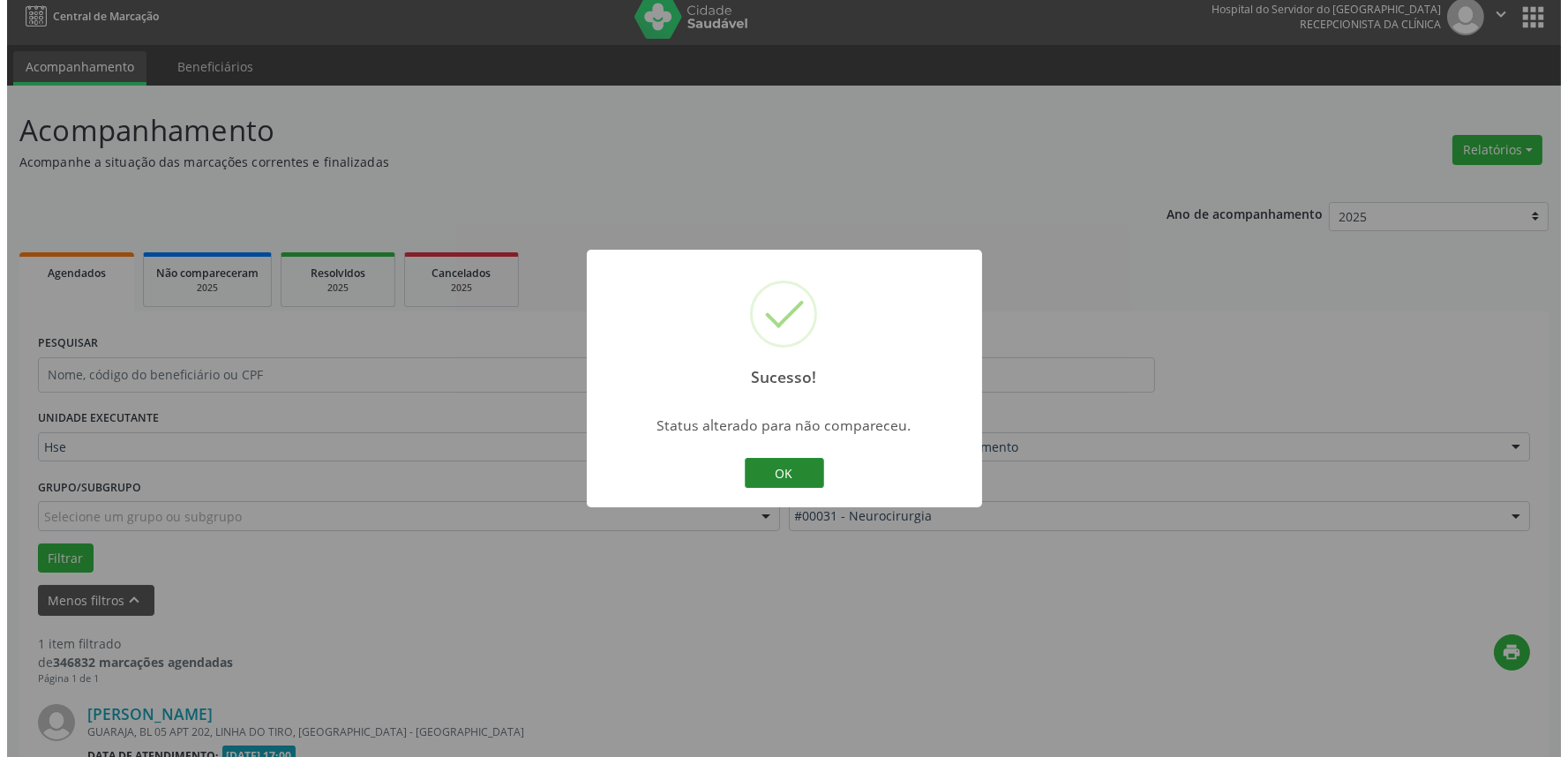
scroll to position [238, 0]
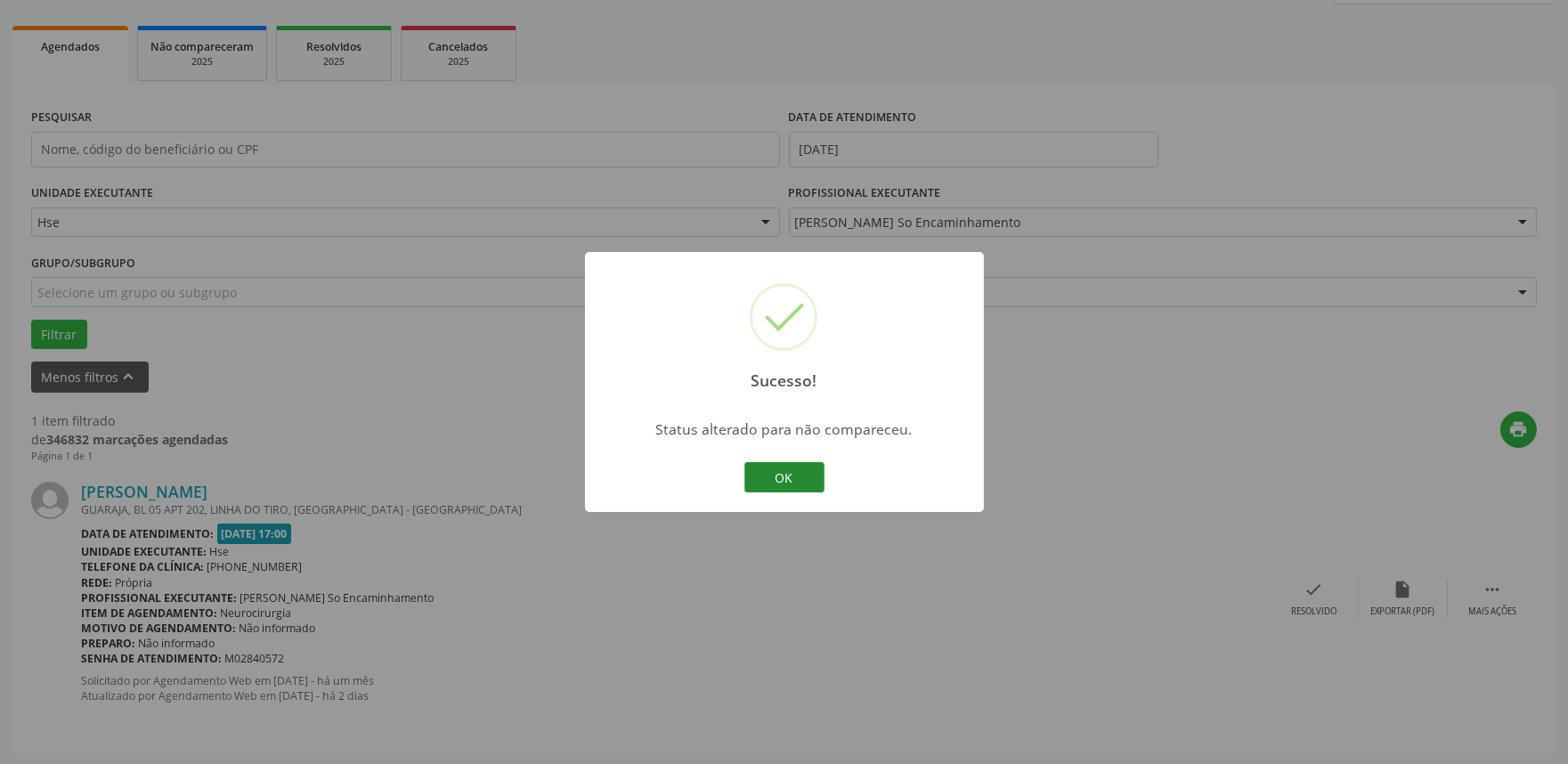
click at [793, 470] on button "OK" at bounding box center [784, 477] width 80 height 30
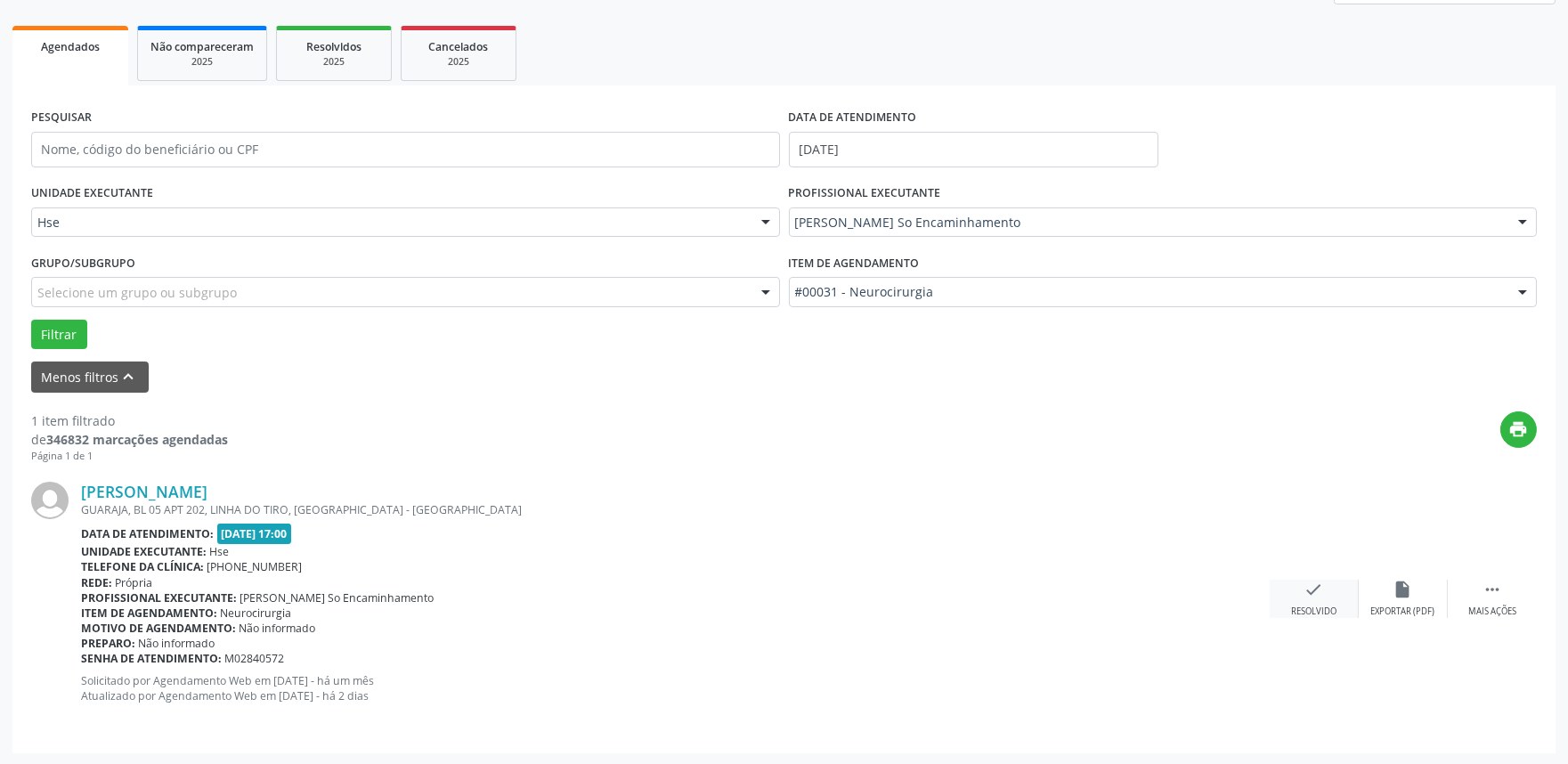
click at [1331, 606] on div "Resolvido" at bounding box center [1314, 611] width 46 height 12
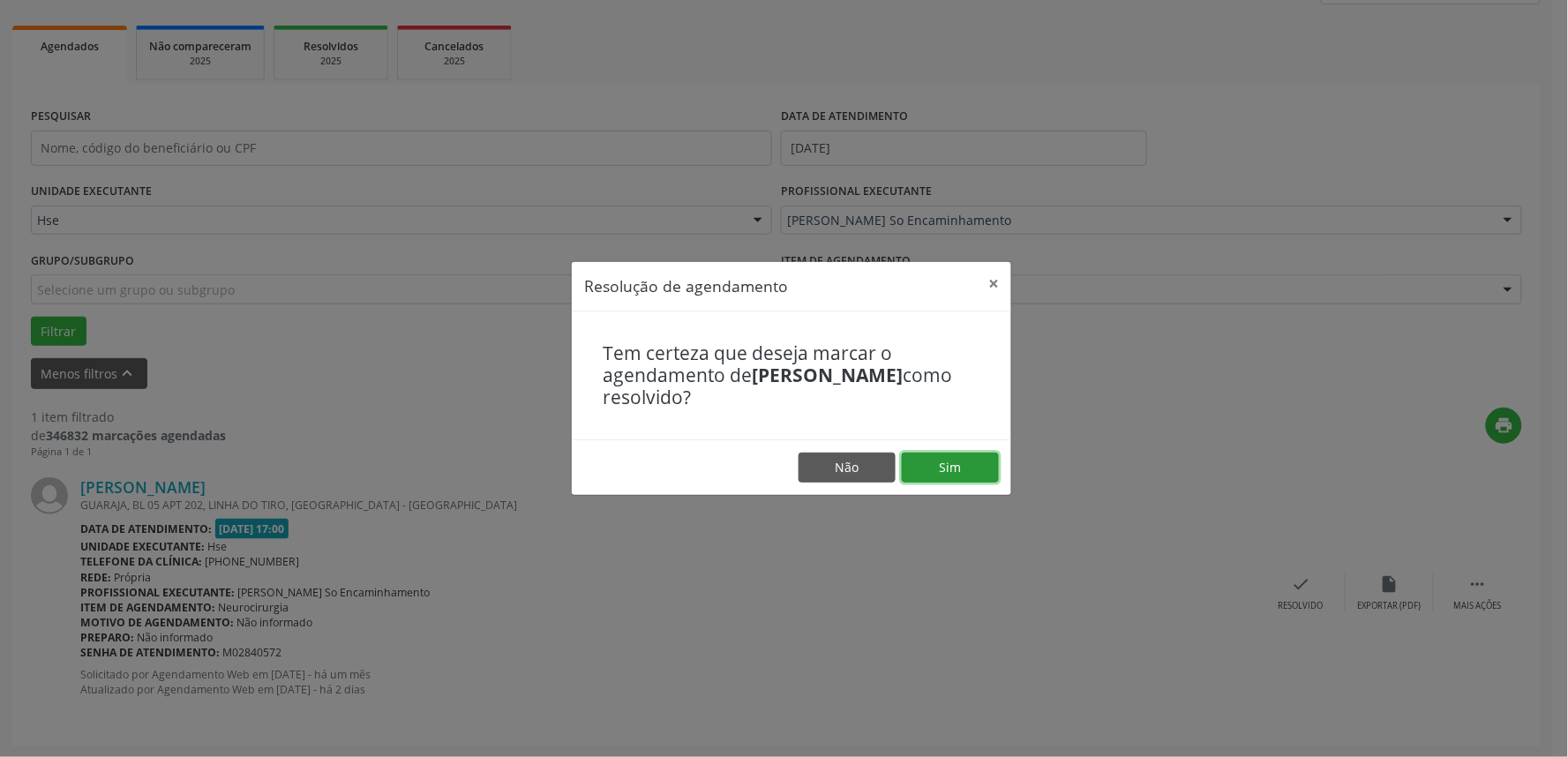
click at [964, 473] on button "Sim" at bounding box center [950, 467] width 97 height 30
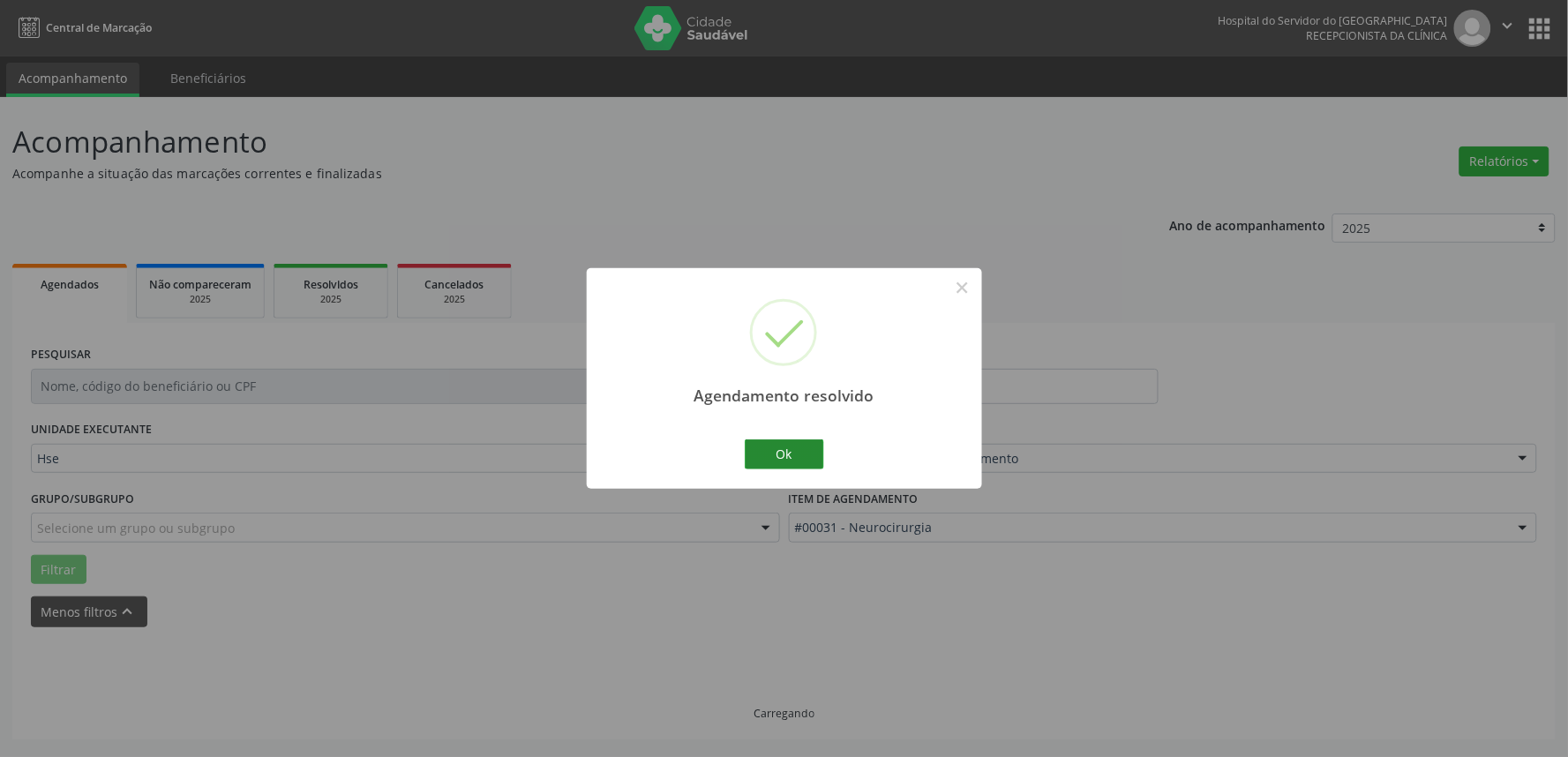
scroll to position [0, 0]
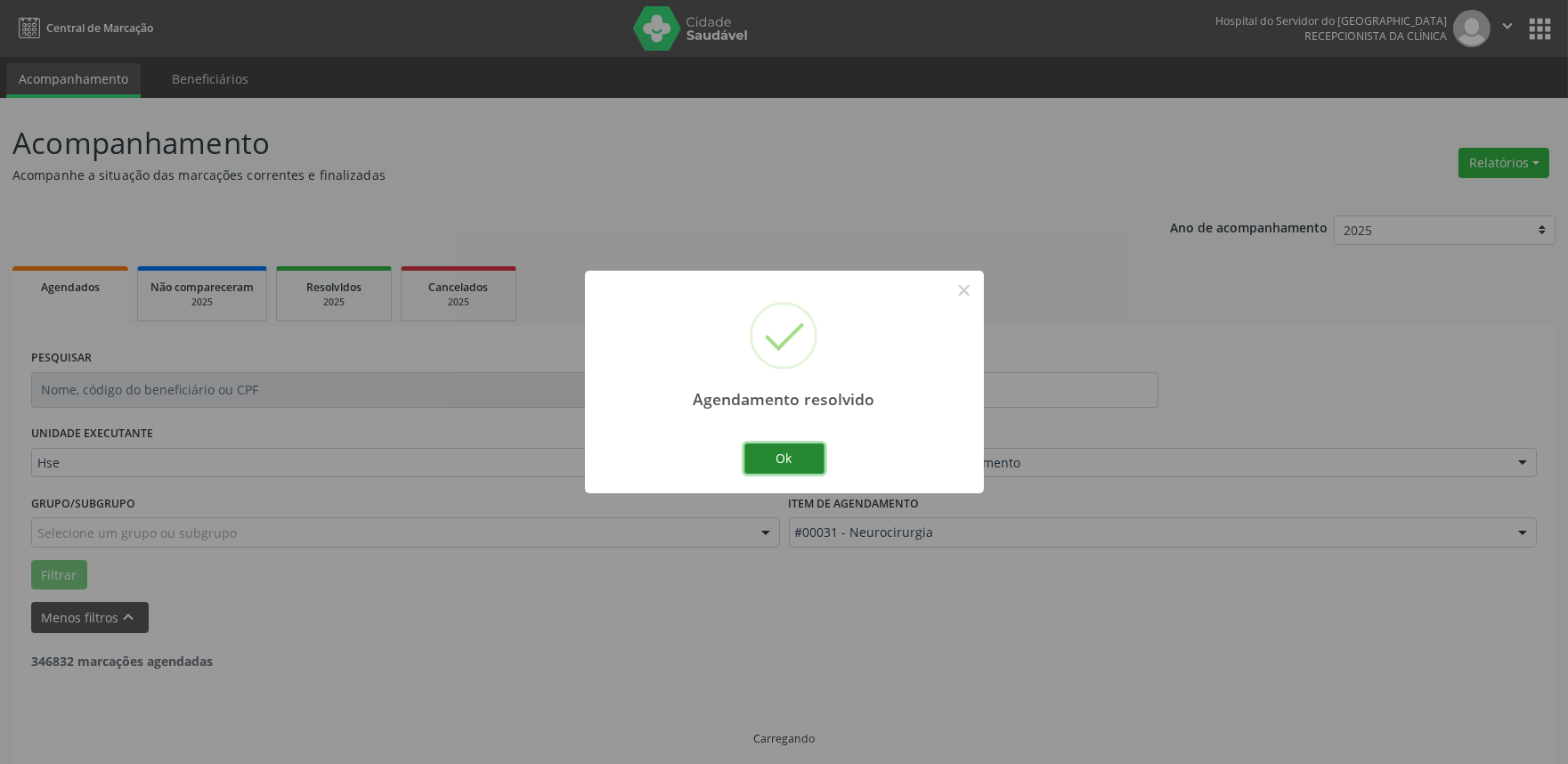
click at [789, 465] on button "Ok" at bounding box center [784, 458] width 80 height 30
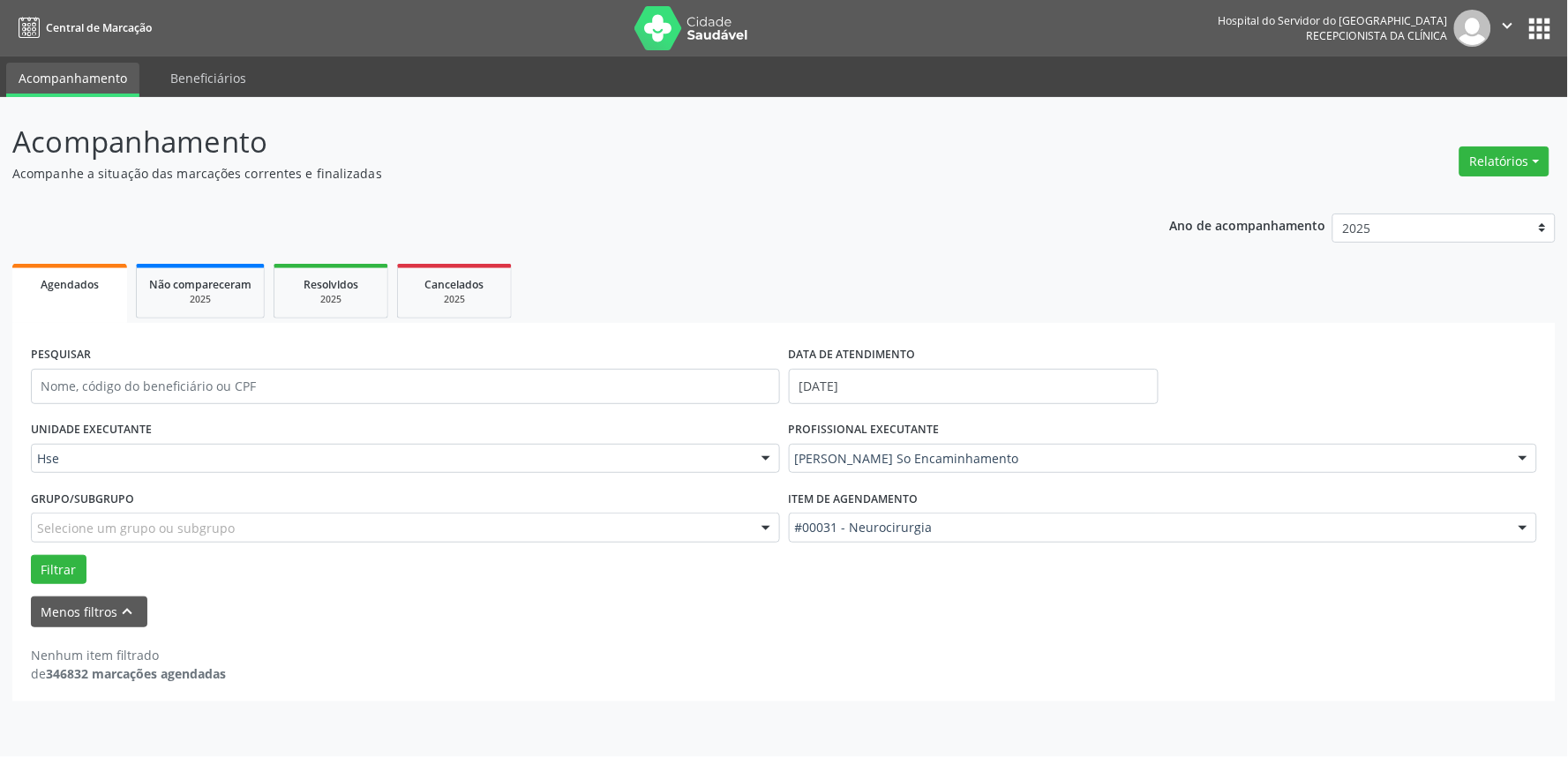
click at [927, 206] on div "Ano de acompanhamento 2025 2024 2023 2022 2021 Agendados Não compareceram 2025 …" at bounding box center [784, 451] width 1544 height 500
